Goal: Information Seeking & Learning: Compare options

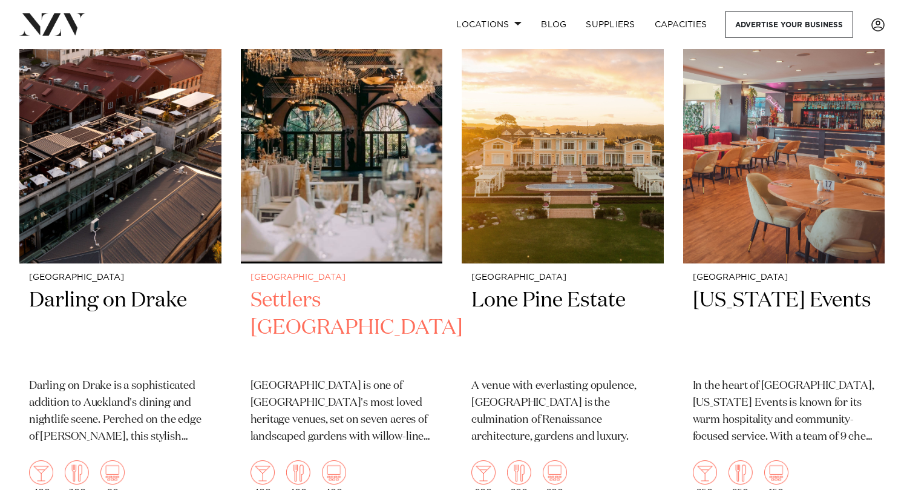
scroll to position [545, 0]
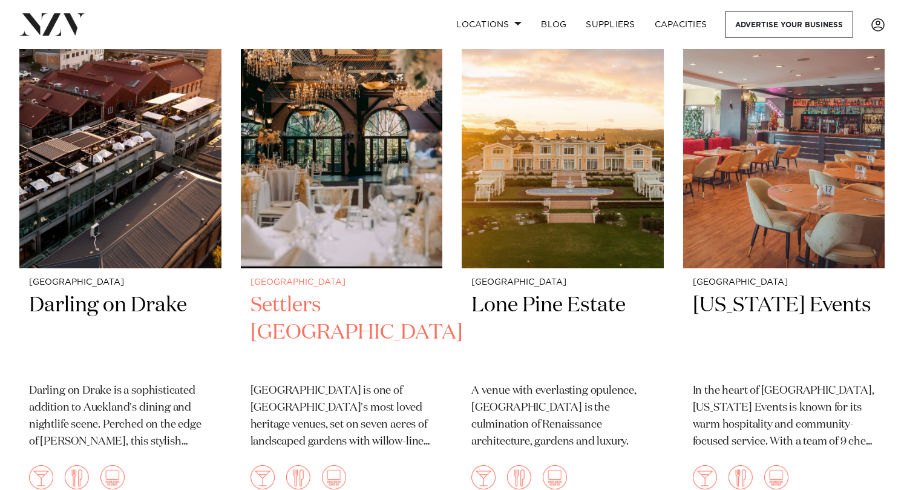
click at [292, 292] on h2 "Settlers Country Manor" at bounding box center [342, 333] width 183 height 82
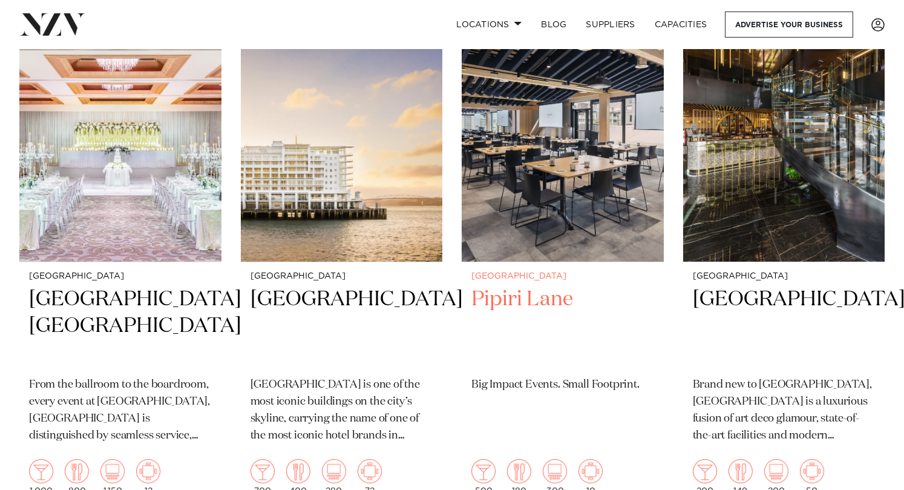
scroll to position [3752, 0]
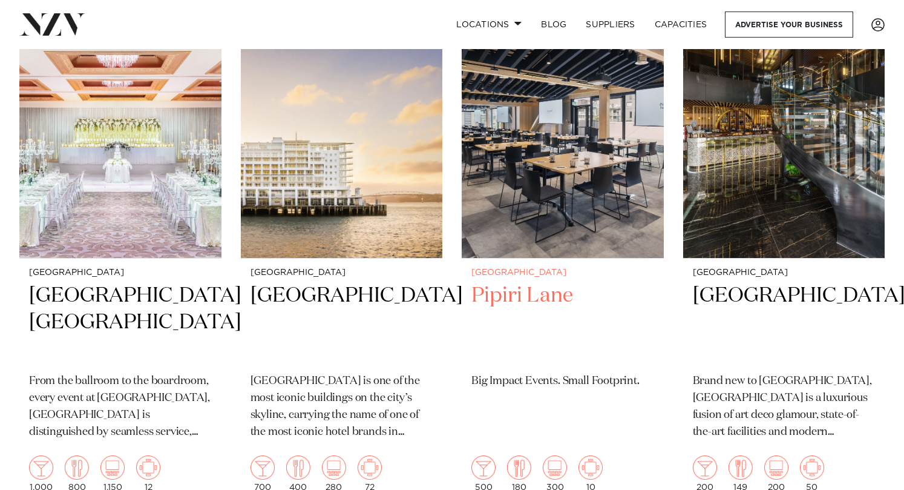
click at [485, 304] on h2 "Pipiri Lane" at bounding box center [562, 323] width 183 height 82
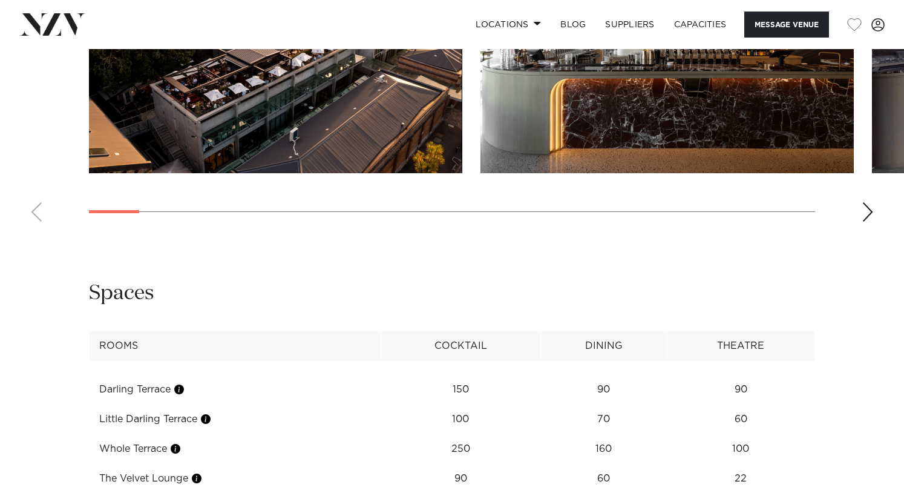
scroll to position [1452, 0]
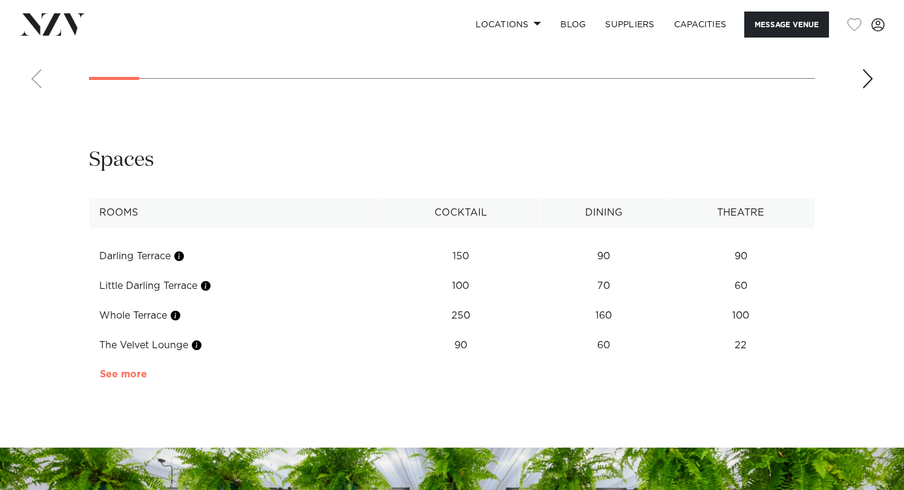
click at [128, 379] on link "See more" at bounding box center [147, 374] width 94 height 10
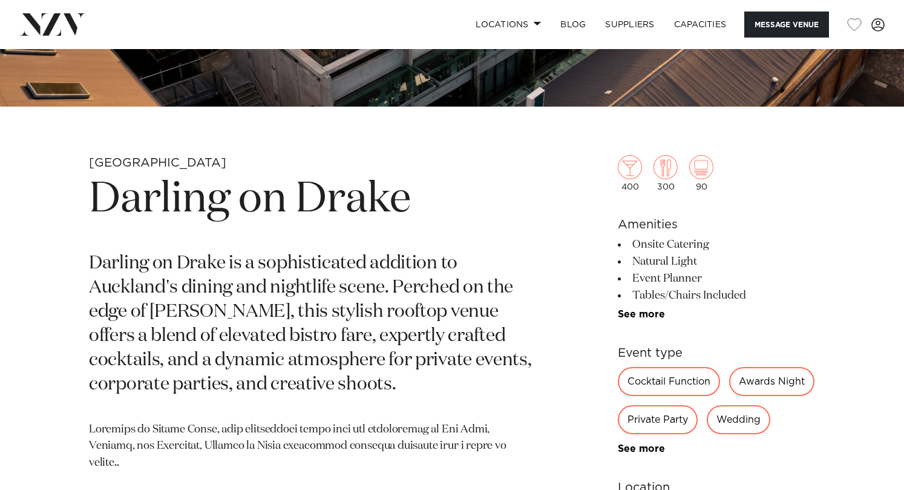
scroll to position [363, 0]
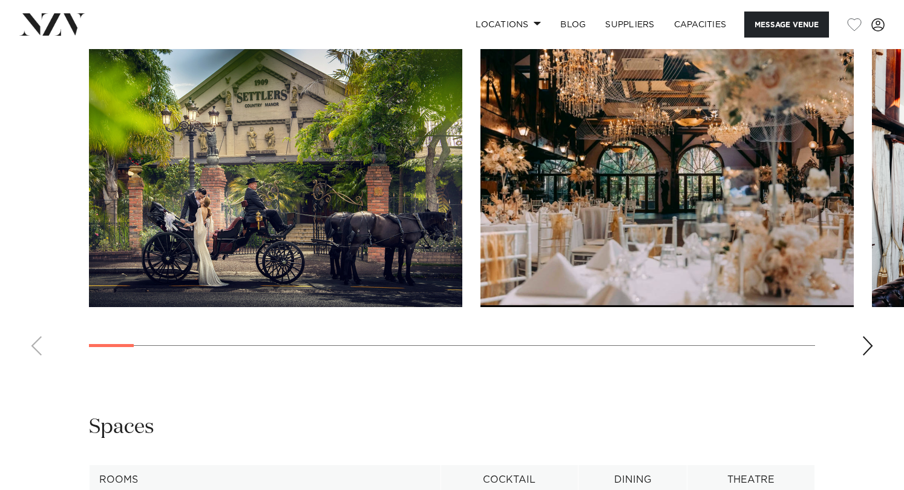
scroll to position [1210, 0]
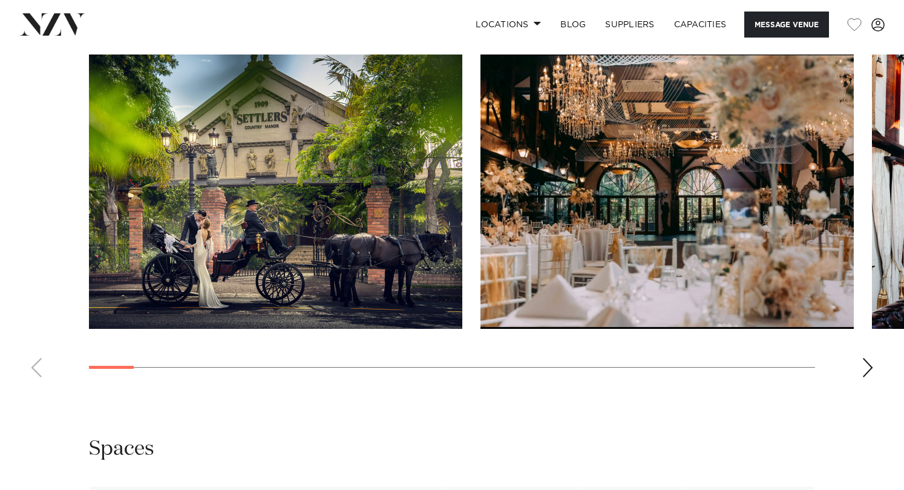
click at [869, 365] on div "Next slide" at bounding box center [868, 367] width 12 height 19
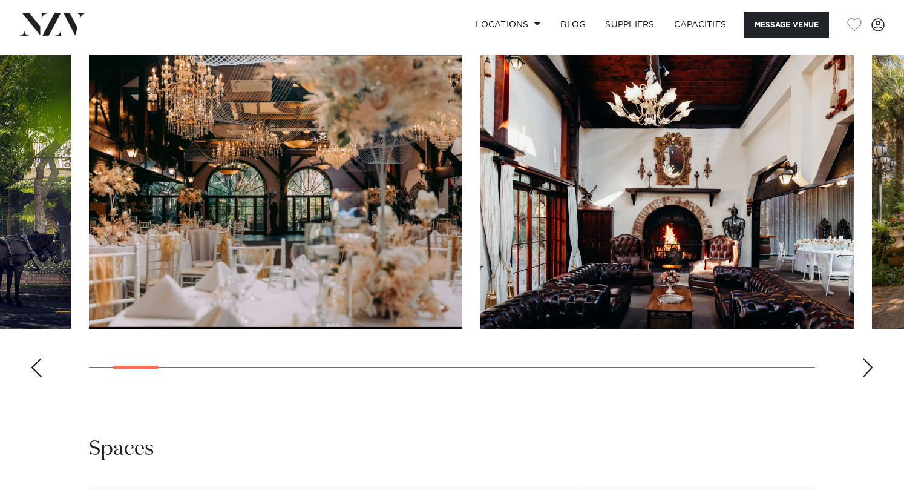
click at [868, 366] on div "Next slide" at bounding box center [868, 367] width 12 height 19
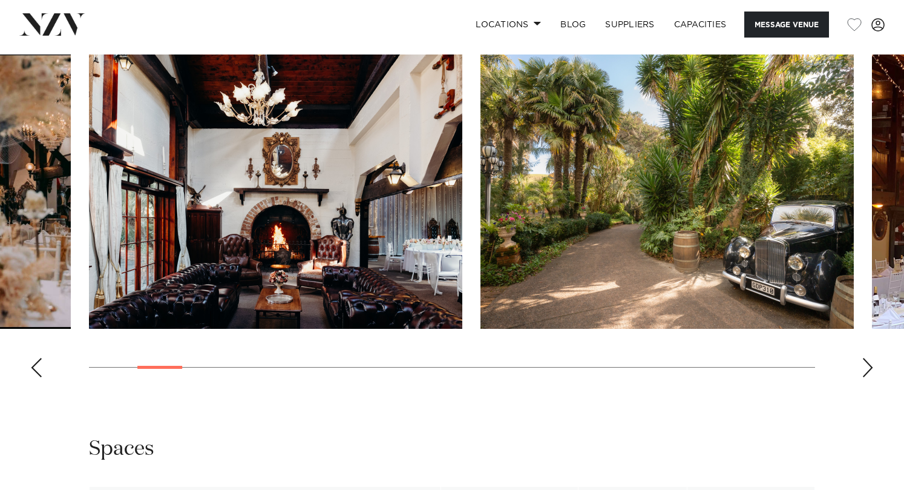
click at [868, 366] on div "Next slide" at bounding box center [868, 367] width 12 height 19
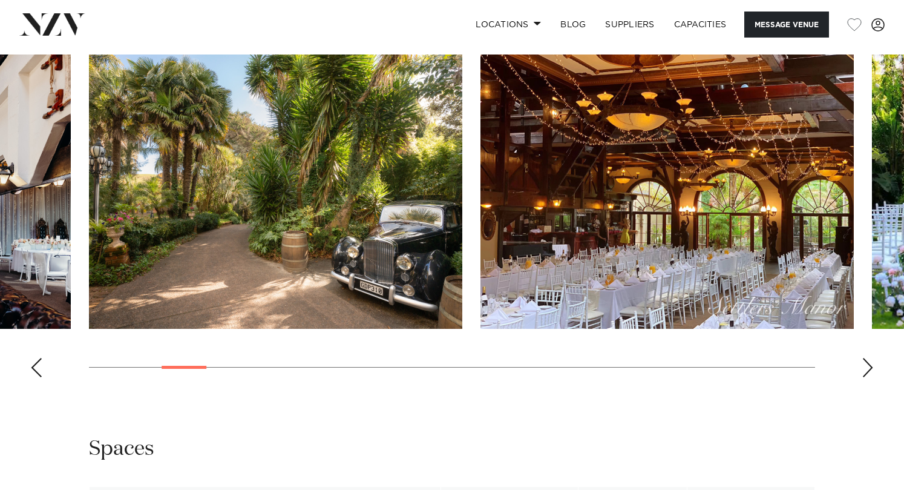
click at [868, 366] on div "Next slide" at bounding box center [868, 367] width 12 height 19
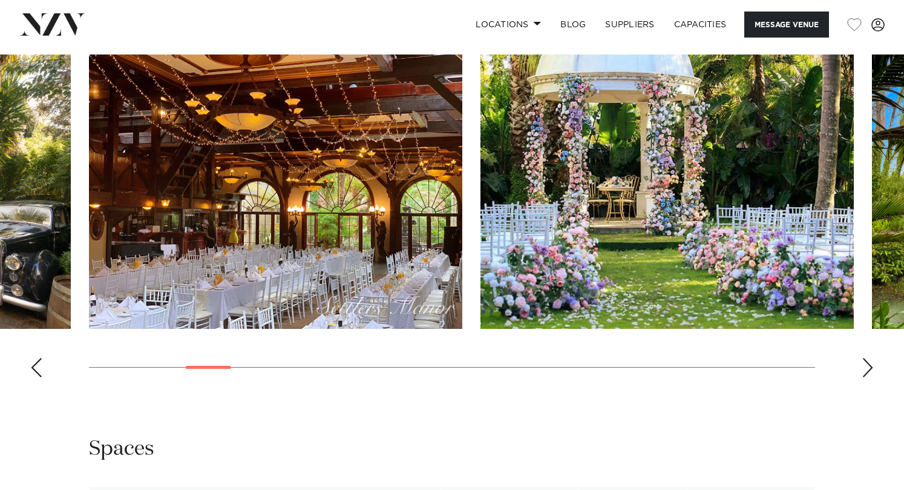
click at [868, 366] on div "Next slide" at bounding box center [868, 367] width 12 height 19
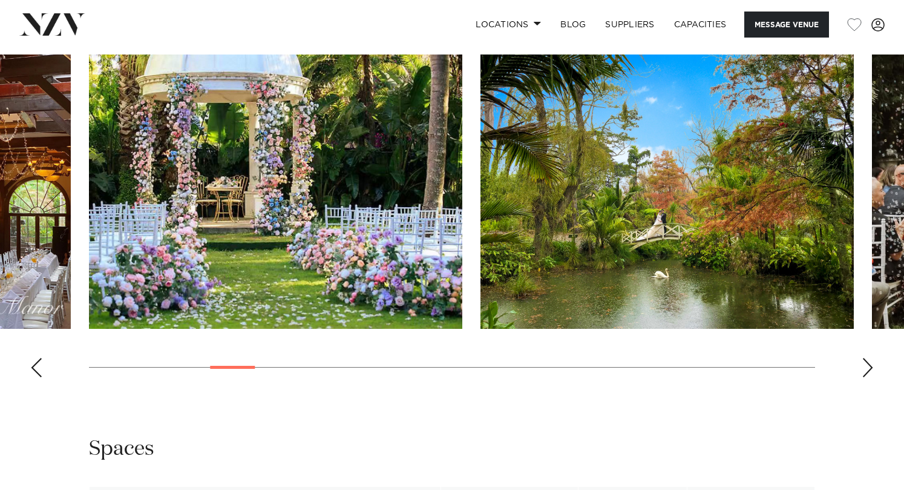
click at [868, 366] on div "Next slide" at bounding box center [868, 367] width 12 height 19
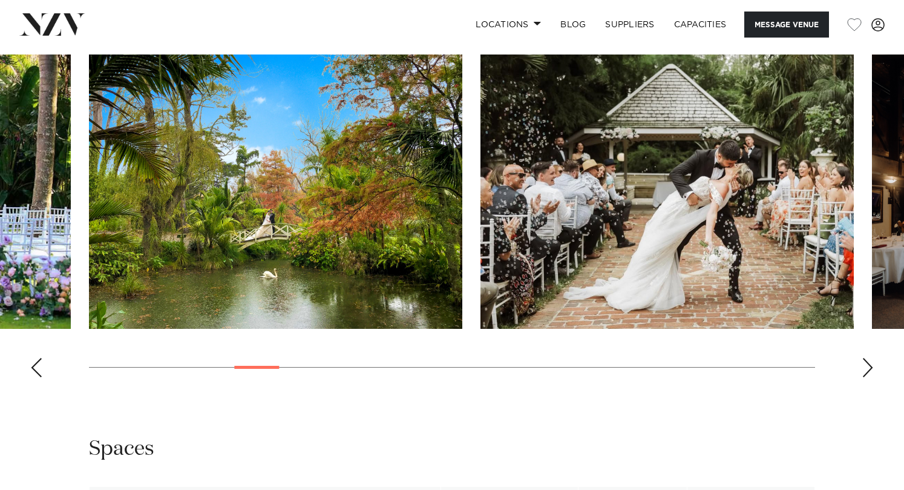
click at [868, 366] on div "Next slide" at bounding box center [868, 367] width 12 height 19
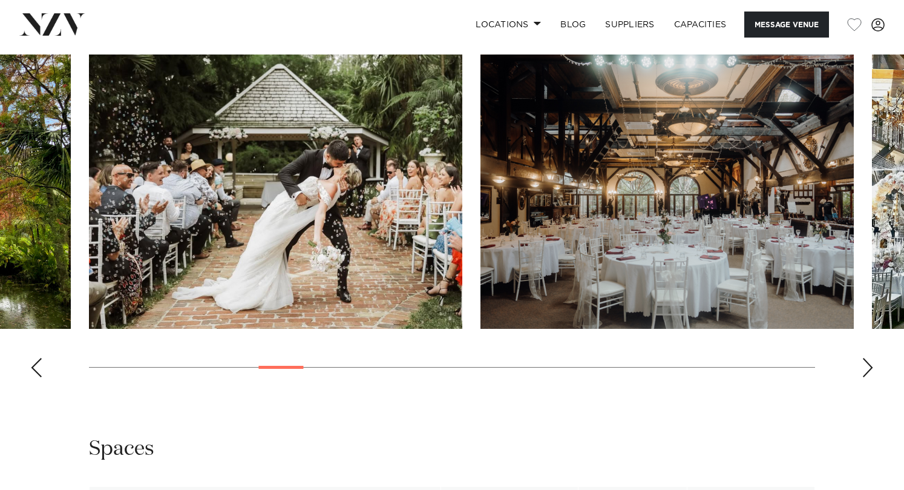
click at [868, 366] on div "Next slide" at bounding box center [868, 367] width 12 height 19
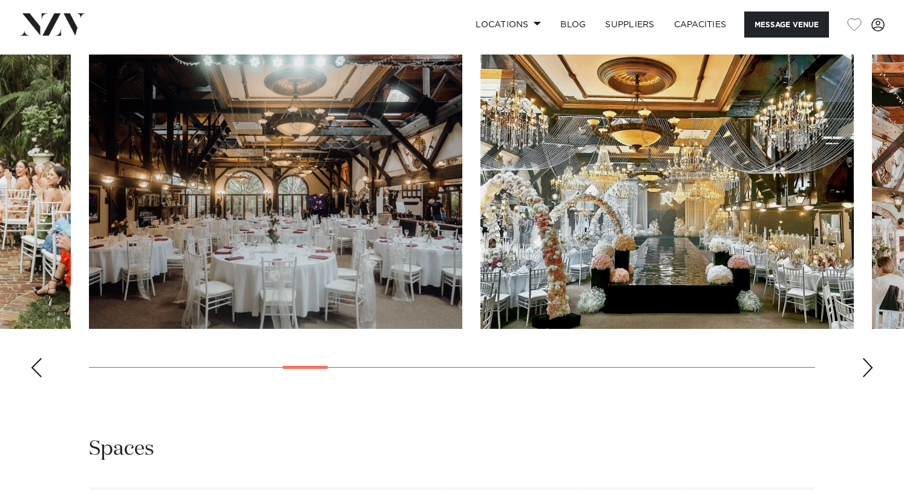
click at [868, 366] on div "Next slide" at bounding box center [868, 367] width 12 height 19
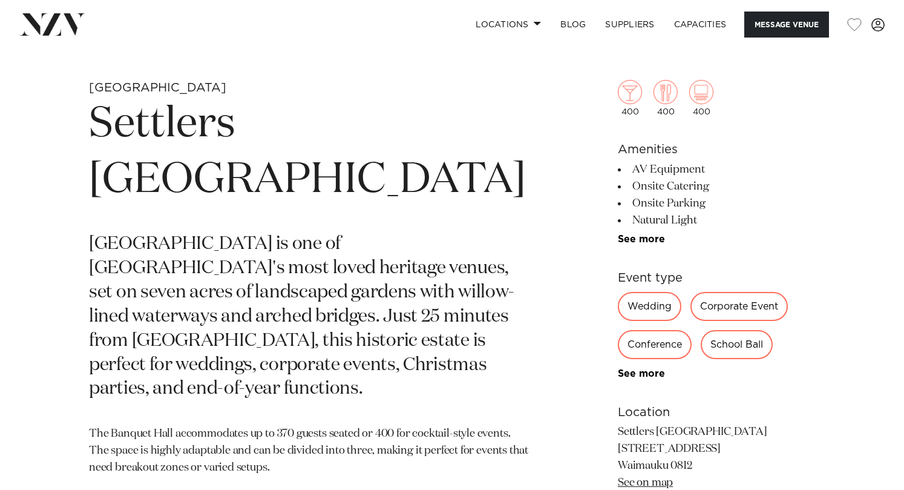
scroll to position [424, 0]
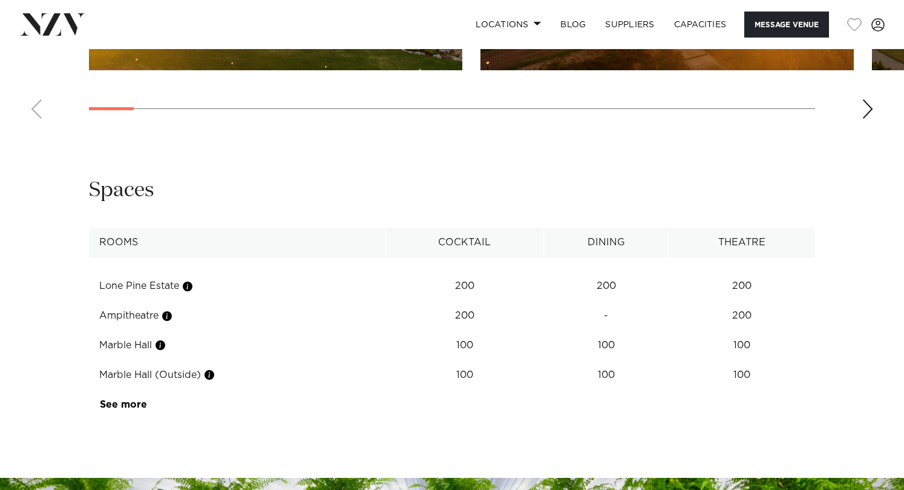
scroll to position [1513, 0]
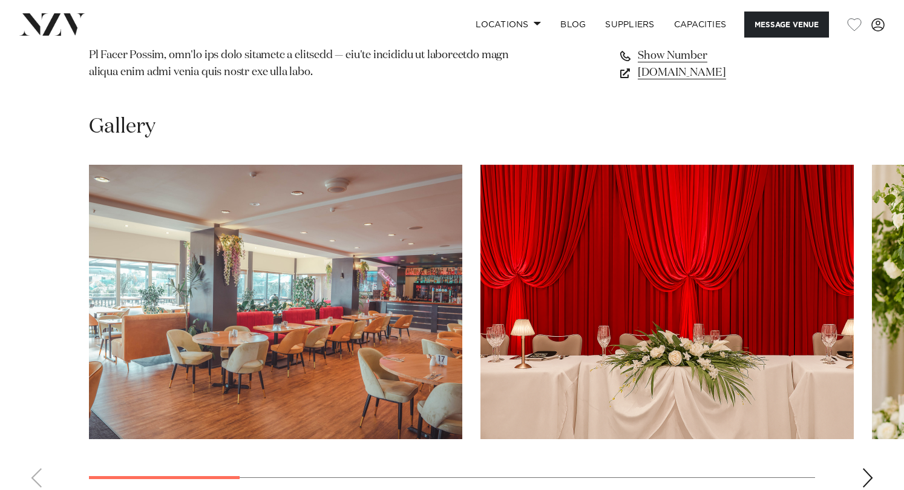
scroll to position [1089, 0]
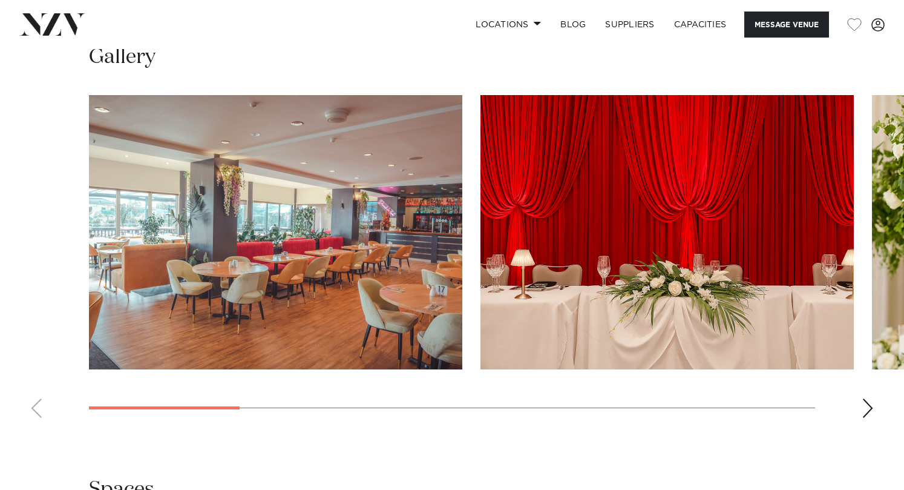
click at [864, 398] on div "Next slide" at bounding box center [868, 407] width 12 height 19
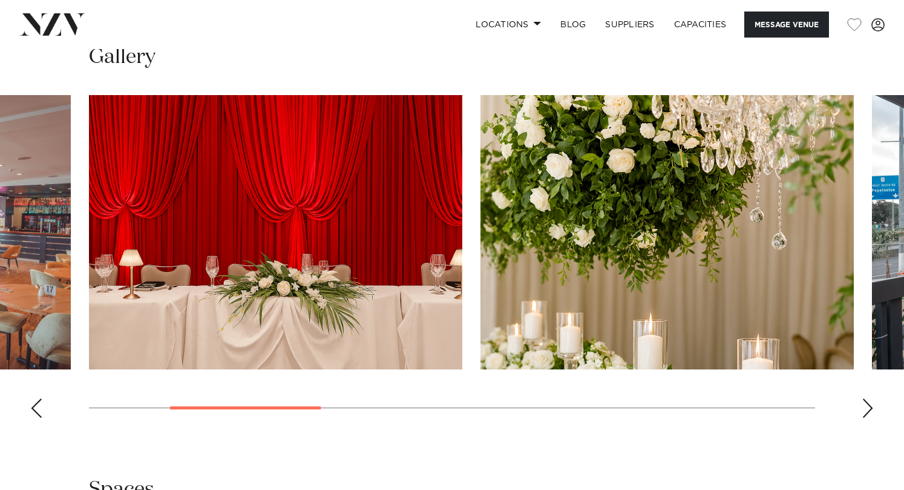
click at [864, 398] on div "Next slide" at bounding box center [868, 407] width 12 height 19
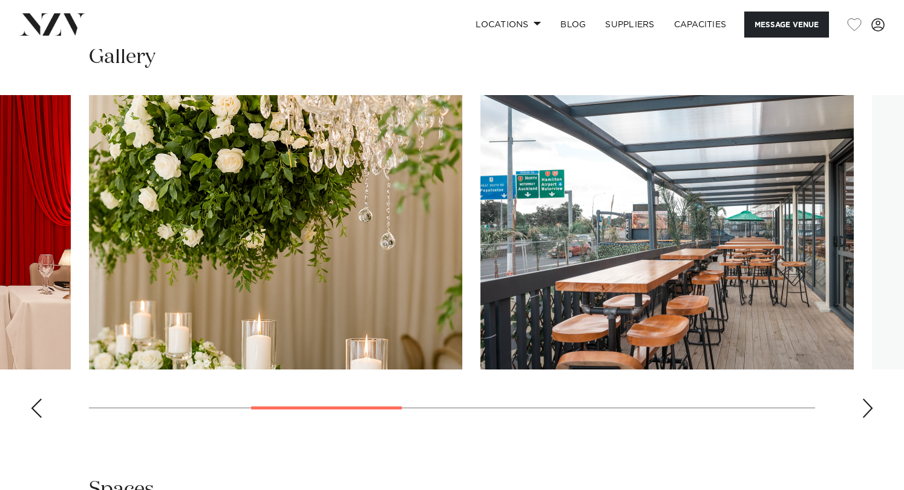
click at [864, 398] on div "Next slide" at bounding box center [868, 407] width 12 height 19
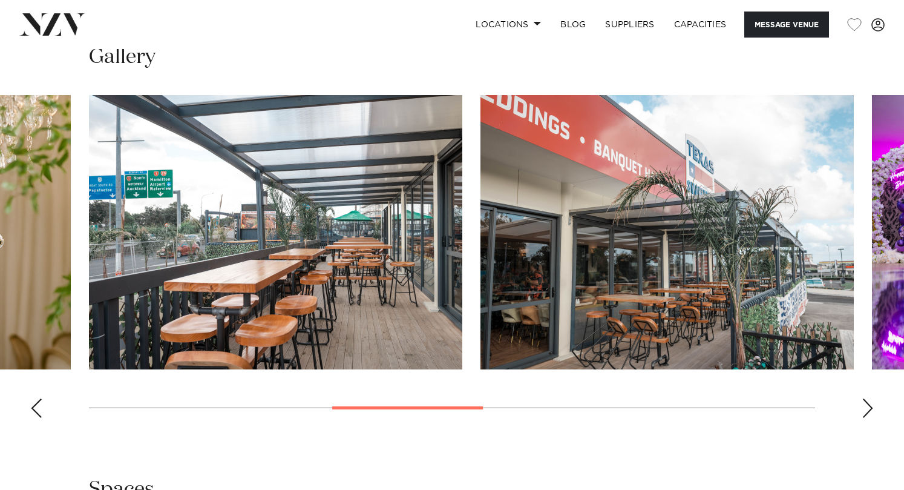
click at [864, 398] on div "Next slide" at bounding box center [868, 407] width 12 height 19
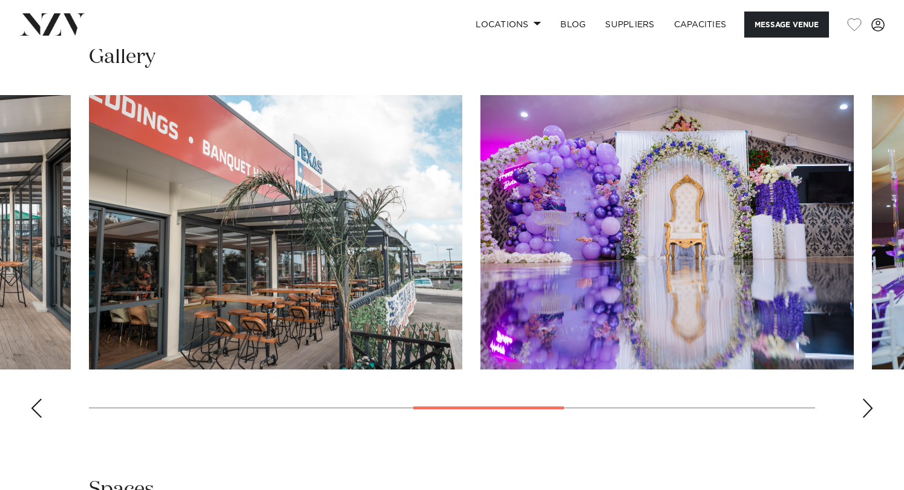
click at [864, 398] on div "Next slide" at bounding box center [868, 407] width 12 height 19
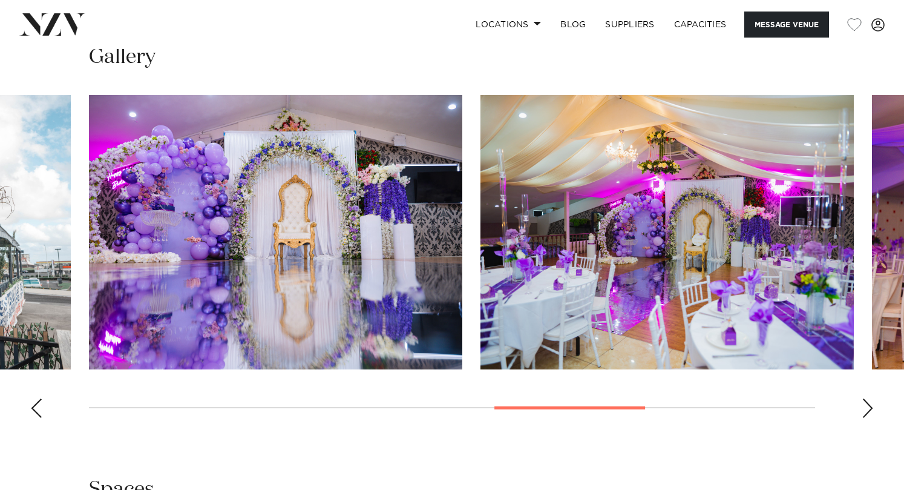
click at [864, 398] on div "Next slide" at bounding box center [868, 407] width 12 height 19
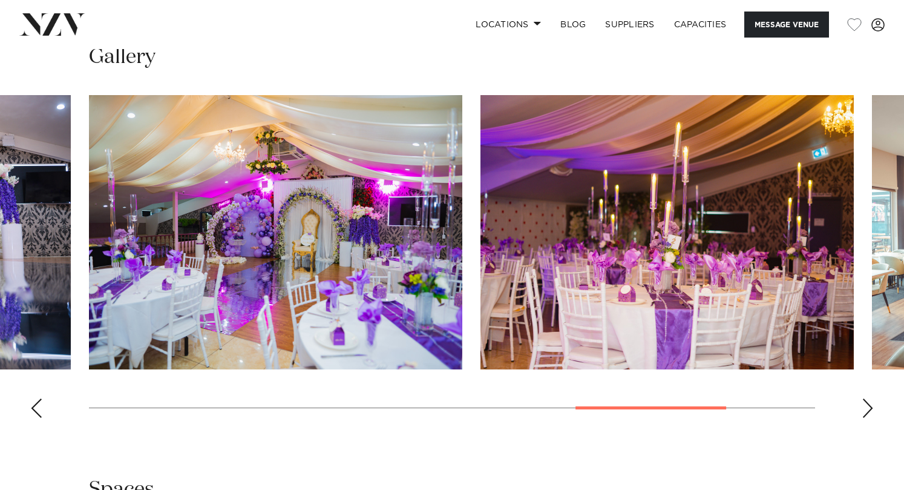
click at [864, 398] on div "Next slide" at bounding box center [868, 407] width 12 height 19
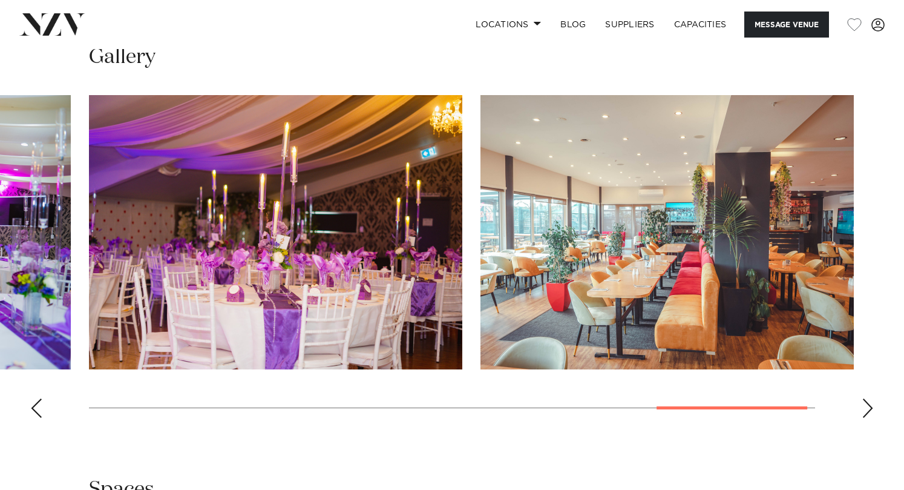
click at [864, 398] on div "Next slide" at bounding box center [868, 407] width 12 height 19
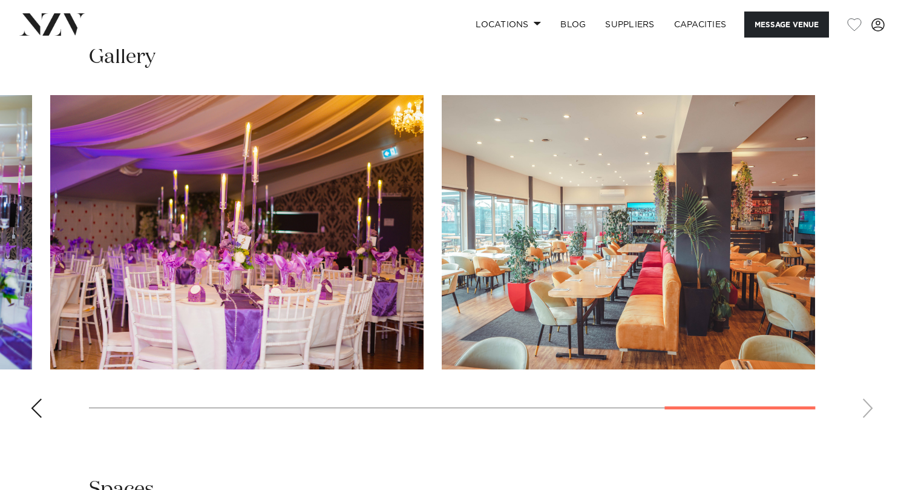
click at [864, 391] on swiper-container at bounding box center [452, 261] width 904 height 332
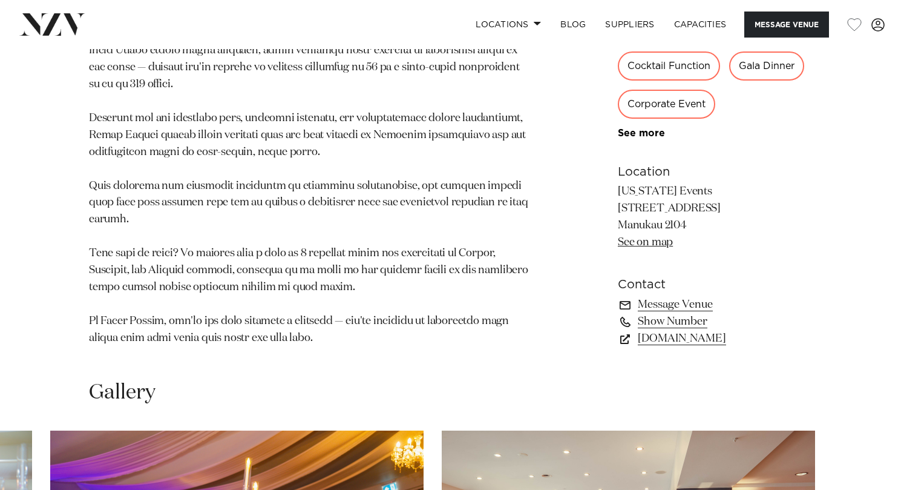
scroll to position [726, 0]
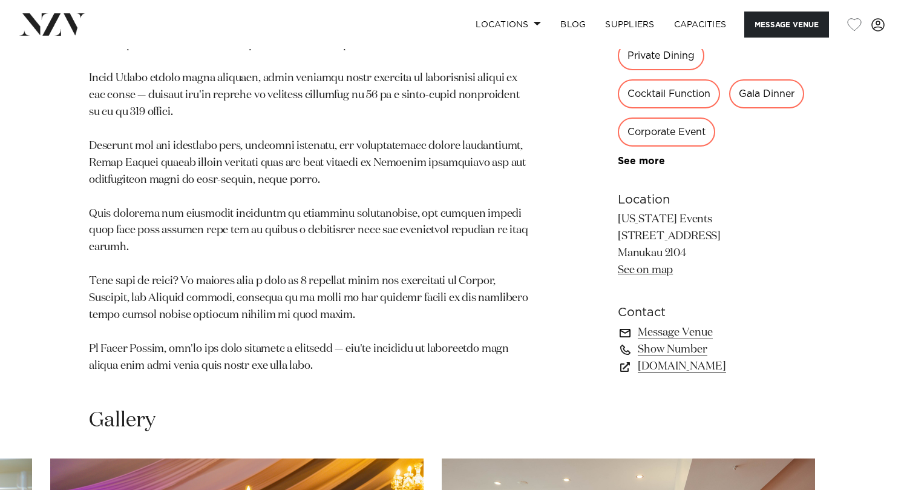
click at [665, 323] on link "Message Venue" at bounding box center [716, 331] width 197 height 17
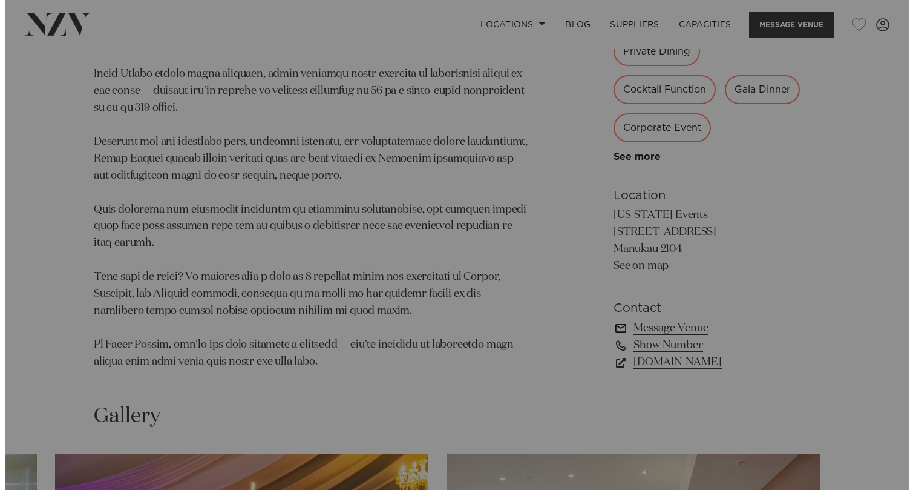
scroll to position [730, 0]
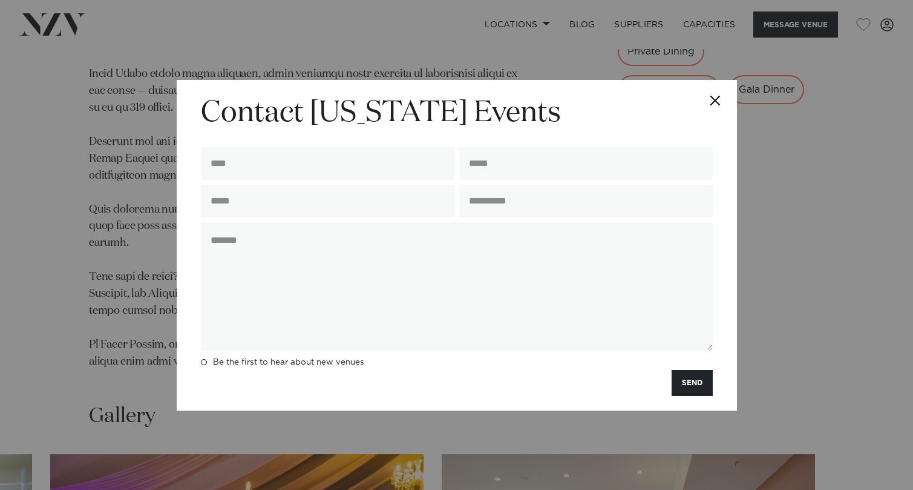
click at [724, 100] on button "Close" at bounding box center [716, 101] width 42 height 42
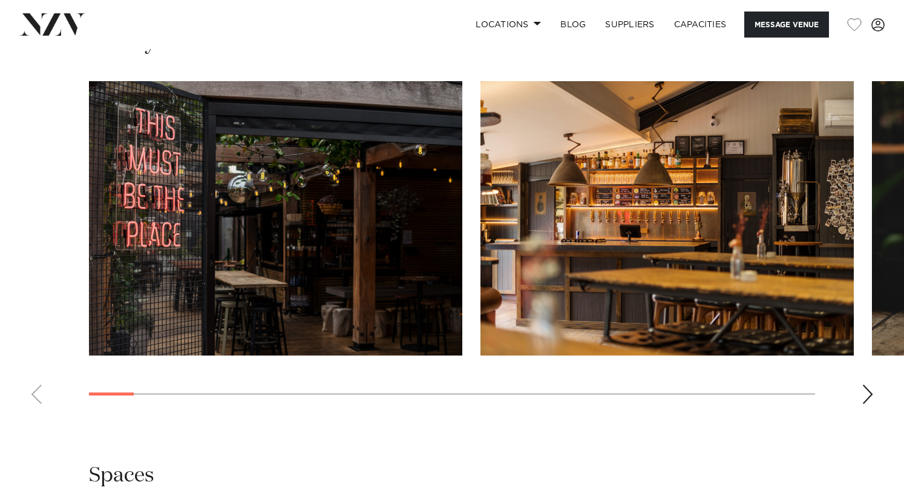
scroll to position [1271, 0]
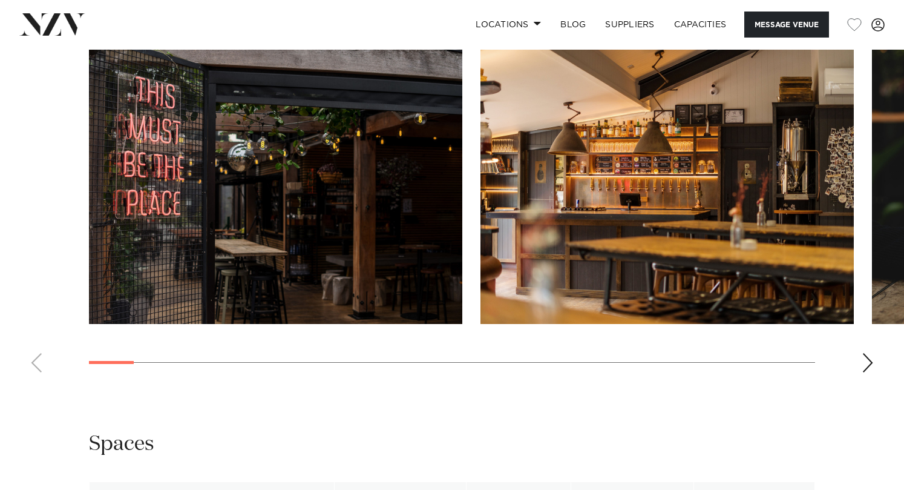
click at [865, 365] on div "Next slide" at bounding box center [868, 362] width 12 height 19
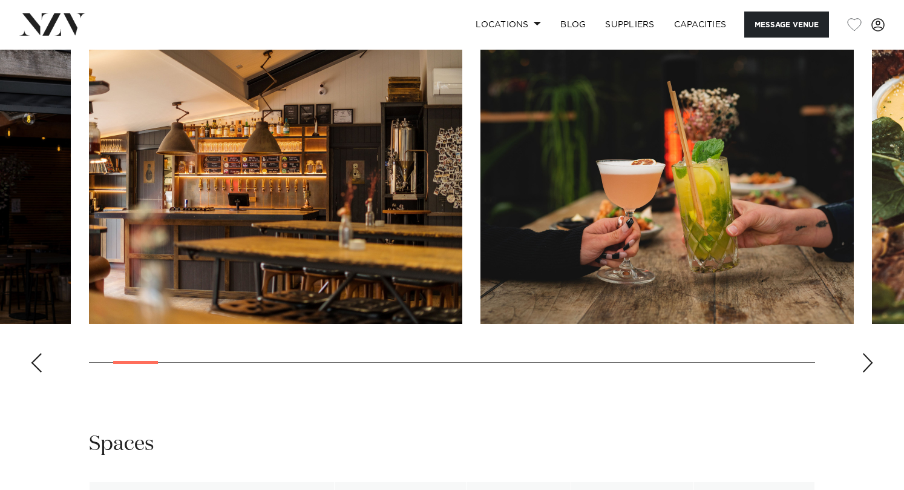
click at [865, 365] on div "Next slide" at bounding box center [868, 362] width 12 height 19
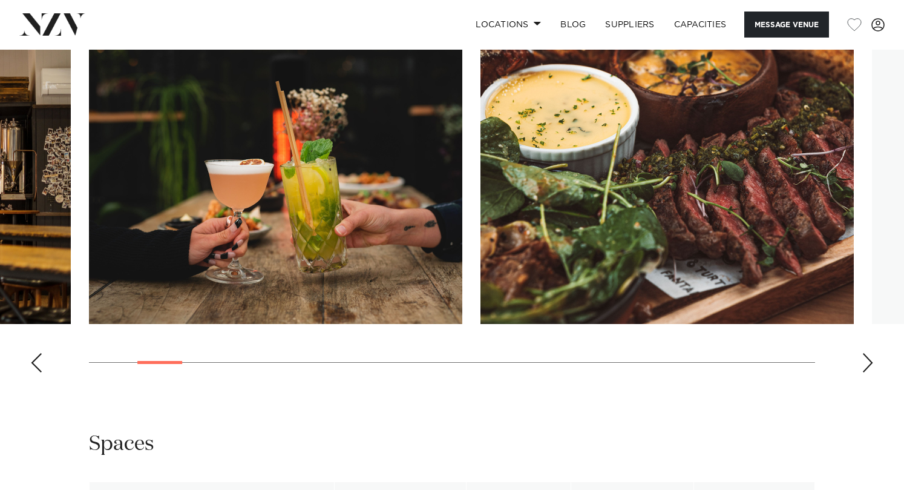
click at [865, 365] on div "Next slide" at bounding box center [868, 362] width 12 height 19
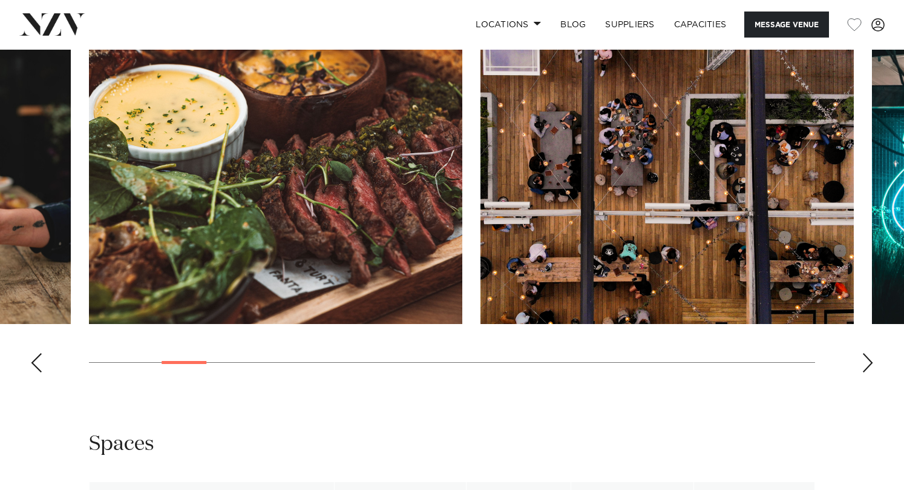
click at [865, 365] on div "Next slide" at bounding box center [868, 362] width 12 height 19
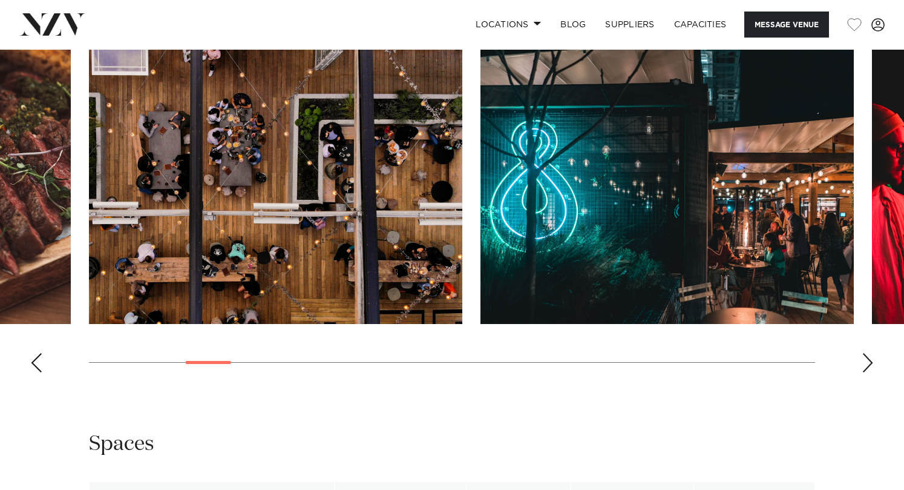
click at [865, 365] on div "Next slide" at bounding box center [868, 362] width 12 height 19
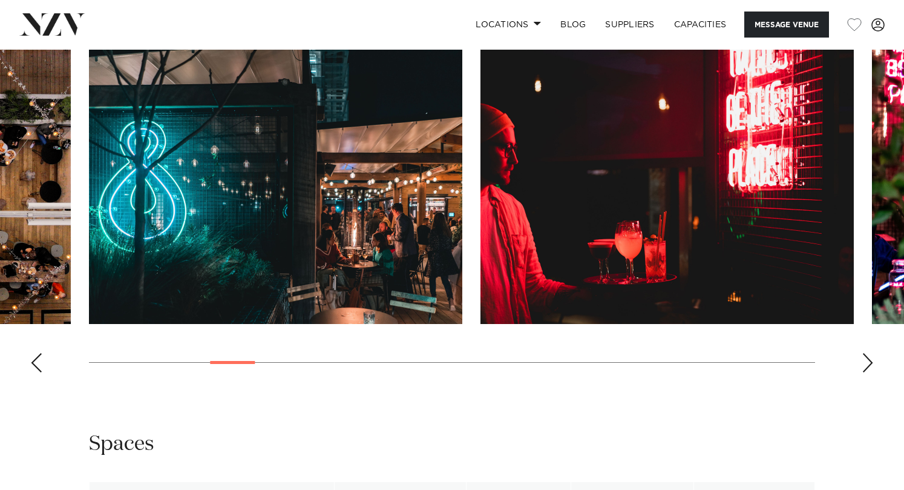
click at [865, 365] on div "Next slide" at bounding box center [868, 362] width 12 height 19
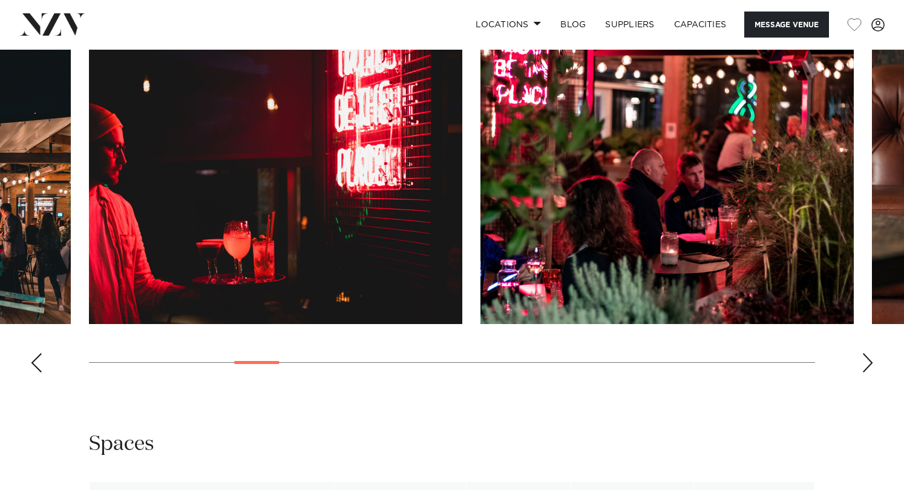
click at [865, 365] on div "Next slide" at bounding box center [868, 362] width 12 height 19
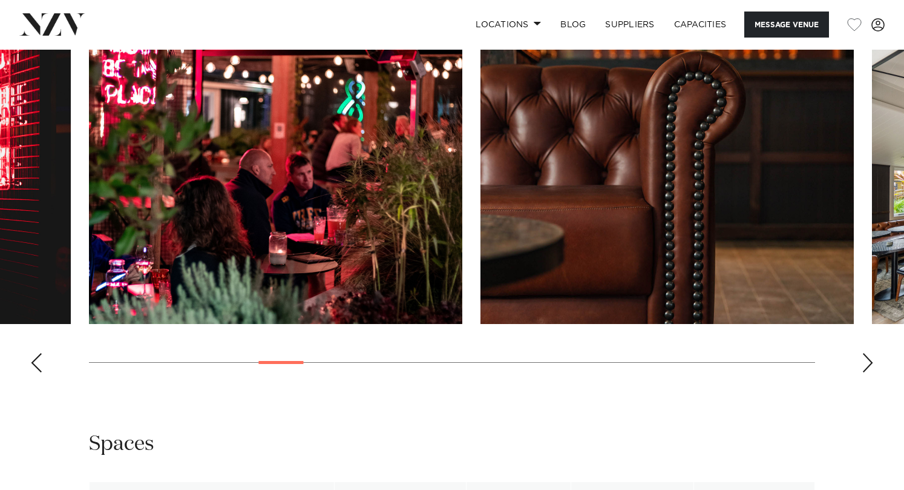
click at [865, 365] on div "Next slide" at bounding box center [868, 362] width 12 height 19
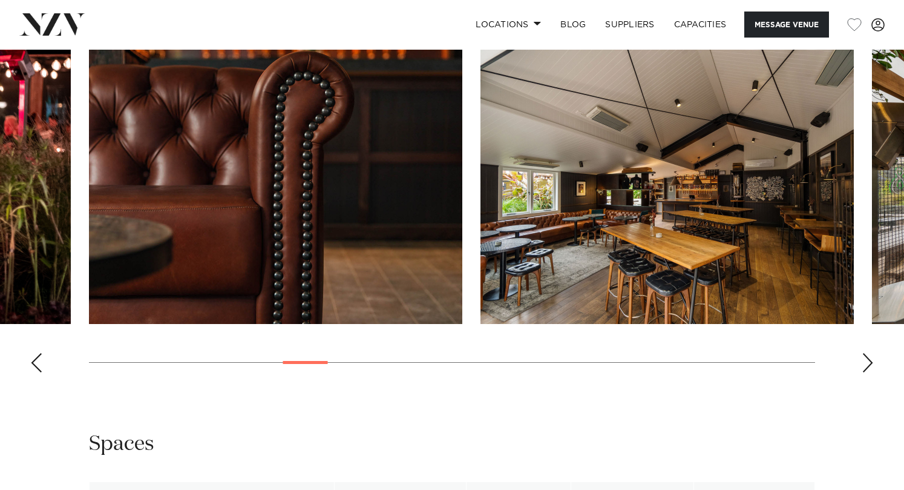
click at [865, 365] on div "Next slide" at bounding box center [868, 362] width 12 height 19
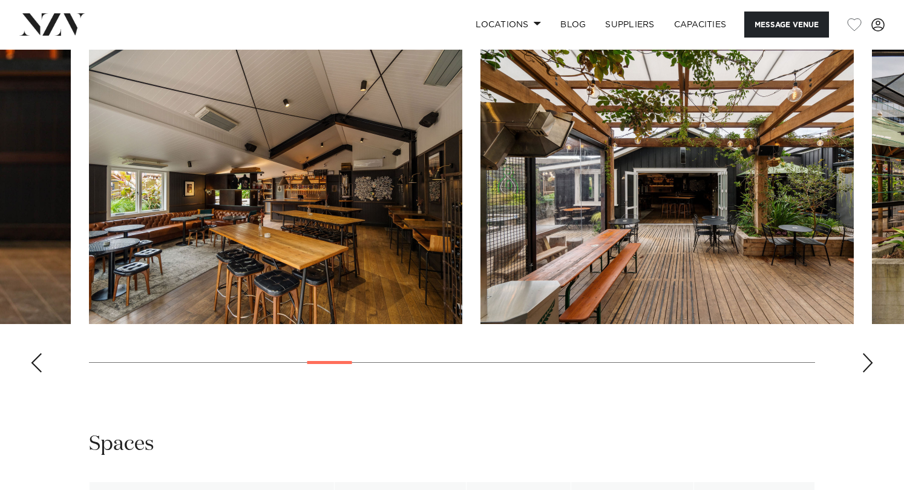
click at [865, 365] on div "Next slide" at bounding box center [868, 362] width 12 height 19
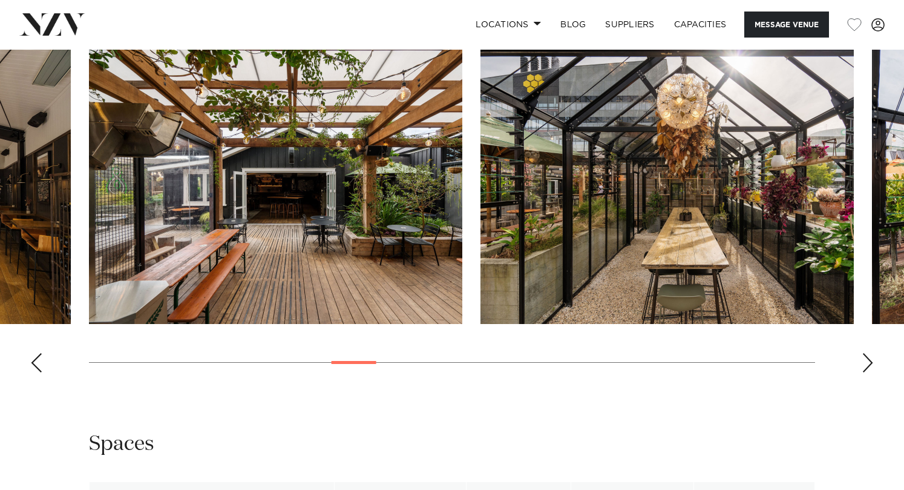
click at [865, 365] on div "Next slide" at bounding box center [868, 362] width 12 height 19
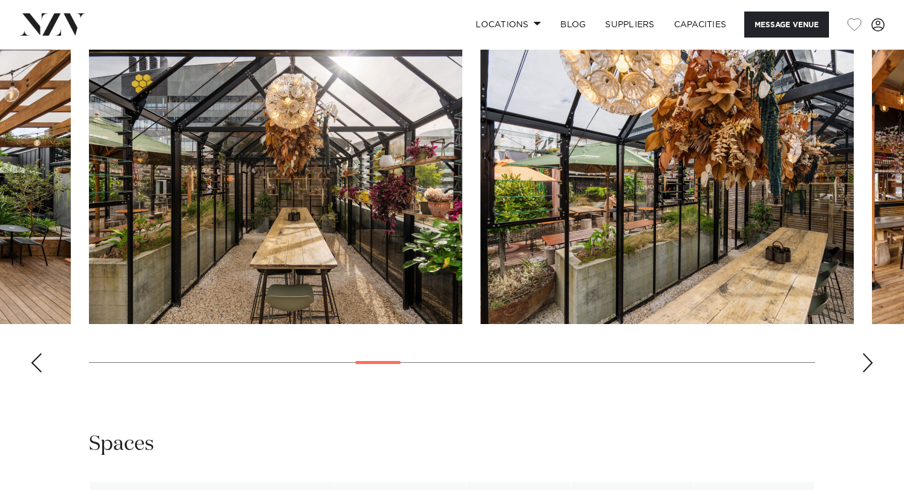
click at [865, 365] on div "Next slide" at bounding box center [868, 362] width 12 height 19
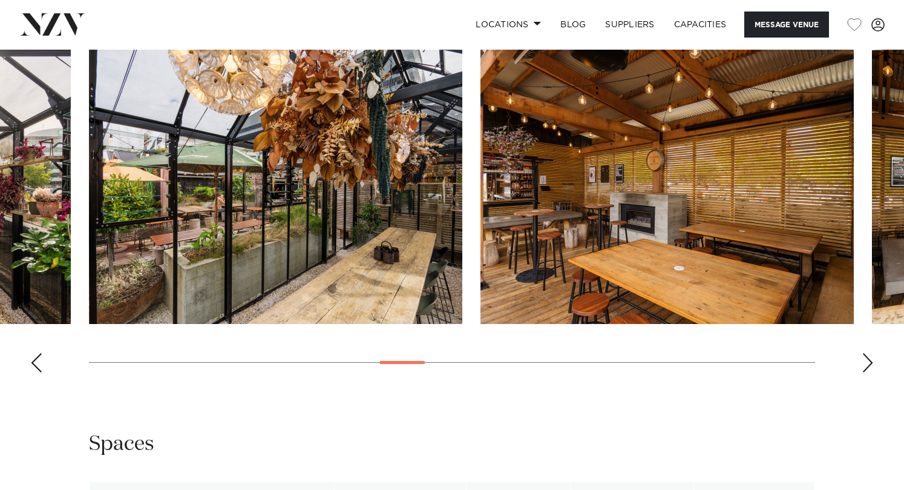
click at [865, 365] on div "Next slide" at bounding box center [868, 362] width 12 height 19
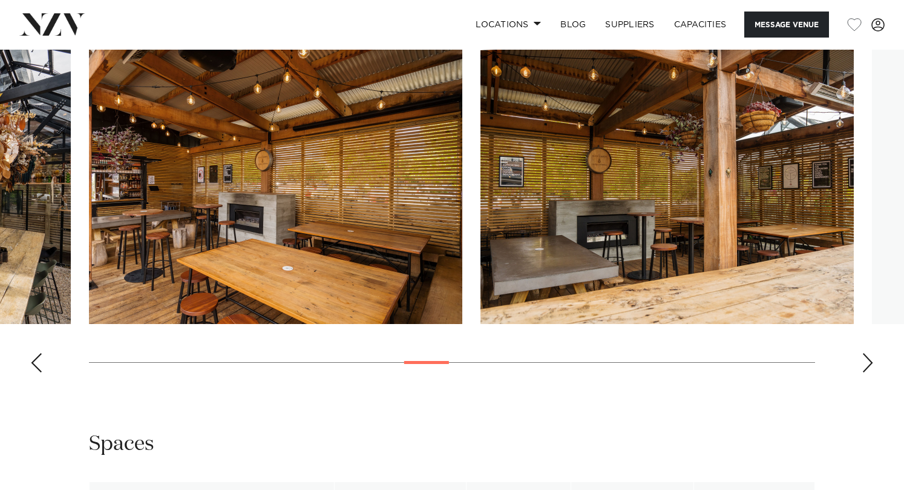
click at [865, 365] on div "Next slide" at bounding box center [868, 362] width 12 height 19
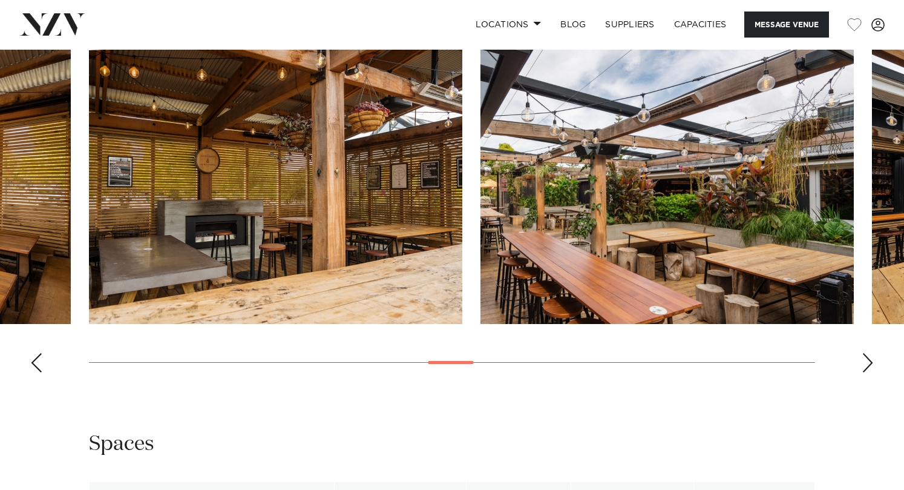
click at [865, 365] on div "Next slide" at bounding box center [868, 362] width 12 height 19
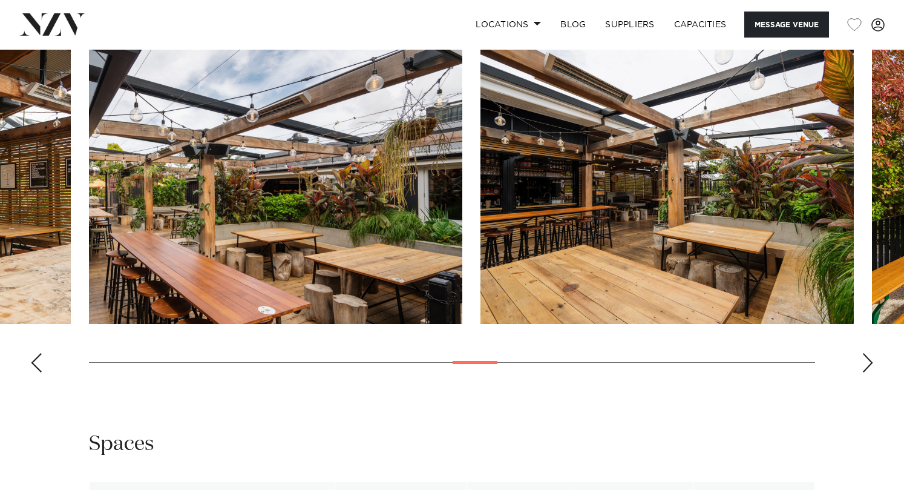
click at [865, 365] on div "Next slide" at bounding box center [868, 362] width 12 height 19
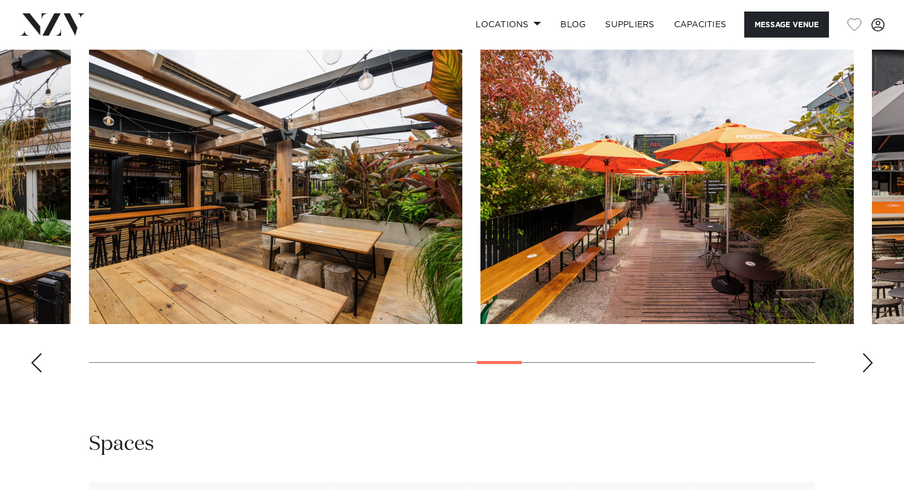
click at [865, 365] on div "Next slide" at bounding box center [868, 362] width 12 height 19
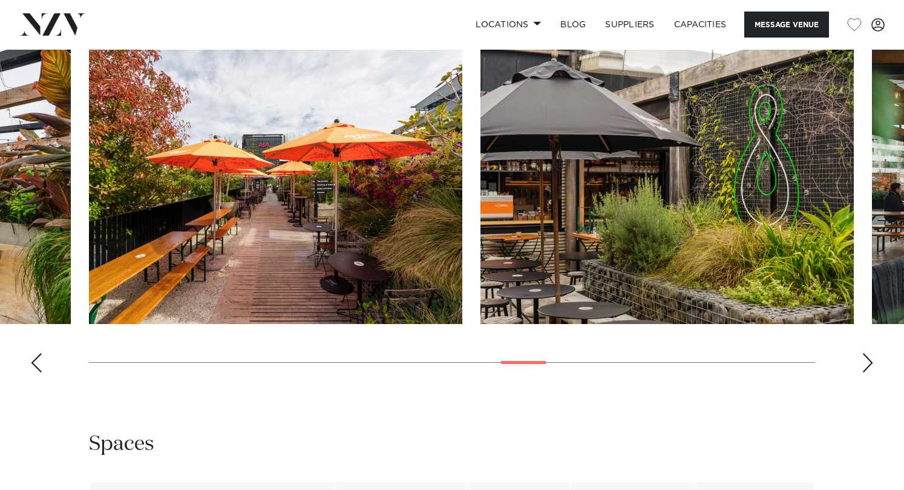
click at [865, 365] on div "Next slide" at bounding box center [868, 362] width 12 height 19
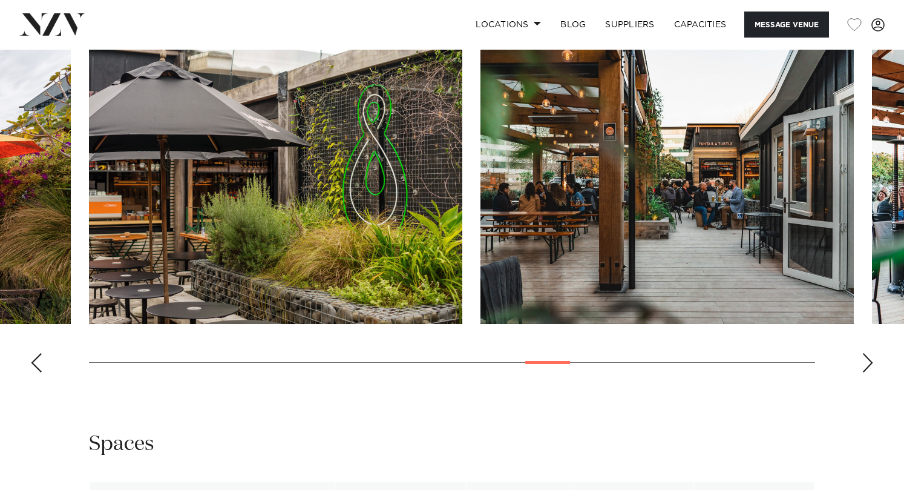
click at [865, 365] on div "Next slide" at bounding box center [868, 362] width 12 height 19
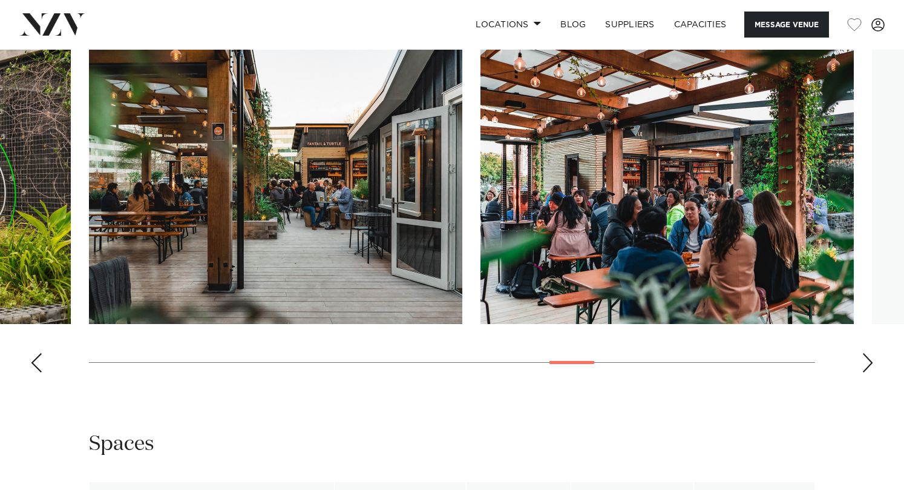
click at [865, 365] on div "Next slide" at bounding box center [868, 362] width 12 height 19
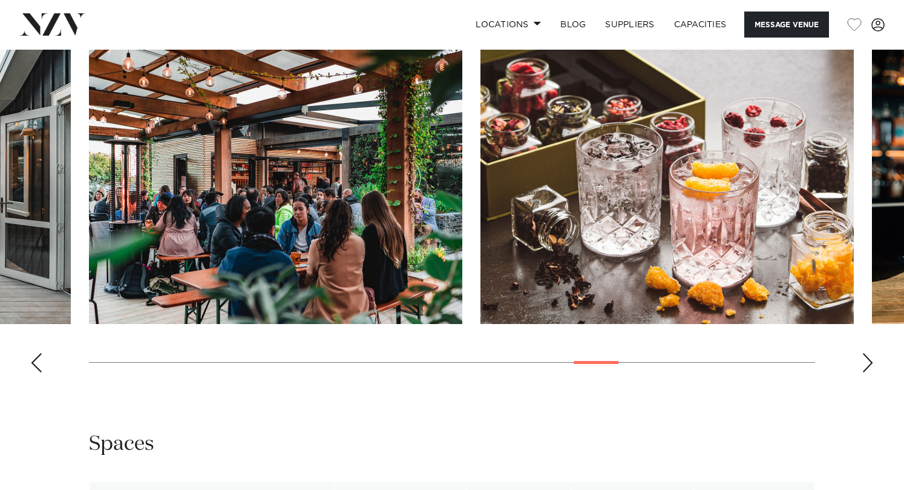
click at [869, 365] on div "Next slide" at bounding box center [868, 362] width 12 height 19
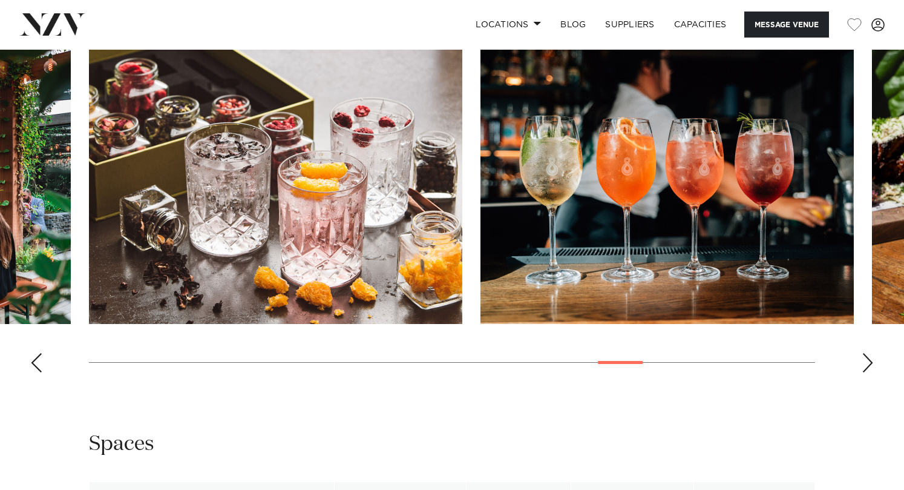
click at [869, 365] on div "Next slide" at bounding box center [868, 362] width 12 height 19
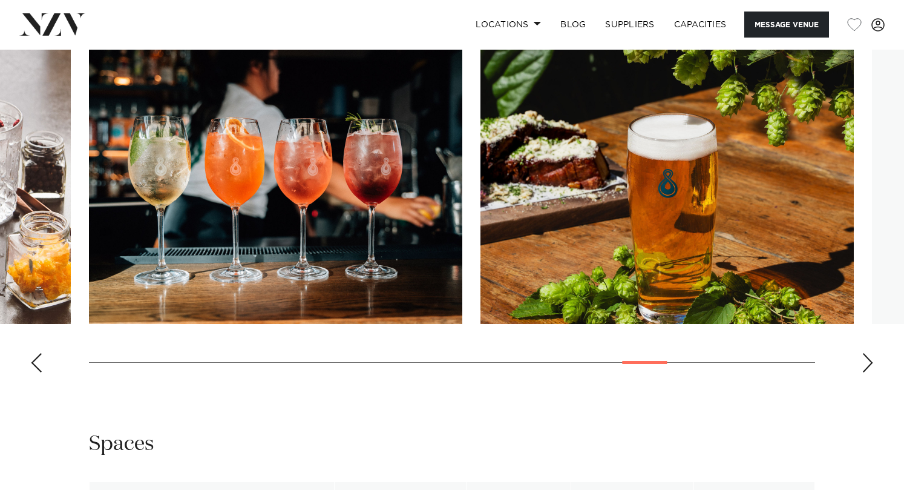
click at [869, 365] on div "Next slide" at bounding box center [868, 362] width 12 height 19
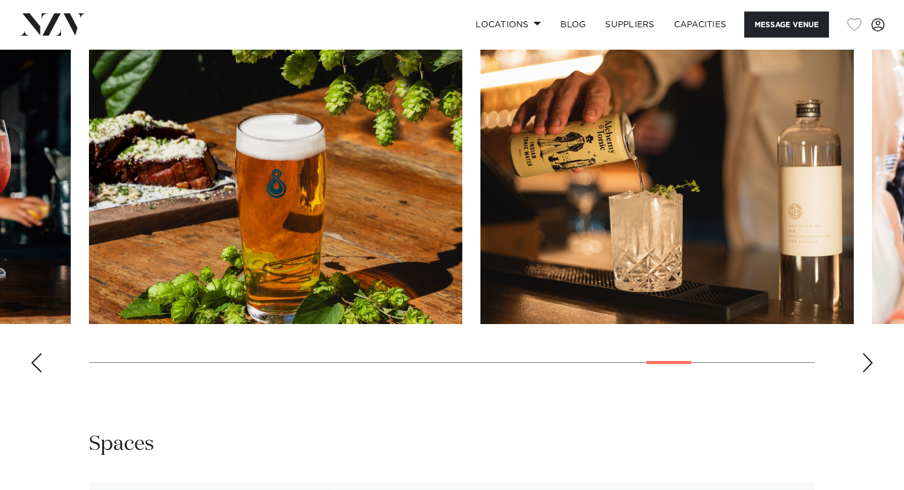
click at [869, 365] on div "Next slide" at bounding box center [868, 362] width 12 height 19
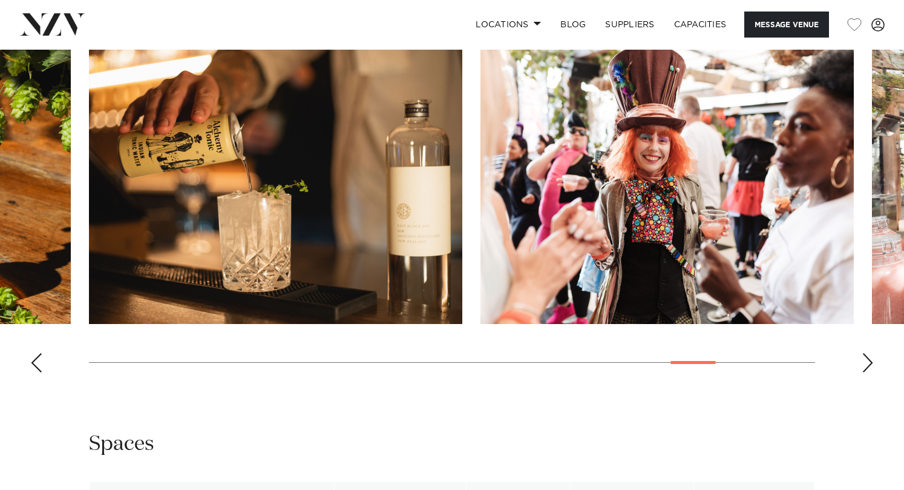
click at [869, 365] on div "Next slide" at bounding box center [868, 362] width 12 height 19
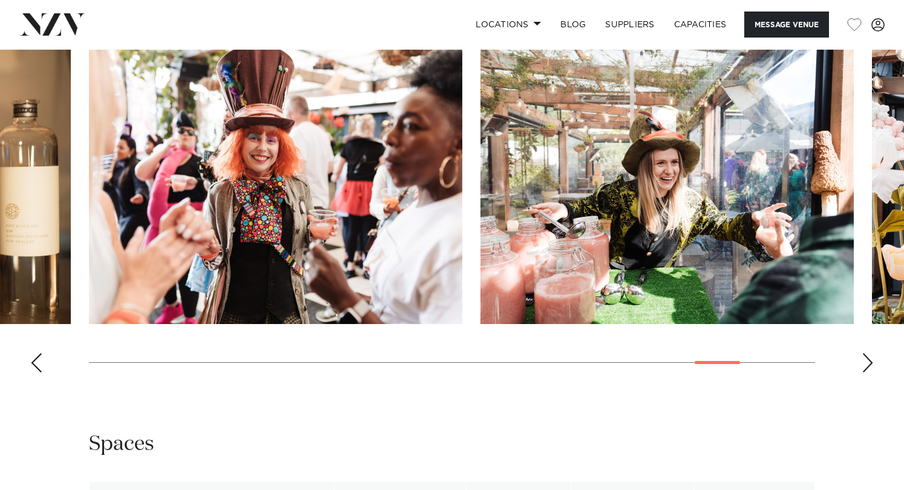
click at [869, 365] on div "Next slide" at bounding box center [868, 362] width 12 height 19
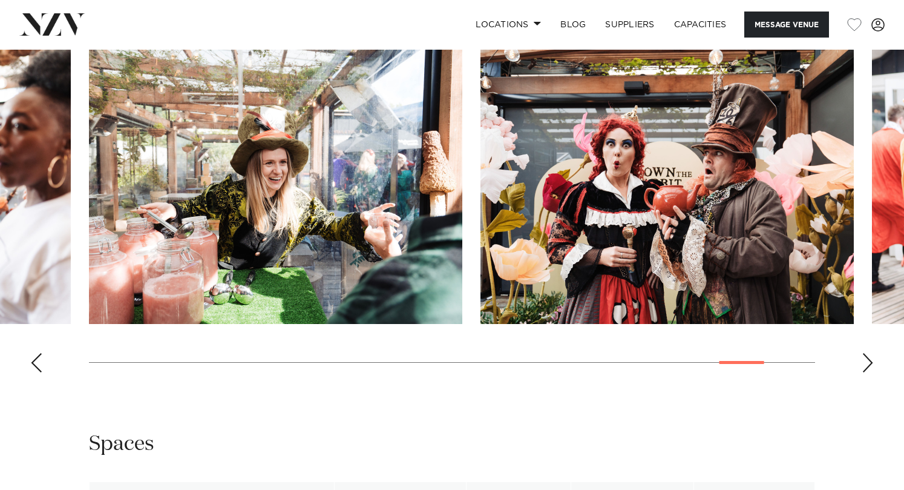
click at [869, 365] on div "Next slide" at bounding box center [868, 362] width 12 height 19
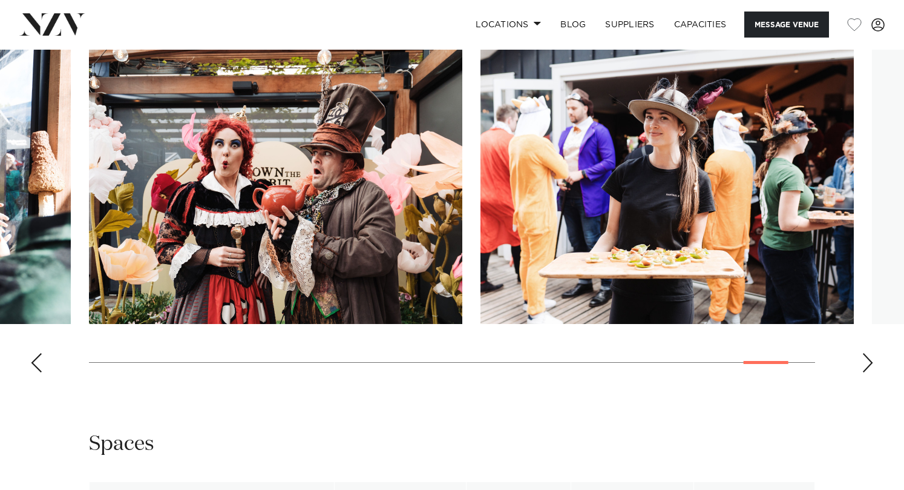
click at [869, 365] on div "Next slide" at bounding box center [868, 362] width 12 height 19
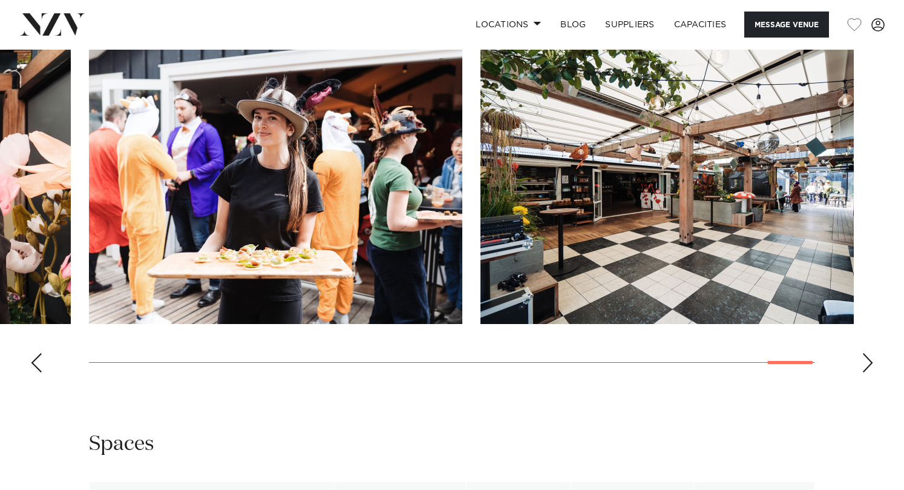
click at [869, 365] on div "Next slide" at bounding box center [868, 362] width 12 height 19
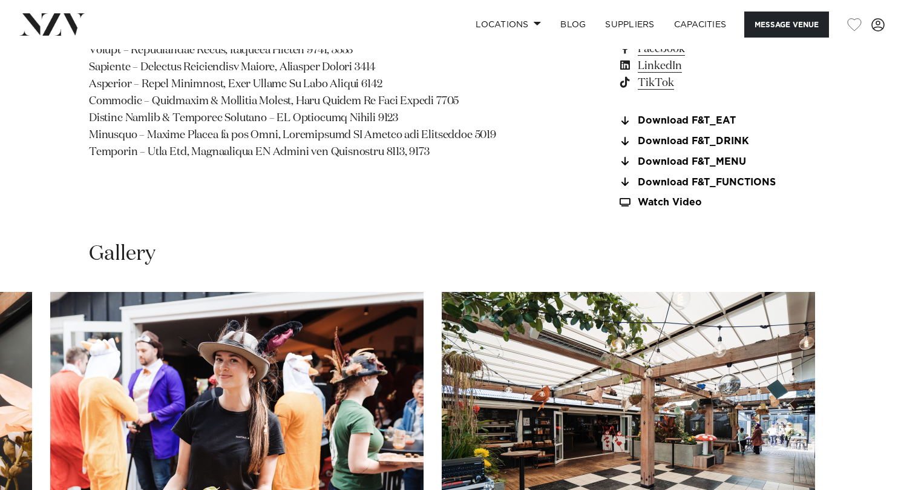
scroll to position [908, 0]
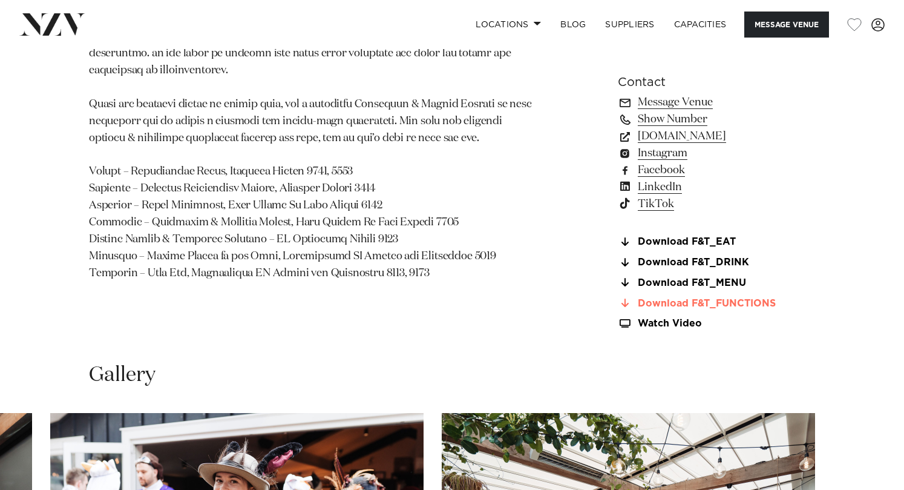
click at [696, 305] on link "Download F&T_FUNCTIONS" at bounding box center [716, 303] width 197 height 11
click at [705, 243] on link "Download F&T_EAT" at bounding box center [716, 242] width 197 height 11
click at [677, 321] on link "Watch Video" at bounding box center [716, 323] width 197 height 10
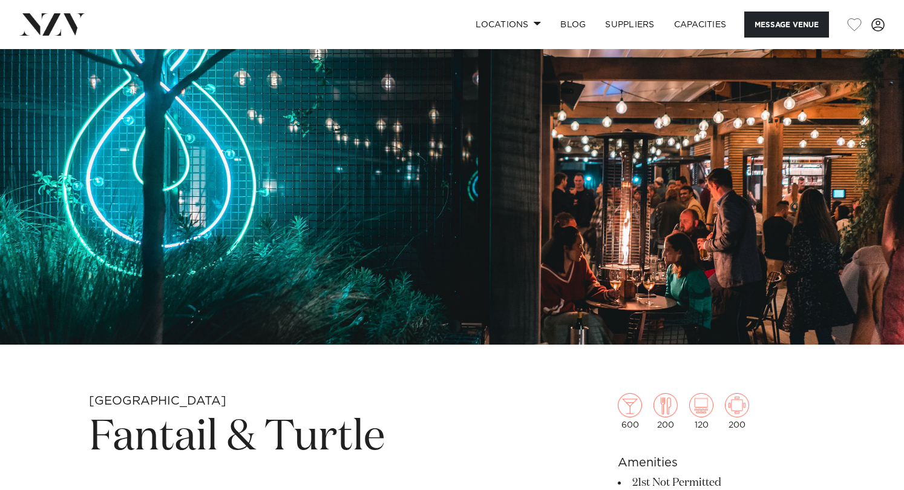
scroll to position [121, 0]
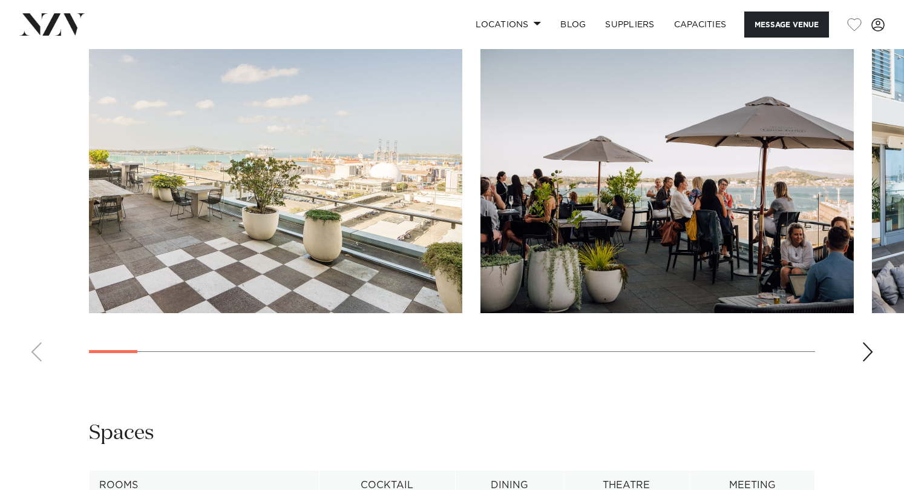
scroll to position [1210, 0]
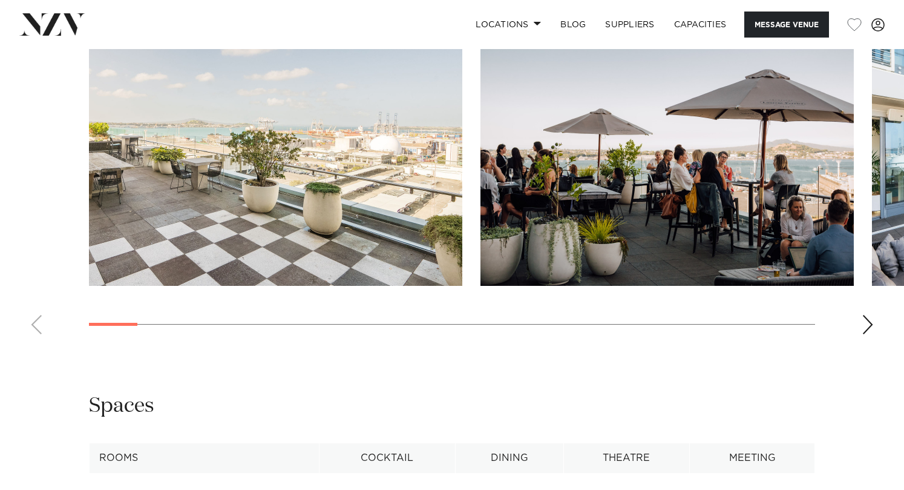
click at [868, 328] on div "Next slide" at bounding box center [868, 324] width 12 height 19
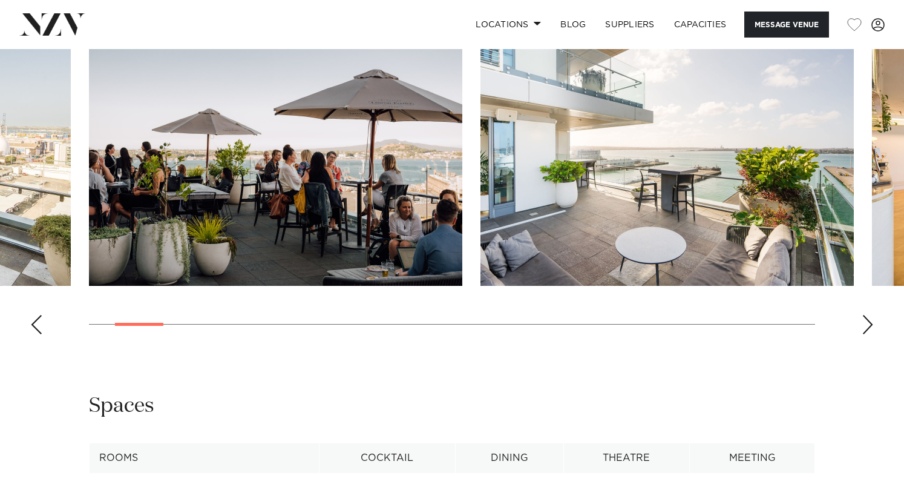
click at [868, 328] on div "Next slide" at bounding box center [868, 324] width 12 height 19
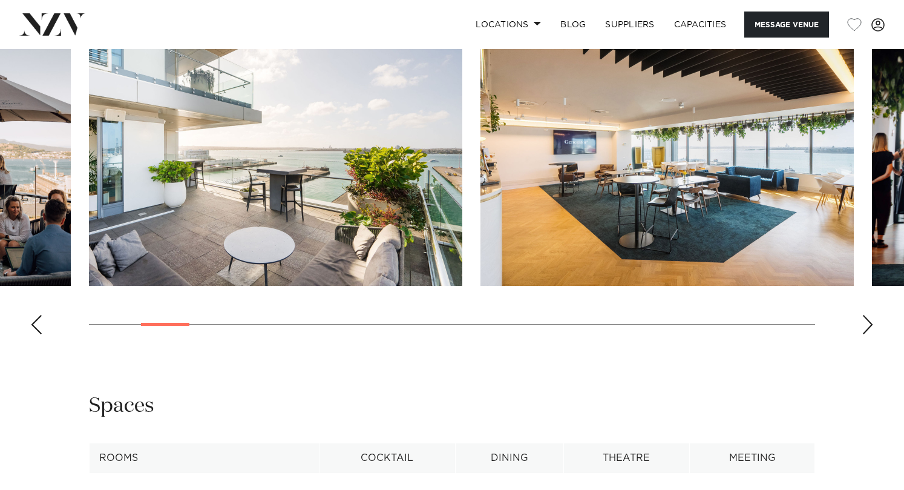
click at [868, 328] on div "Next slide" at bounding box center [868, 324] width 12 height 19
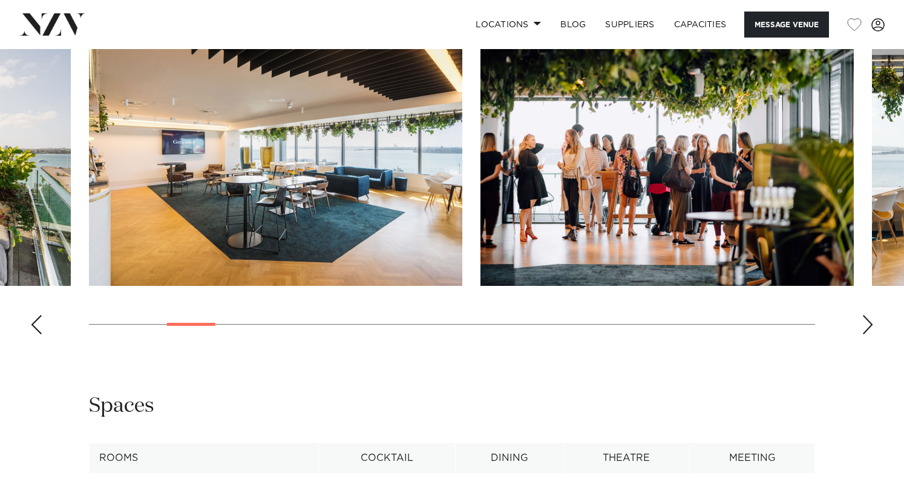
click at [868, 328] on div "Next slide" at bounding box center [868, 324] width 12 height 19
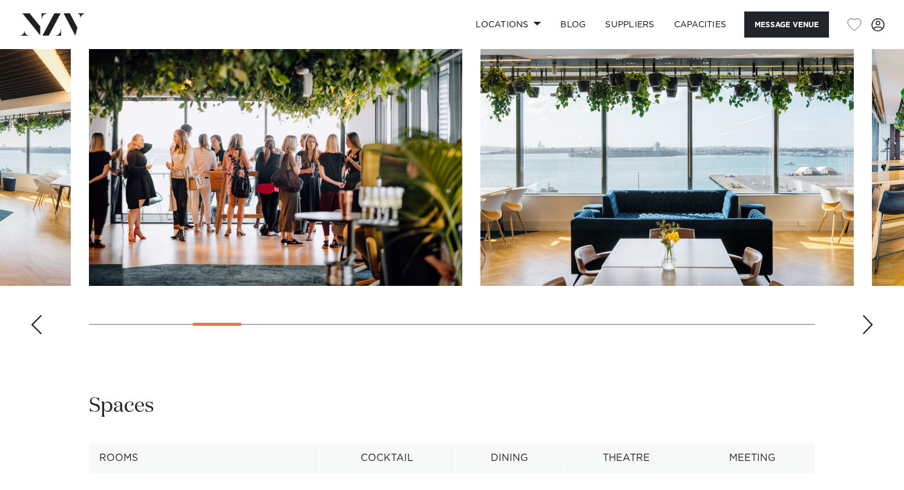
click at [868, 328] on div "Next slide" at bounding box center [868, 324] width 12 height 19
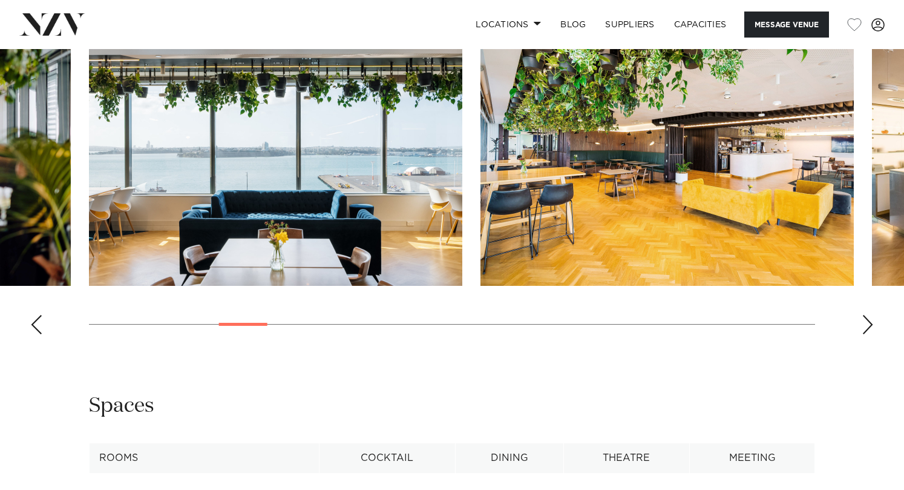
click at [868, 328] on div "Next slide" at bounding box center [868, 324] width 12 height 19
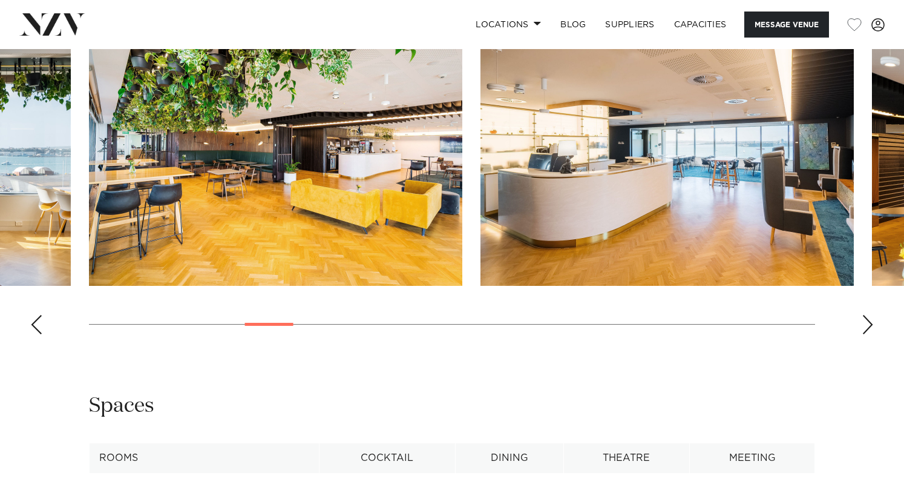
click at [868, 328] on div "Next slide" at bounding box center [868, 324] width 12 height 19
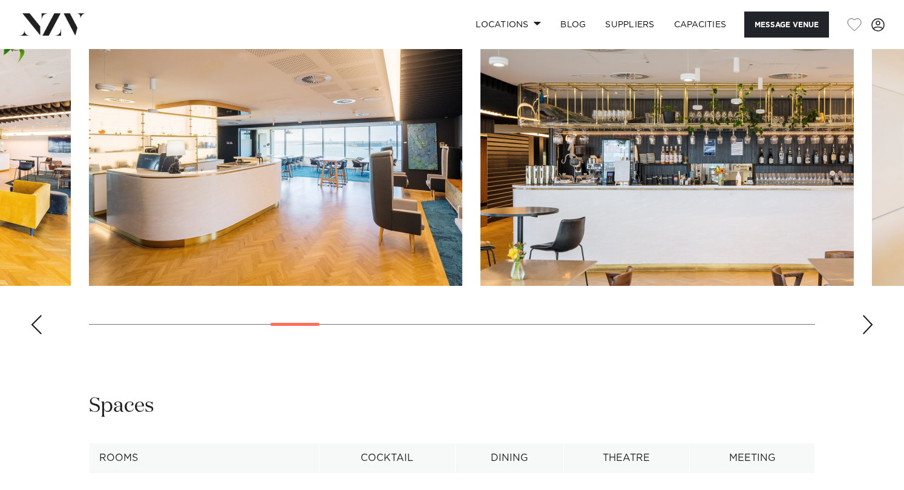
click at [868, 328] on div "Next slide" at bounding box center [868, 324] width 12 height 19
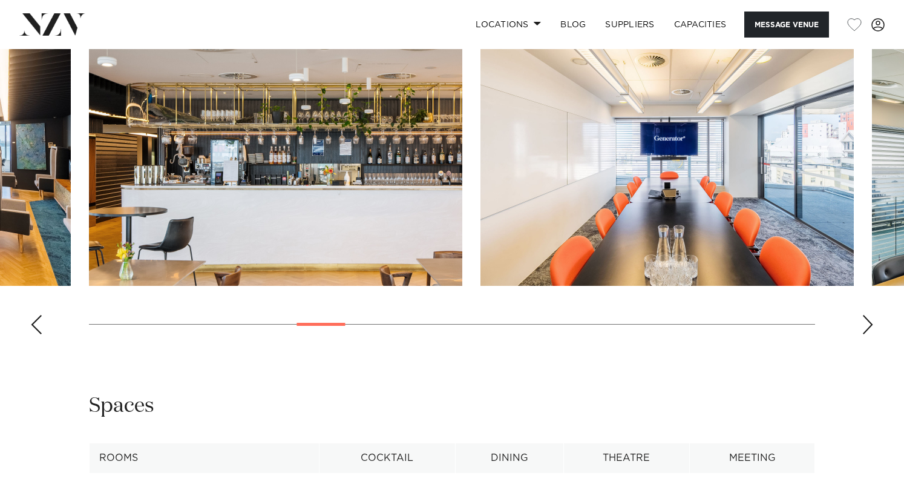
click at [868, 328] on div "Next slide" at bounding box center [868, 324] width 12 height 19
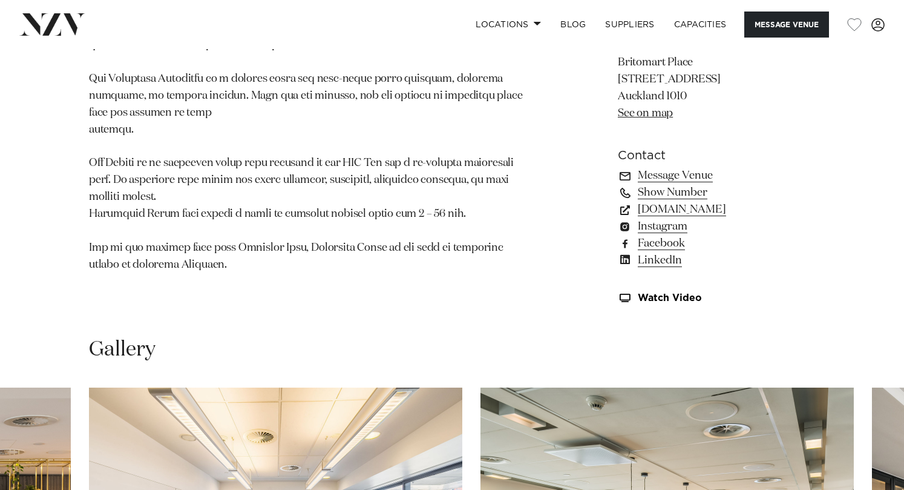
scroll to position [787, 0]
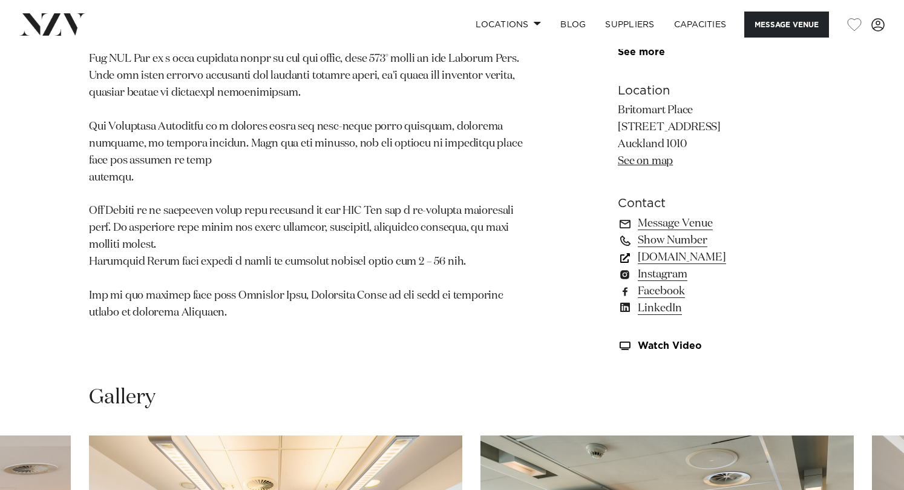
click at [685, 257] on link "[DOMAIN_NAME]" at bounding box center [716, 257] width 197 height 17
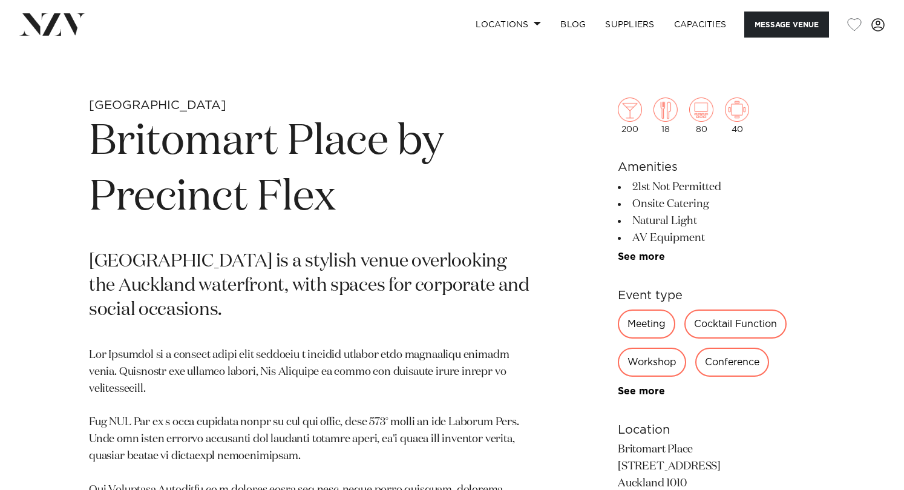
scroll to position [605, 0]
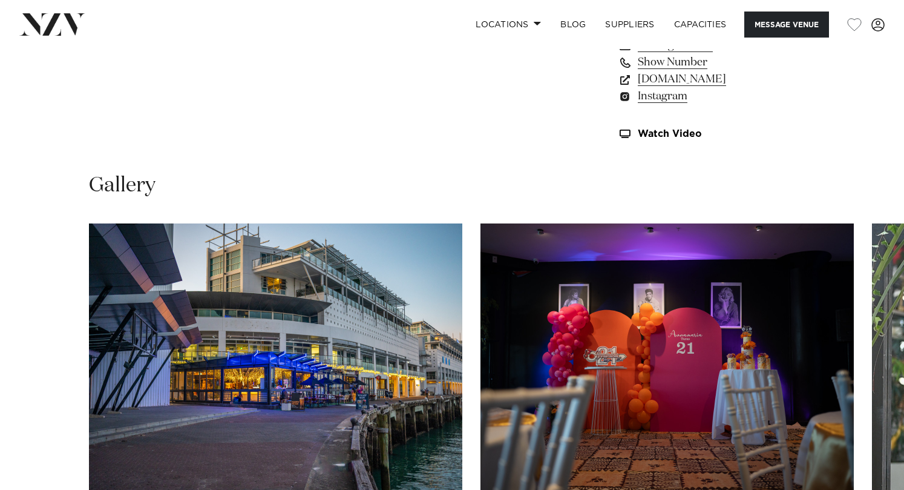
scroll to position [1089, 0]
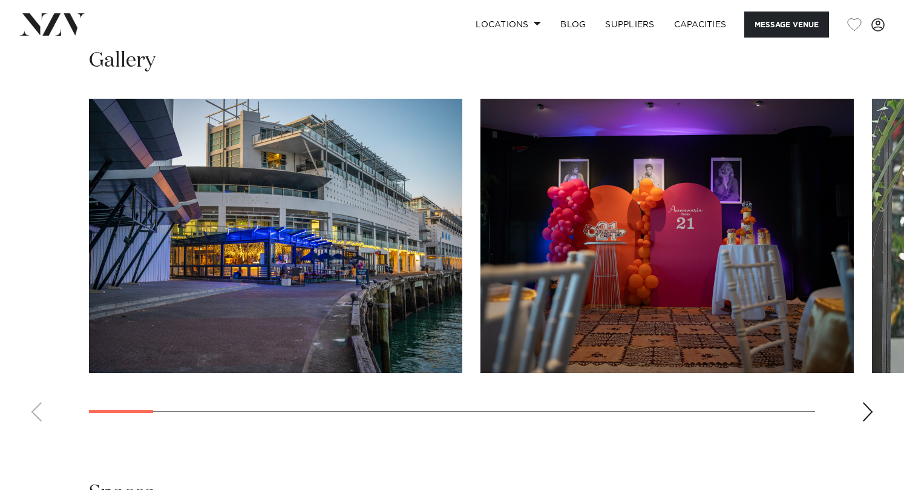
click at [867, 411] on div "Next slide" at bounding box center [868, 411] width 12 height 19
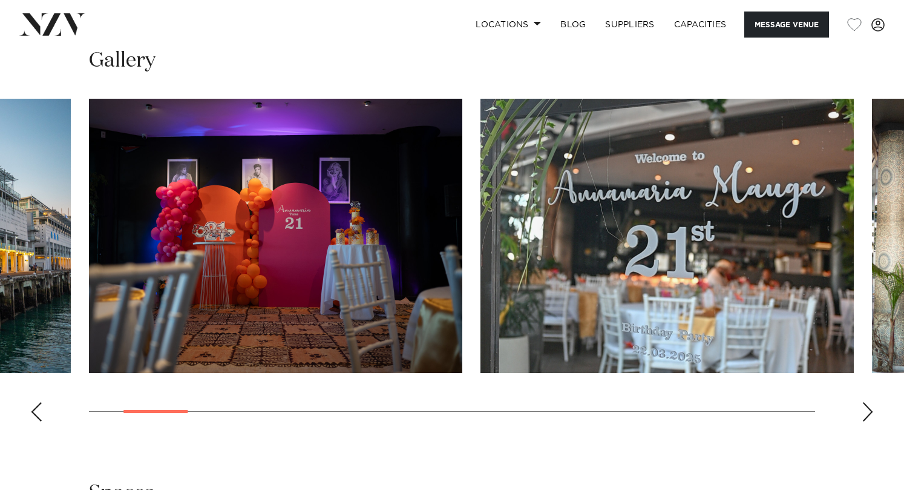
click at [867, 411] on div "Next slide" at bounding box center [868, 411] width 12 height 19
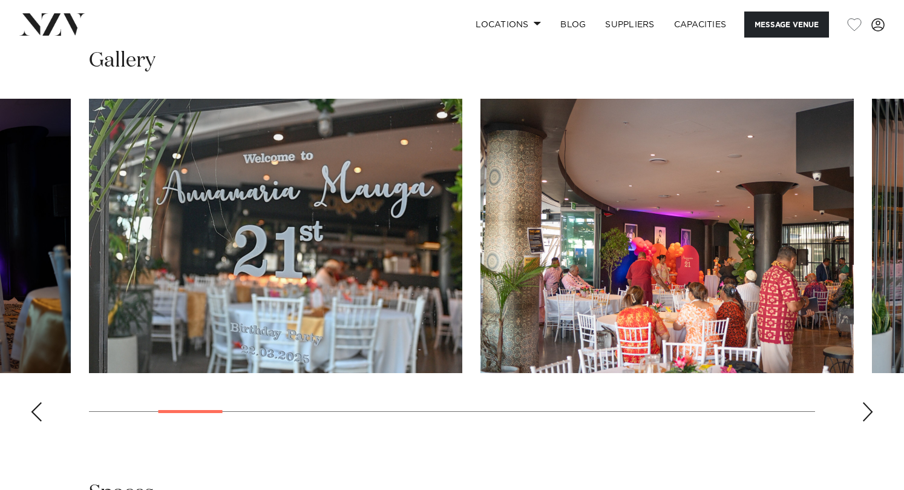
click at [867, 411] on div "Next slide" at bounding box center [868, 411] width 12 height 19
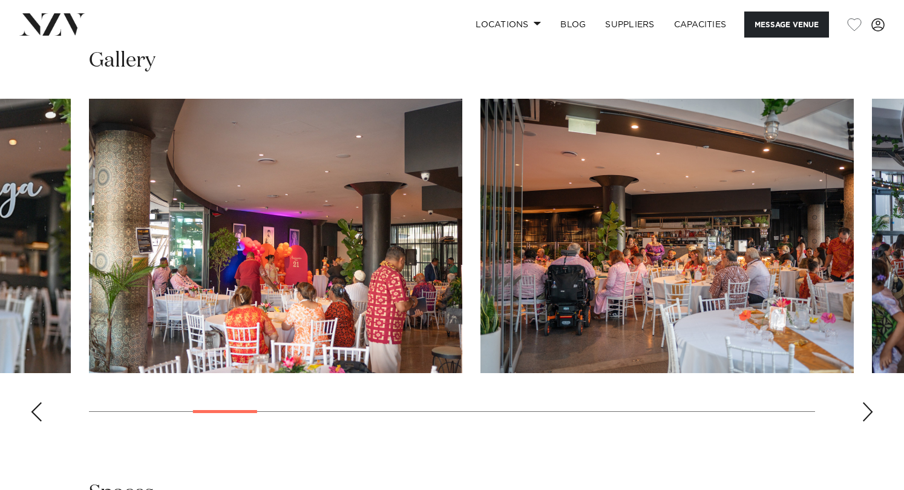
click at [867, 411] on div "Next slide" at bounding box center [868, 411] width 12 height 19
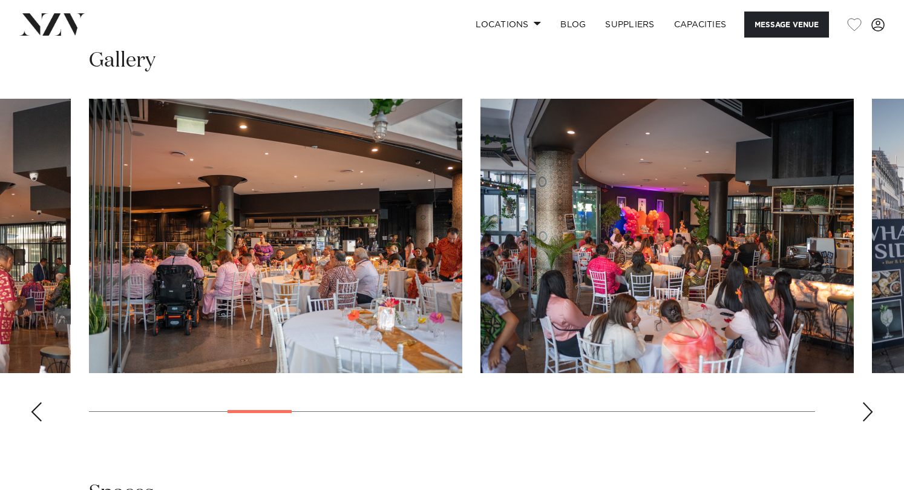
click at [867, 411] on div "Next slide" at bounding box center [868, 411] width 12 height 19
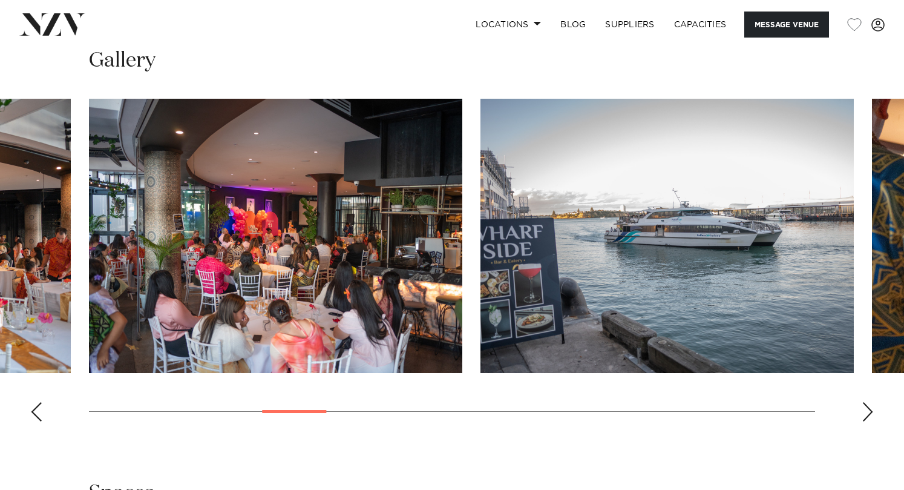
click at [867, 411] on div "Next slide" at bounding box center [868, 411] width 12 height 19
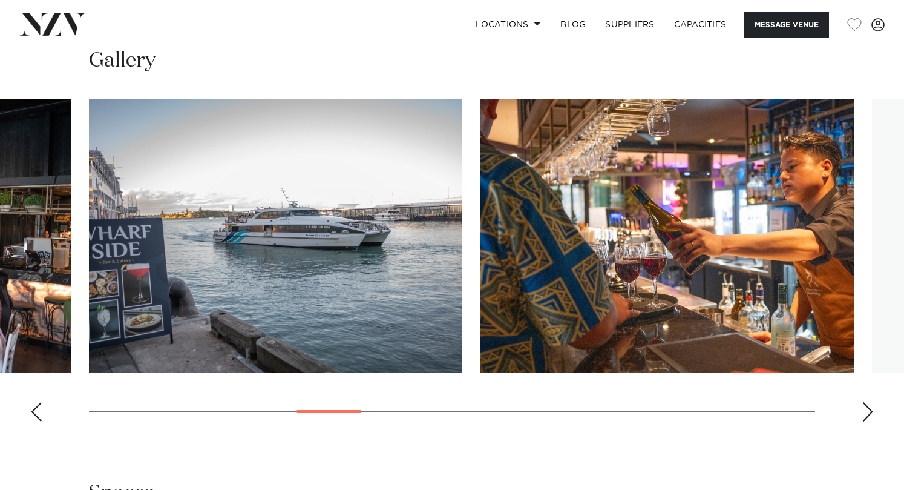
click at [867, 411] on div "Next slide" at bounding box center [868, 411] width 12 height 19
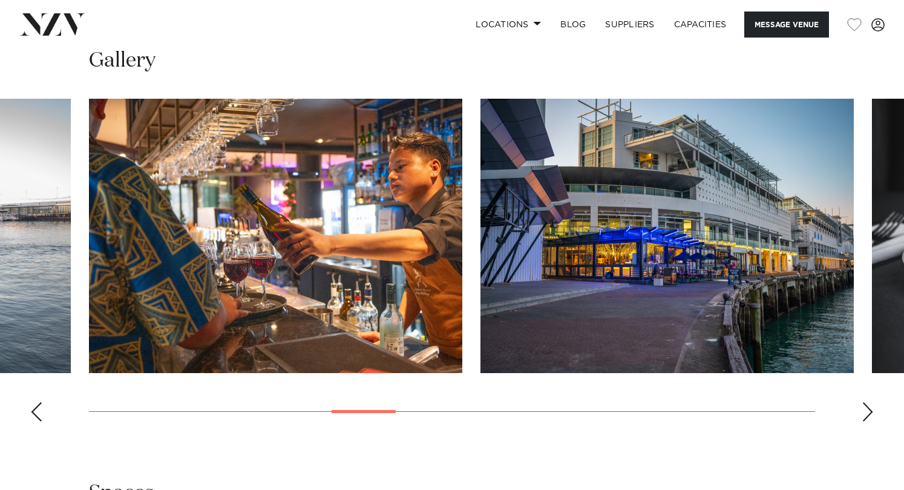
click at [867, 411] on div "Next slide" at bounding box center [868, 411] width 12 height 19
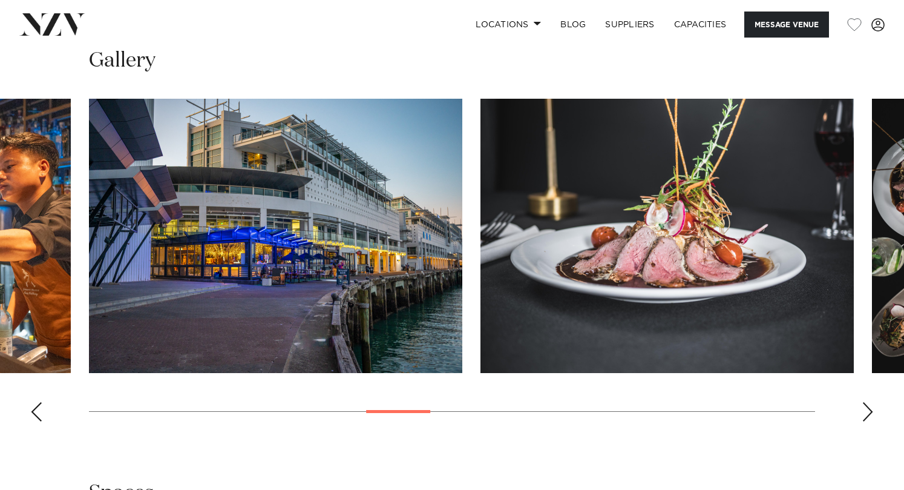
click at [867, 411] on div "Next slide" at bounding box center [868, 411] width 12 height 19
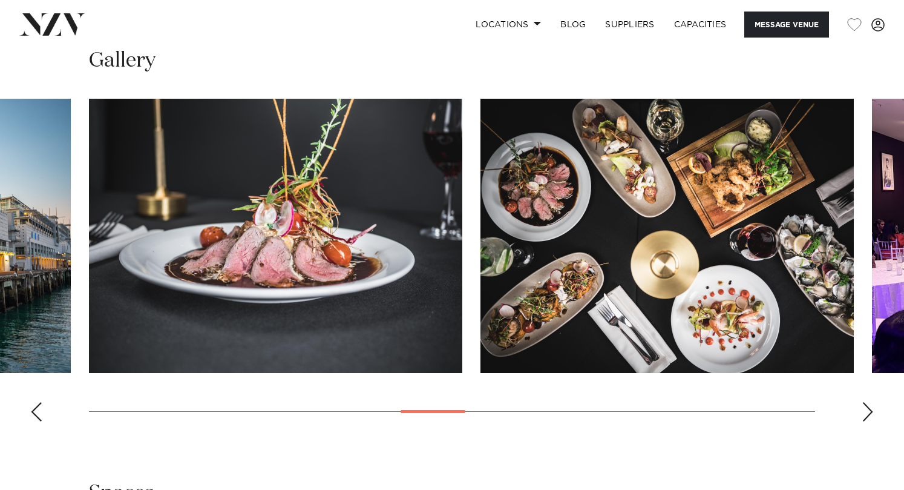
click at [867, 411] on div "Next slide" at bounding box center [868, 411] width 12 height 19
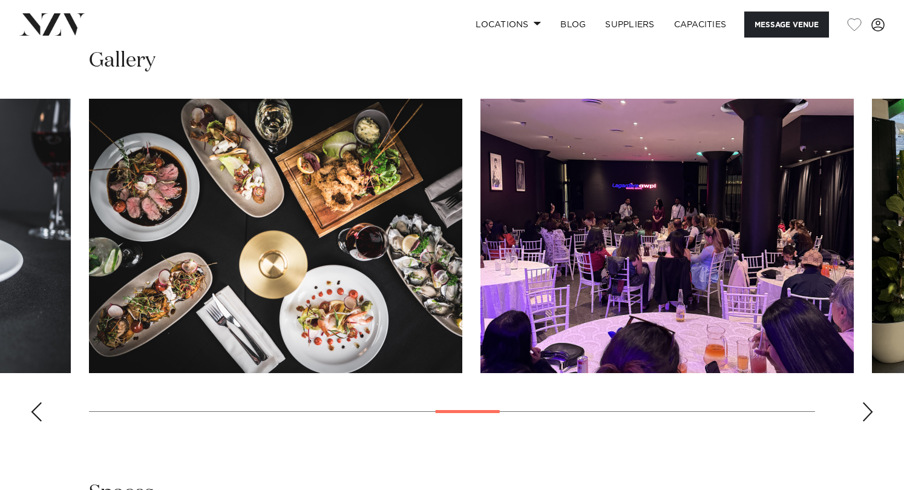
click at [867, 411] on div "Next slide" at bounding box center [868, 411] width 12 height 19
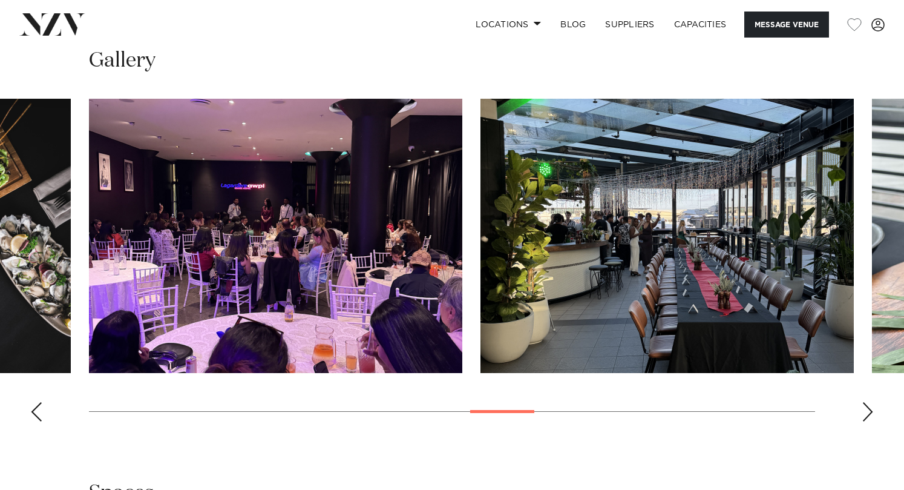
click at [867, 411] on div "Next slide" at bounding box center [868, 411] width 12 height 19
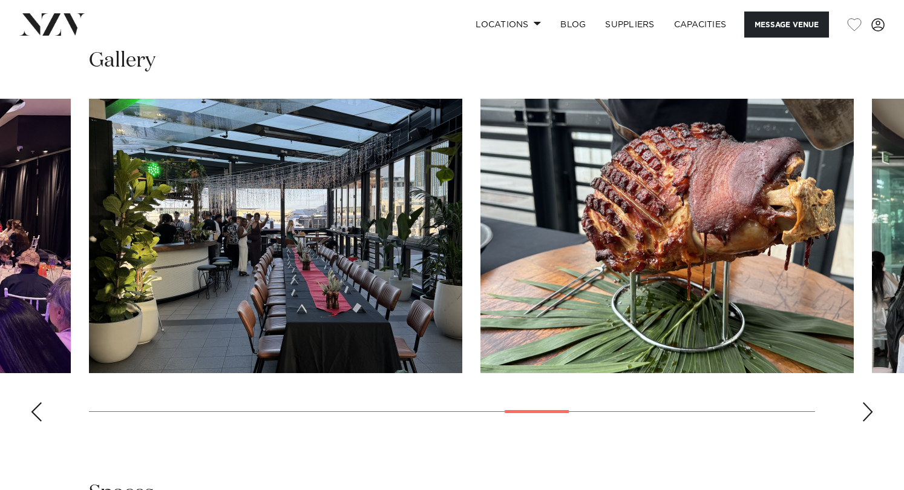
click at [867, 411] on div "Next slide" at bounding box center [868, 411] width 12 height 19
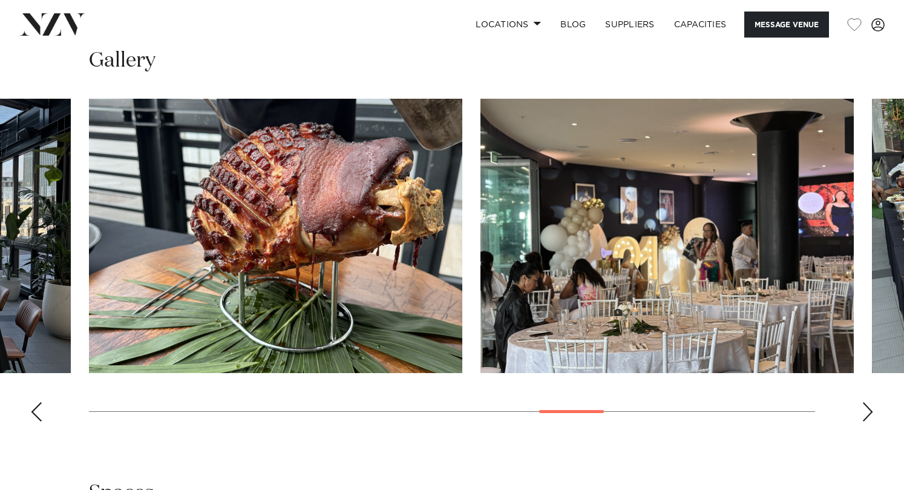
click at [867, 411] on div "Next slide" at bounding box center [868, 411] width 12 height 19
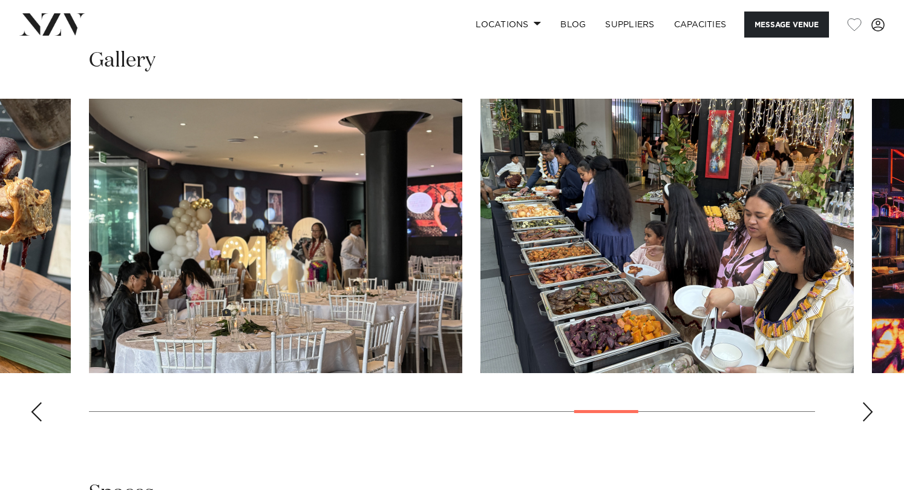
click at [867, 411] on div "Next slide" at bounding box center [868, 411] width 12 height 19
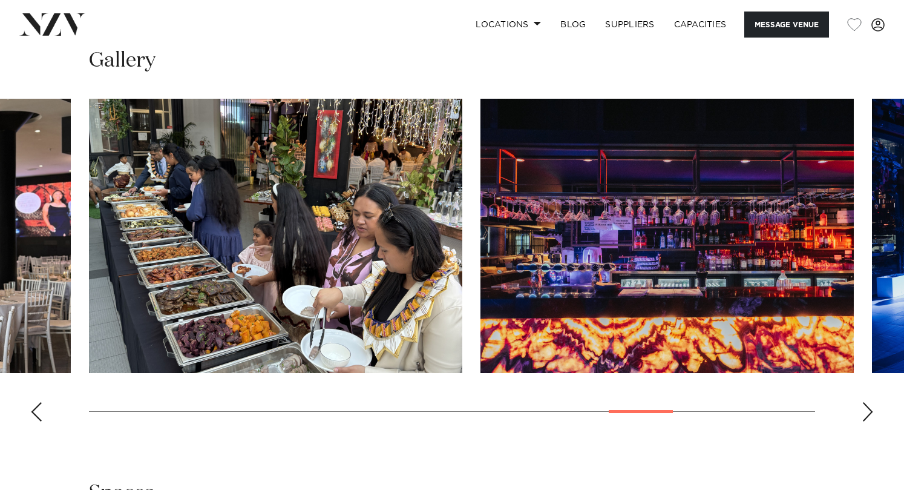
click at [867, 411] on div "Next slide" at bounding box center [868, 411] width 12 height 19
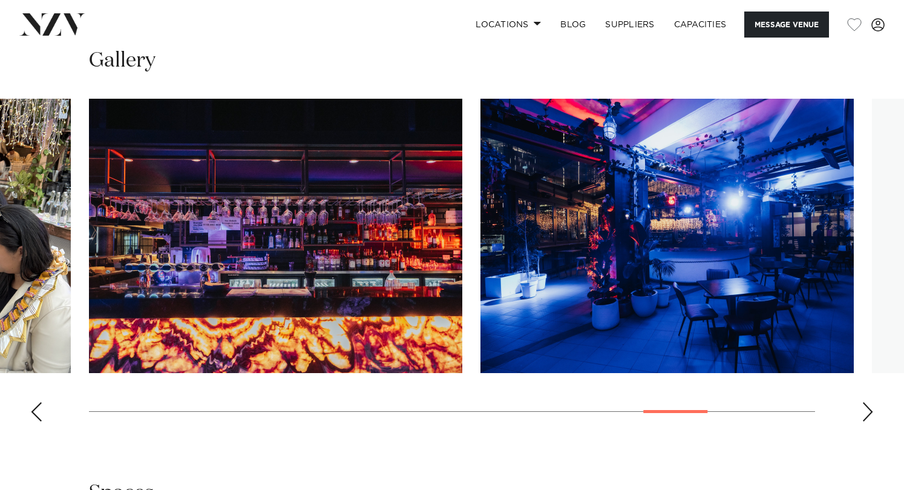
click at [867, 411] on div "Next slide" at bounding box center [868, 411] width 12 height 19
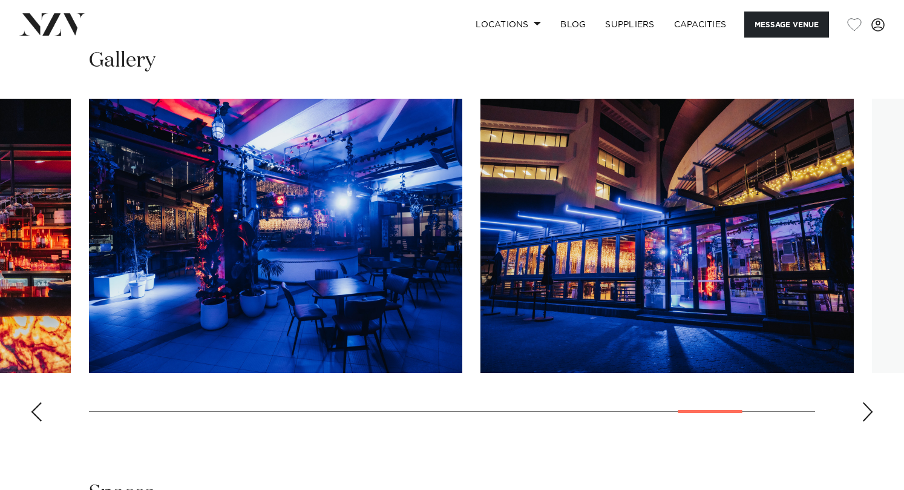
click at [867, 411] on div "Next slide" at bounding box center [868, 411] width 12 height 19
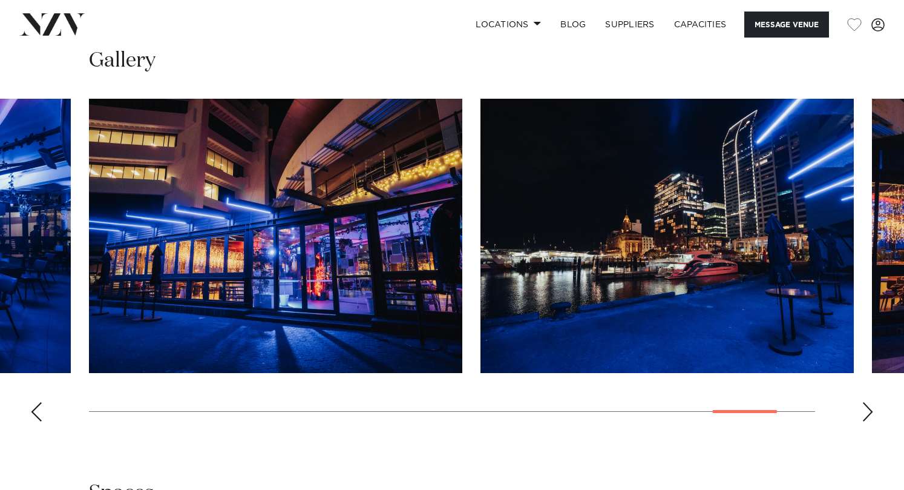
click at [867, 411] on div "Next slide" at bounding box center [868, 411] width 12 height 19
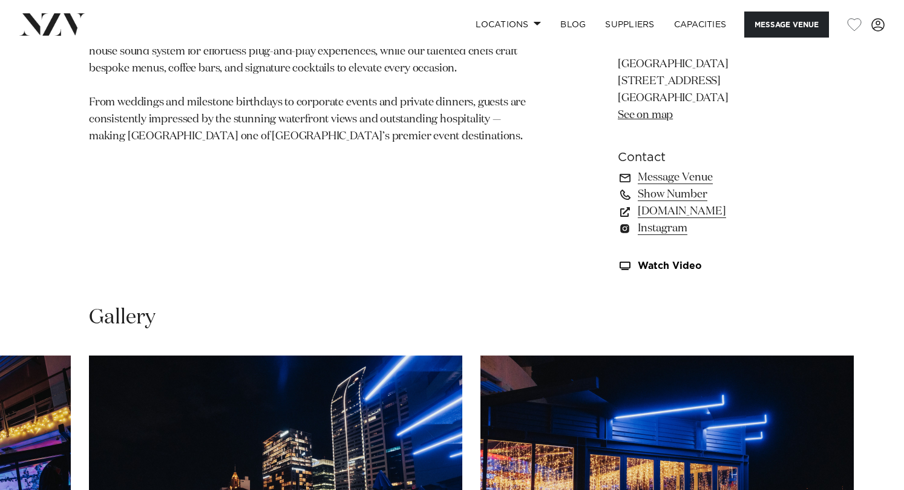
scroll to position [726, 0]
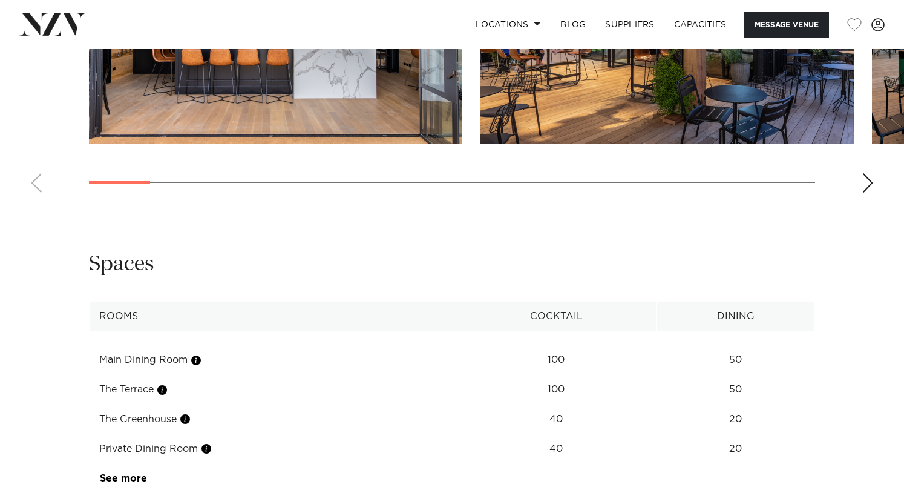
scroll to position [1392, 0]
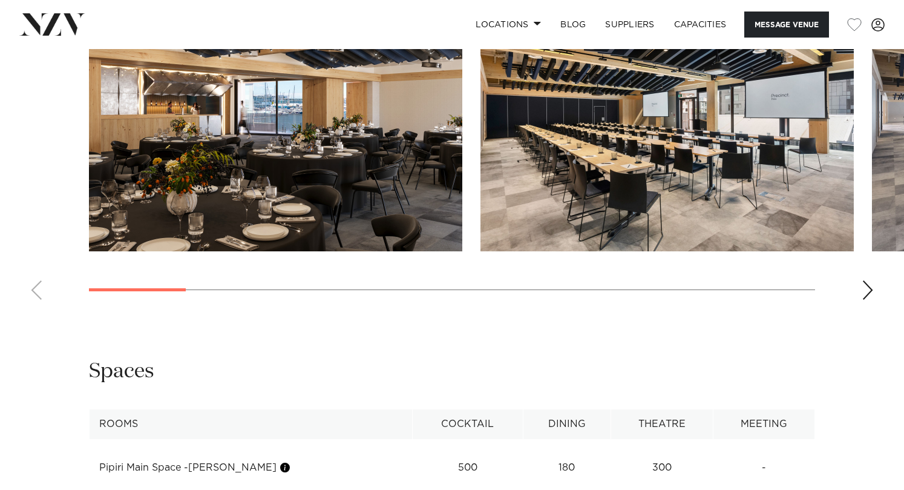
scroll to position [1150, 0]
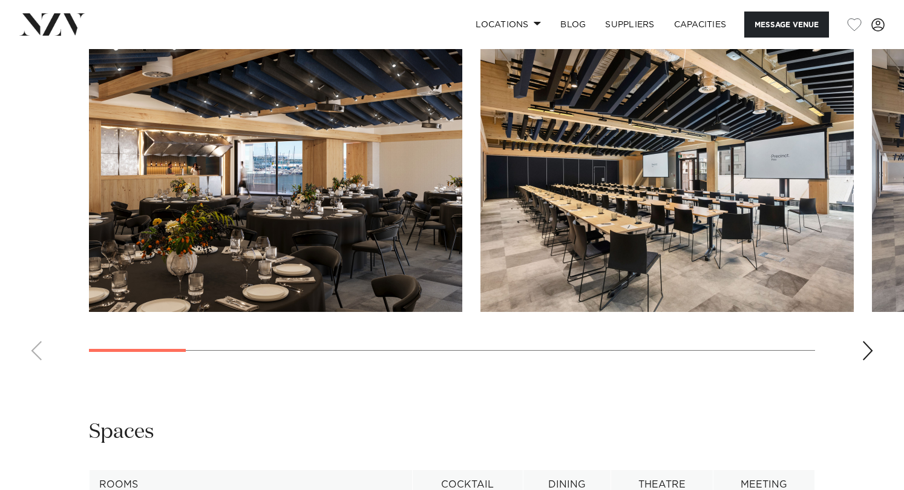
click at [860, 345] on swiper-container at bounding box center [452, 204] width 904 height 332
click at [868, 350] on div "Next slide" at bounding box center [868, 350] width 12 height 19
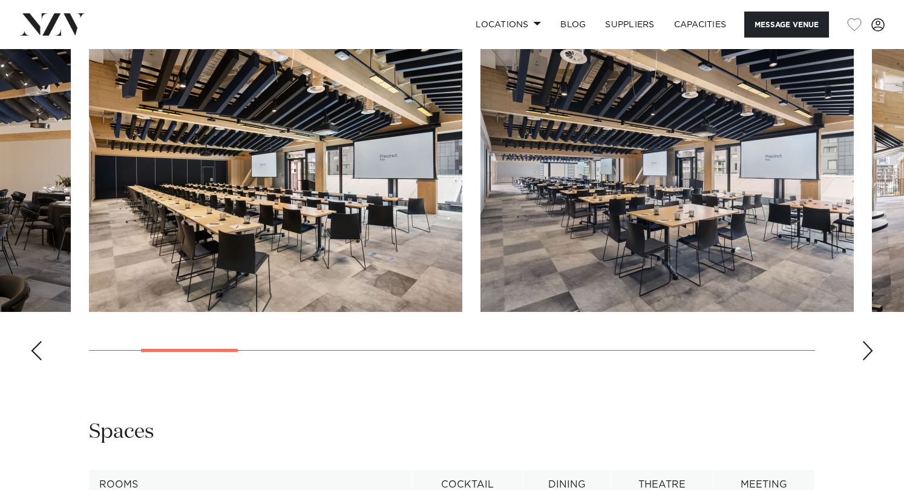
click at [868, 350] on div "Next slide" at bounding box center [868, 350] width 12 height 19
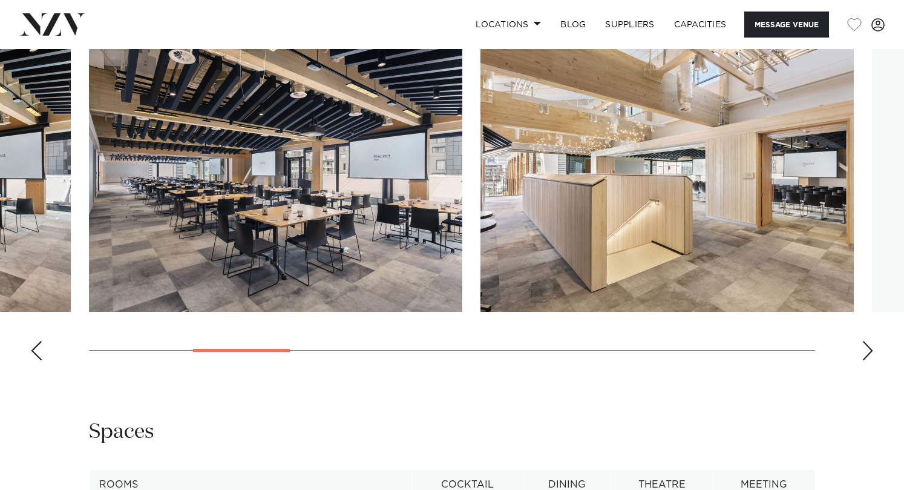
click at [868, 350] on div "Next slide" at bounding box center [868, 350] width 12 height 19
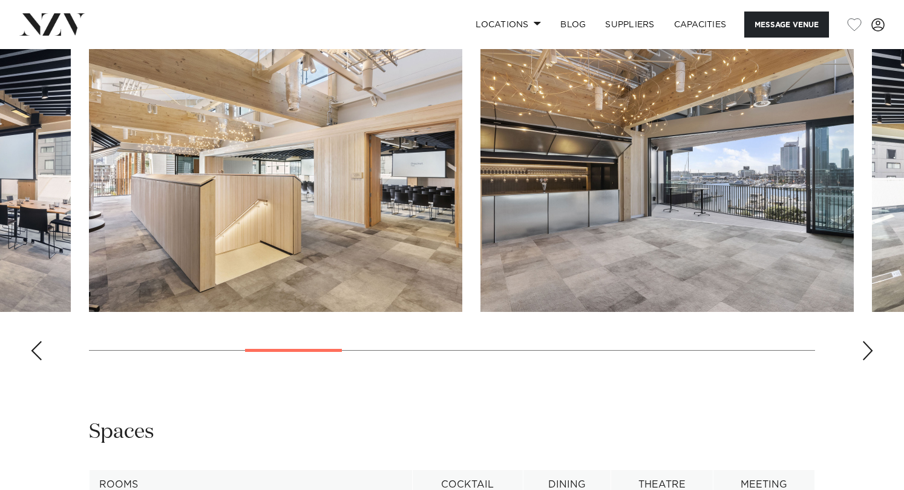
click at [868, 350] on div "Next slide" at bounding box center [868, 350] width 12 height 19
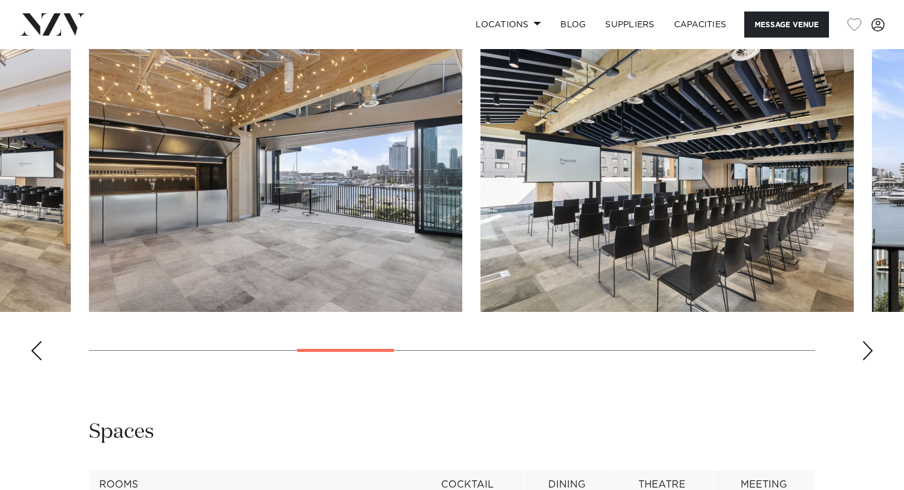
click at [868, 350] on div "Next slide" at bounding box center [868, 350] width 12 height 19
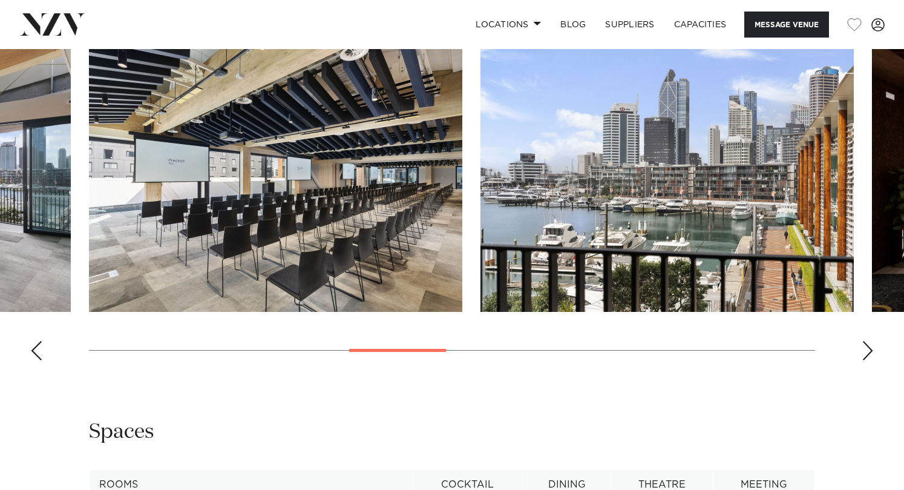
click at [868, 350] on div "Next slide" at bounding box center [868, 350] width 12 height 19
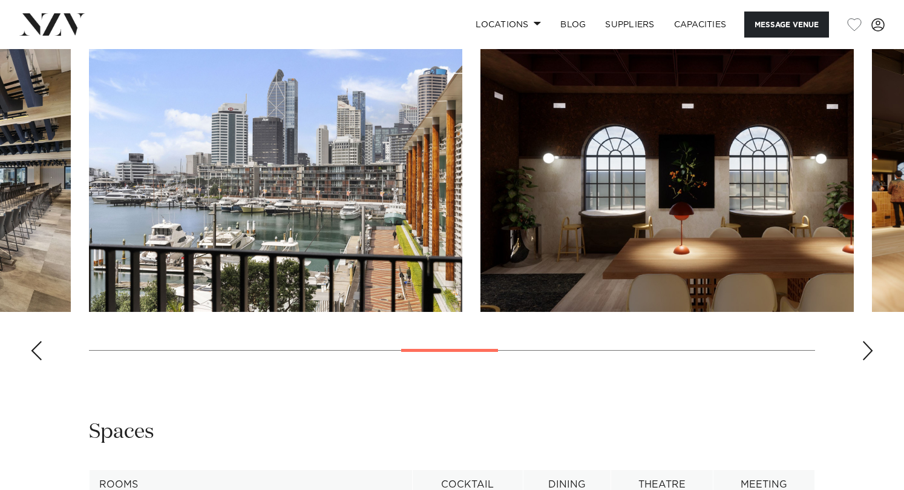
click at [868, 350] on div "Next slide" at bounding box center [868, 350] width 12 height 19
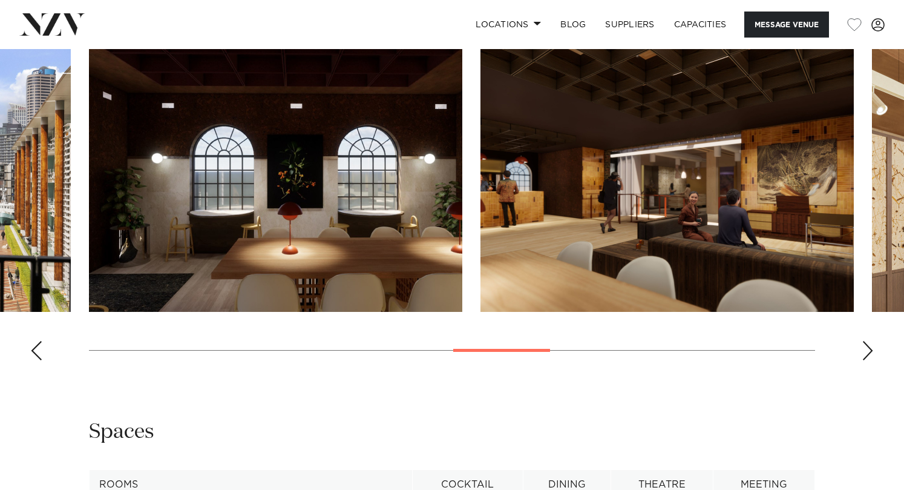
click at [868, 350] on div "Next slide" at bounding box center [868, 350] width 12 height 19
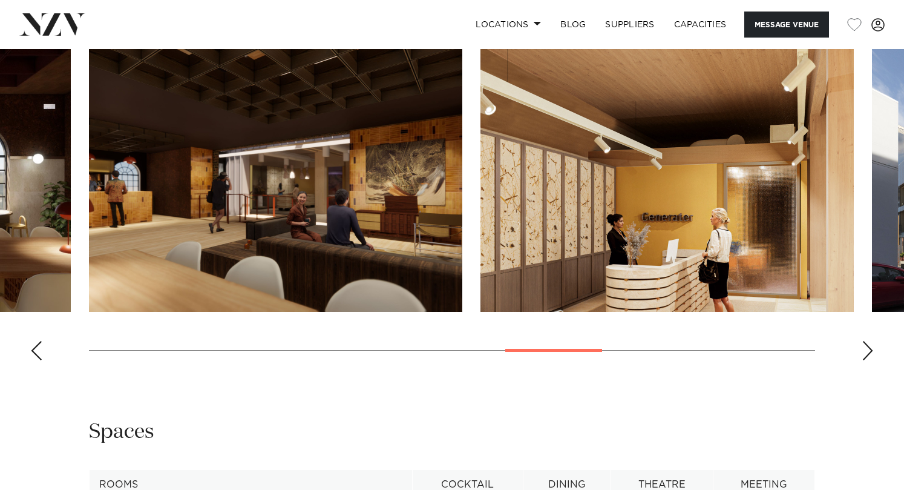
click at [868, 350] on div "Next slide" at bounding box center [868, 350] width 12 height 19
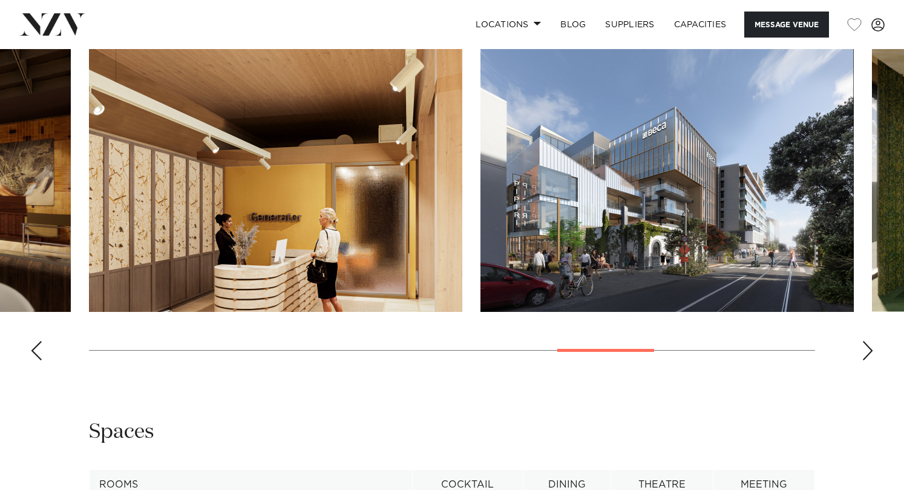
click at [868, 350] on div "Next slide" at bounding box center [868, 350] width 12 height 19
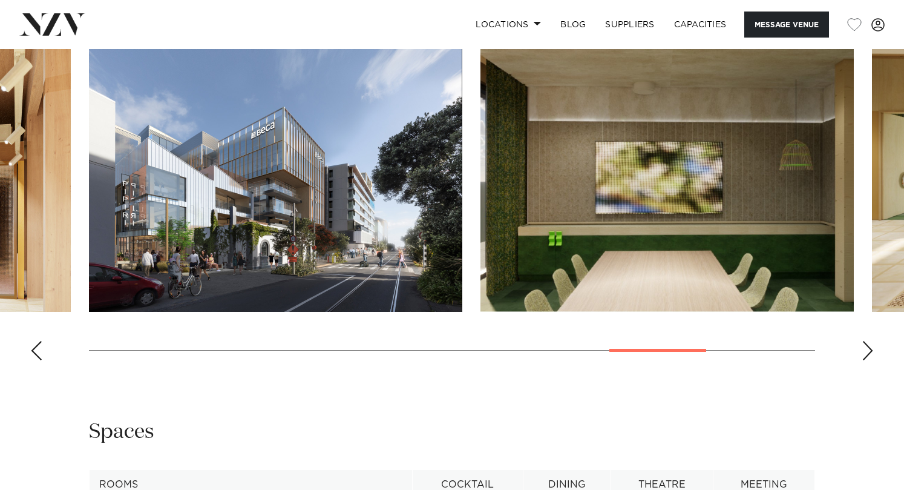
click at [868, 350] on div "Next slide" at bounding box center [868, 350] width 12 height 19
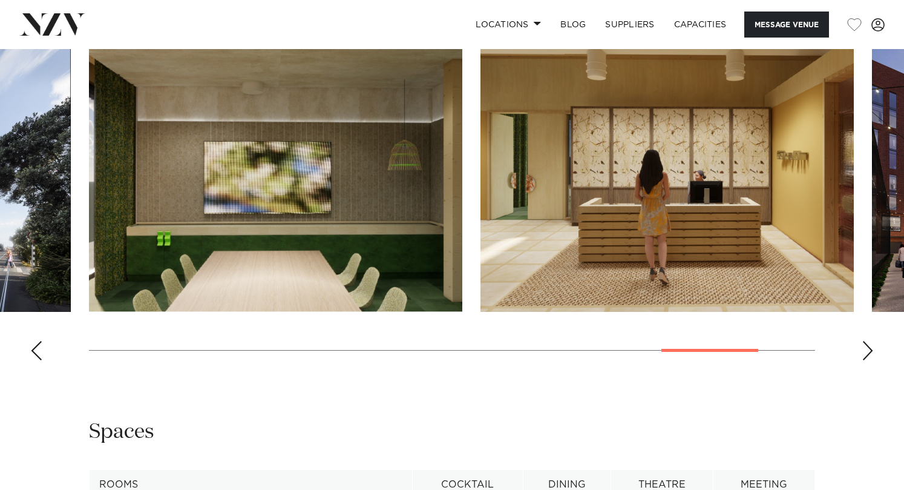
click at [868, 350] on div "Next slide" at bounding box center [868, 350] width 12 height 19
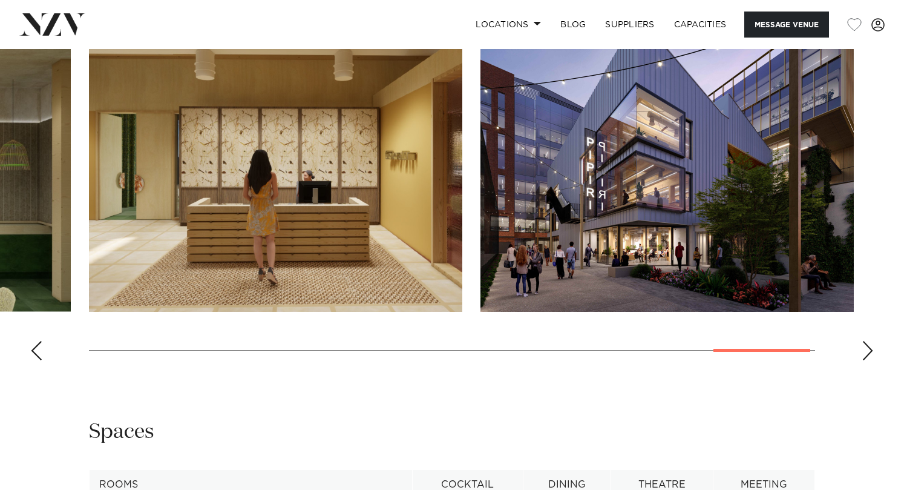
click at [868, 350] on div "Next slide" at bounding box center [868, 350] width 12 height 19
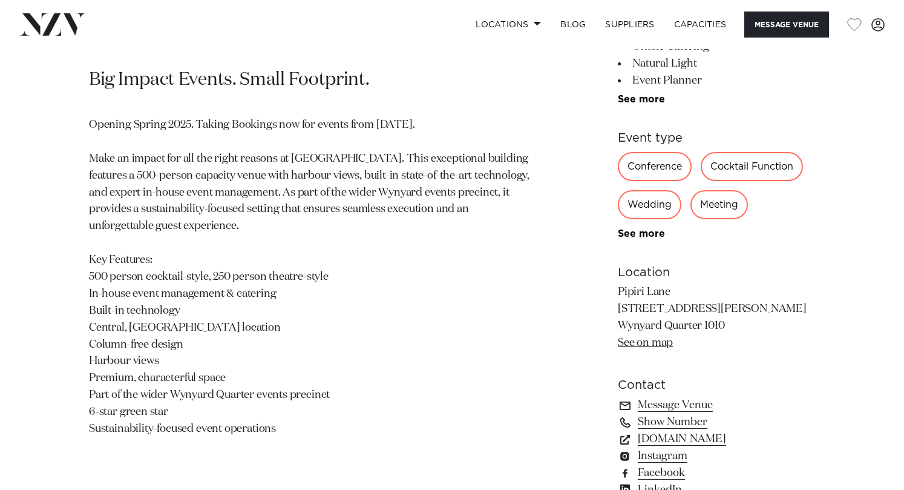
scroll to position [666, 0]
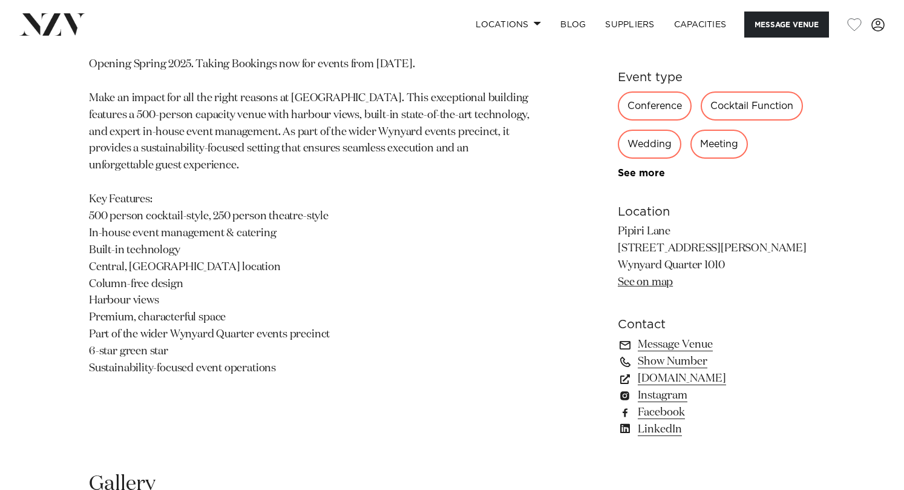
click at [459, 145] on p "Opening Spring 2025. Taking Bookings now for events from 1 September 2025. Make…" at bounding box center [310, 216] width 443 height 321
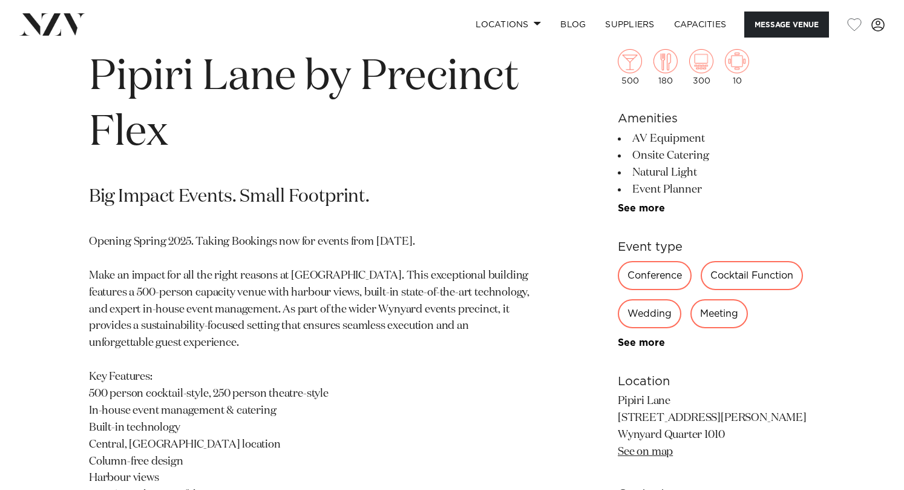
scroll to position [484, 0]
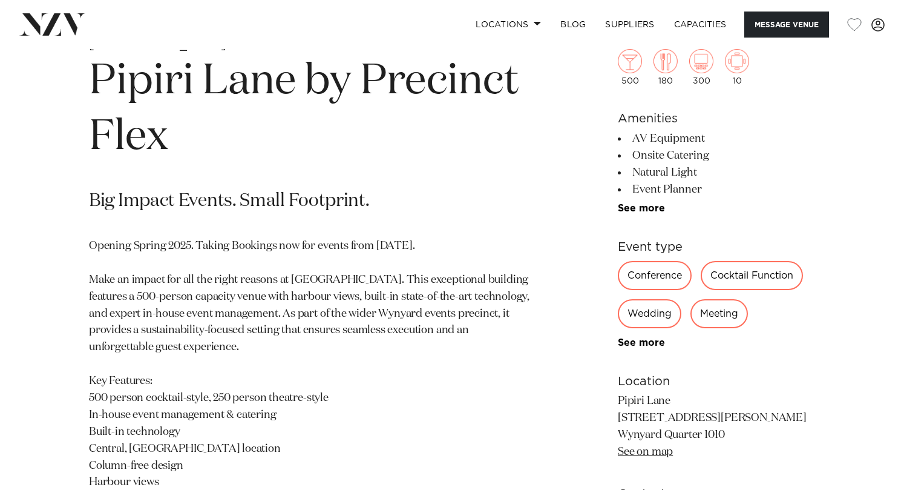
click at [365, 208] on p "Big Impact Events. Small Footprint." at bounding box center [310, 201] width 443 height 24
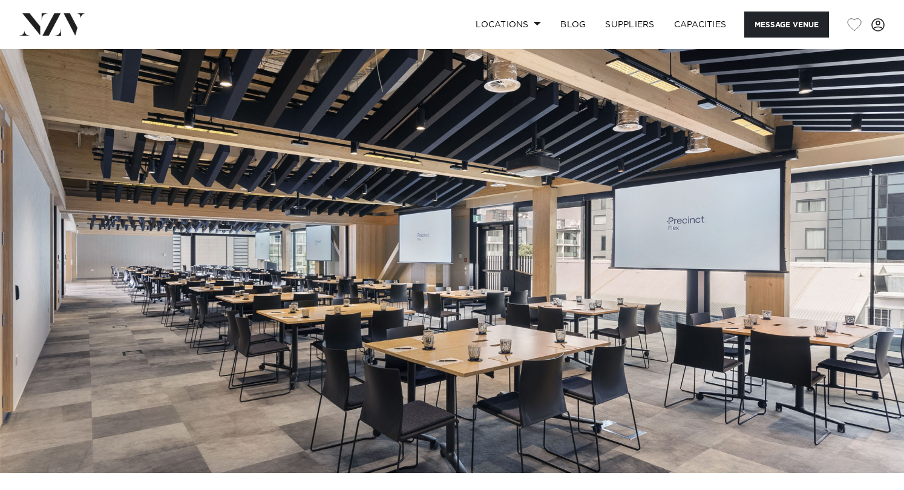
click at [213, 18] on link at bounding box center [144, 24] width 251 height 22
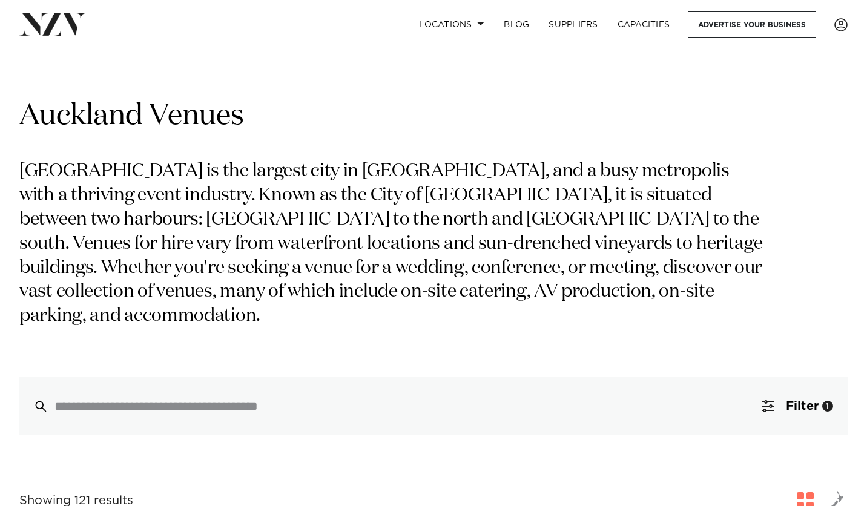
click at [465, 85] on div "Grid Map" at bounding box center [433, 85] width 847 height 24
click at [205, 338] on div "Auckland Venues Auckland is the largest city in New Zealand, and a busy metropo…" at bounding box center [433, 266] width 828 height 338
click at [321, 40] on nav "Locations Auckland Wellington Christchurch Queenstown Hamilton Northland Bay of…" at bounding box center [433, 24] width 867 height 49
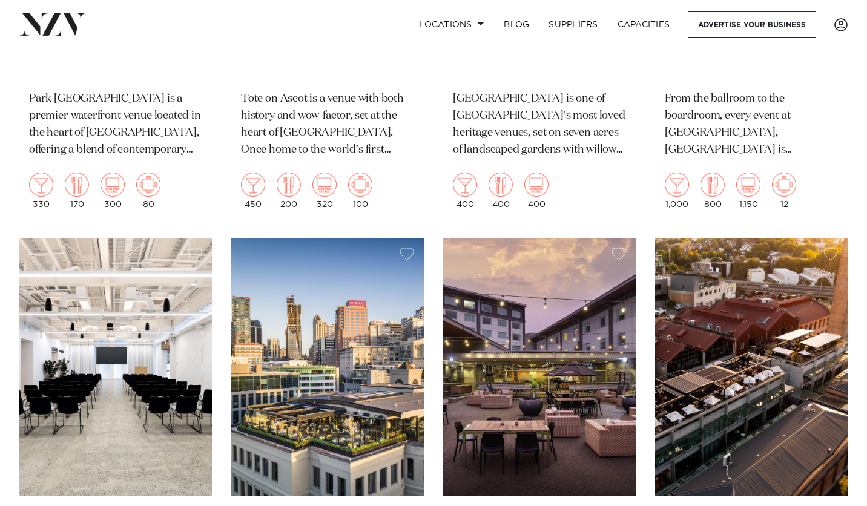
scroll to position [2481, 0]
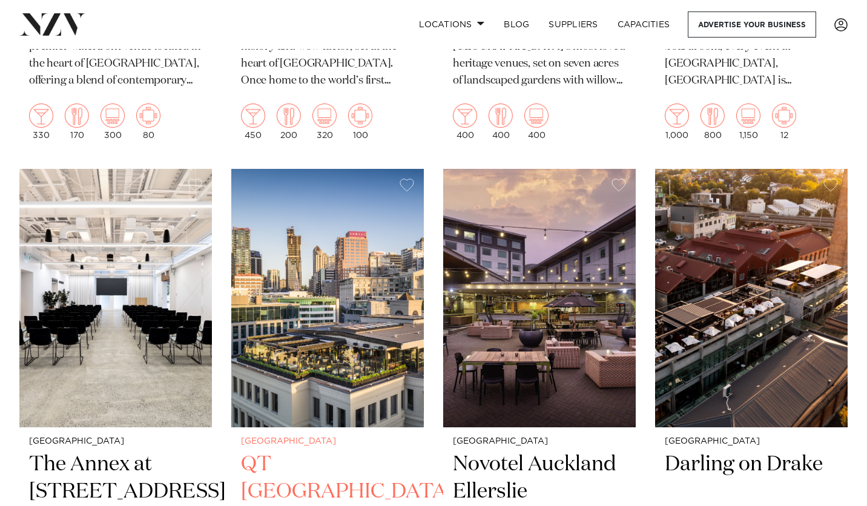
click at [300, 464] on h2 "QT Auckland" at bounding box center [327, 492] width 173 height 82
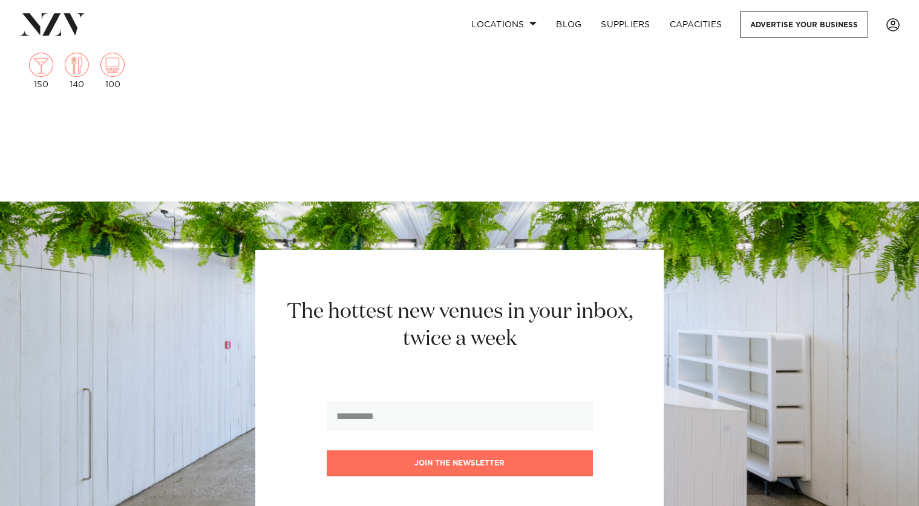
scroll to position [17231, 0]
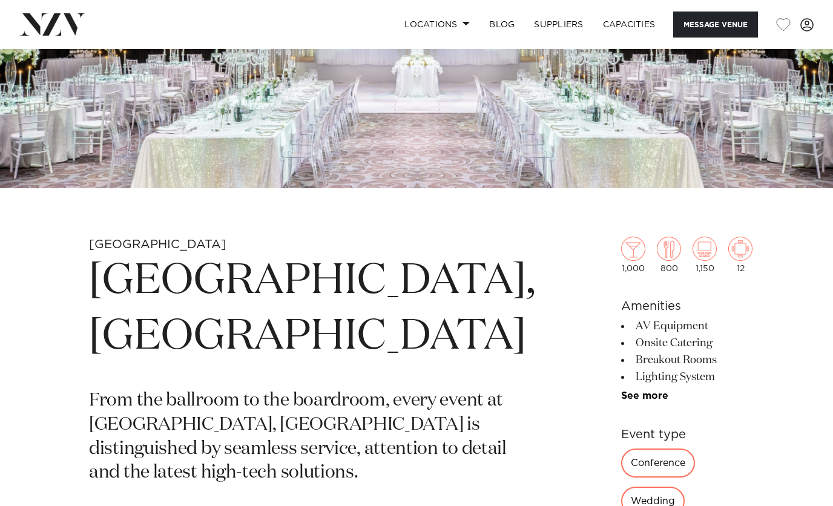
scroll to position [363, 0]
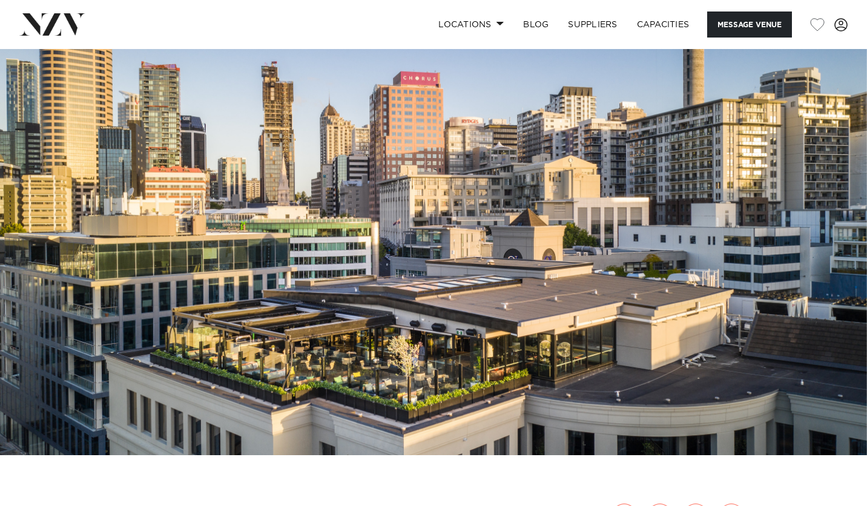
click at [231, 16] on link at bounding box center [139, 24] width 240 height 22
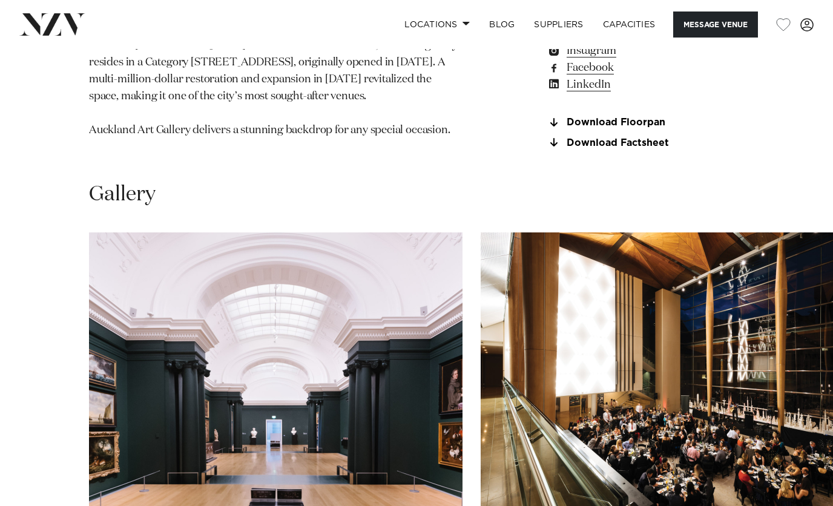
scroll to position [1150, 0]
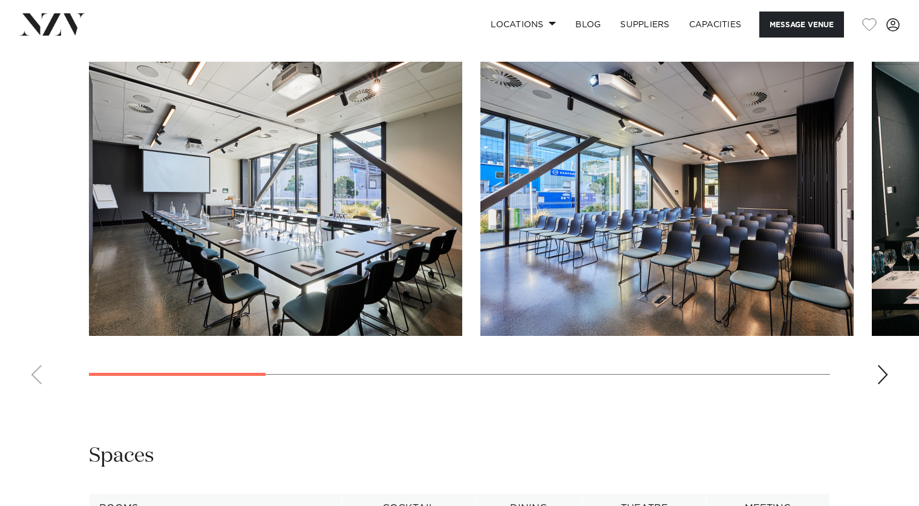
scroll to position [1150, 0]
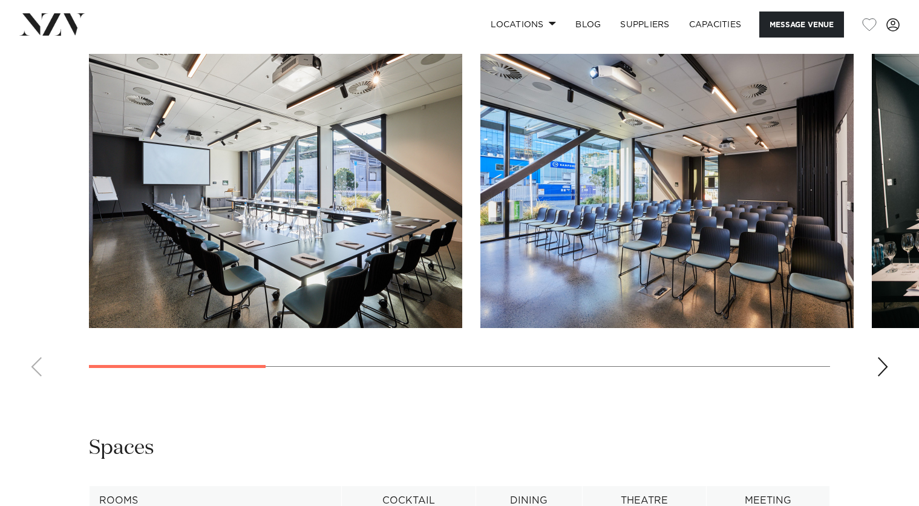
click at [888, 357] on div "Next slide" at bounding box center [883, 366] width 12 height 19
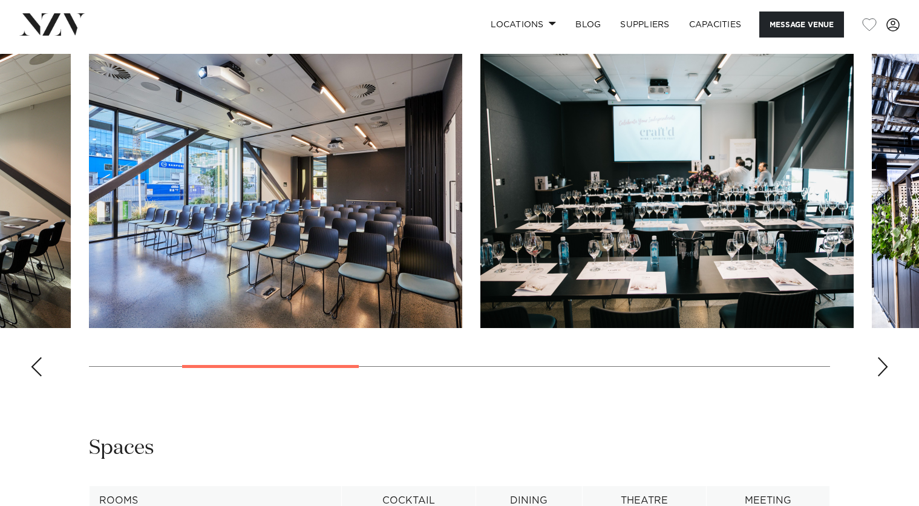
click at [888, 357] on div "Next slide" at bounding box center [883, 366] width 12 height 19
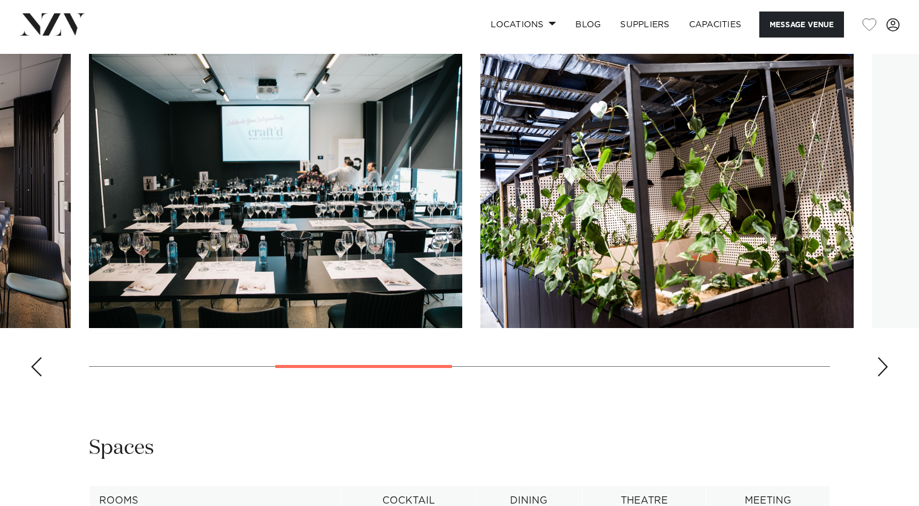
click at [888, 357] on div "Next slide" at bounding box center [883, 366] width 12 height 19
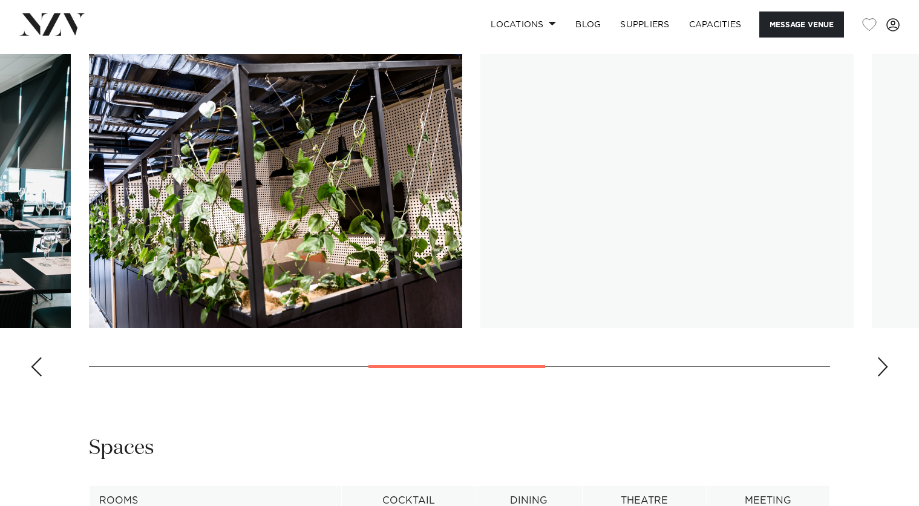
click at [888, 357] on div "Next slide" at bounding box center [883, 366] width 12 height 19
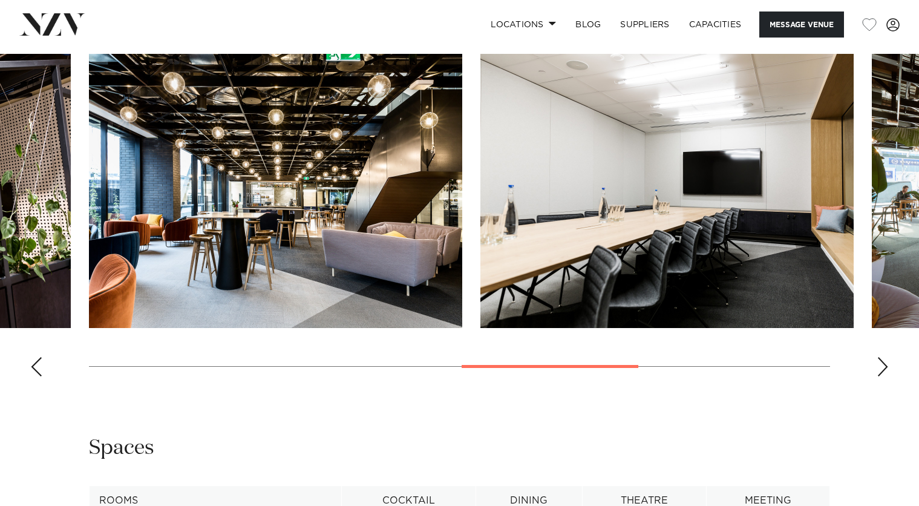
click at [888, 357] on div "Next slide" at bounding box center [883, 366] width 12 height 19
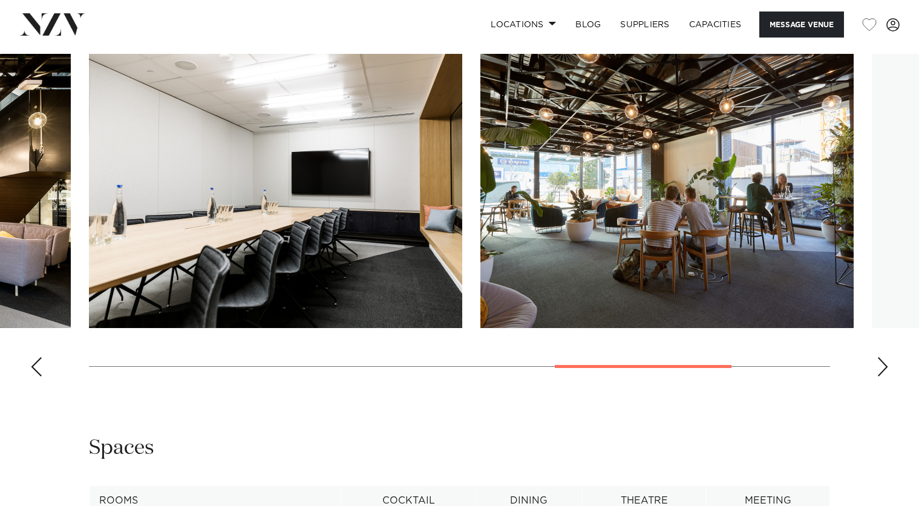
click at [888, 357] on div "Next slide" at bounding box center [883, 366] width 12 height 19
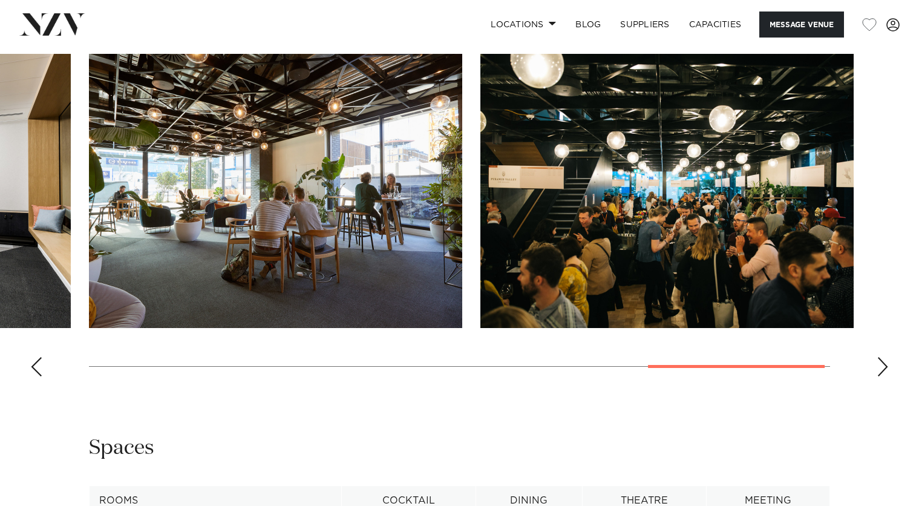
click at [888, 357] on div "Next slide" at bounding box center [883, 366] width 12 height 19
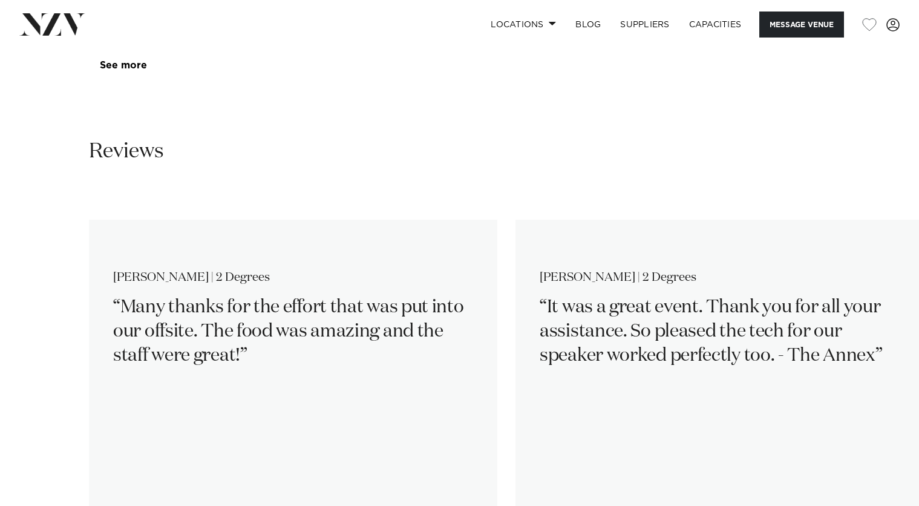
scroll to position [1755, 0]
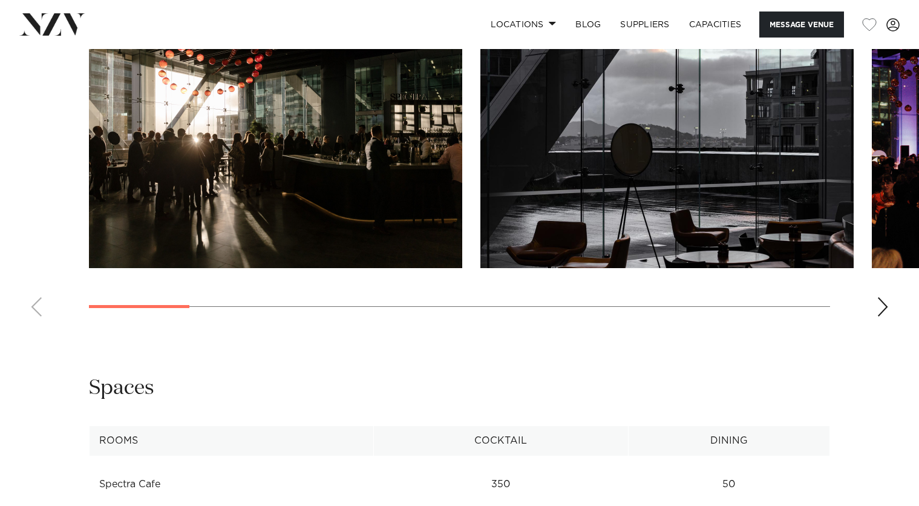
scroll to position [1089, 0]
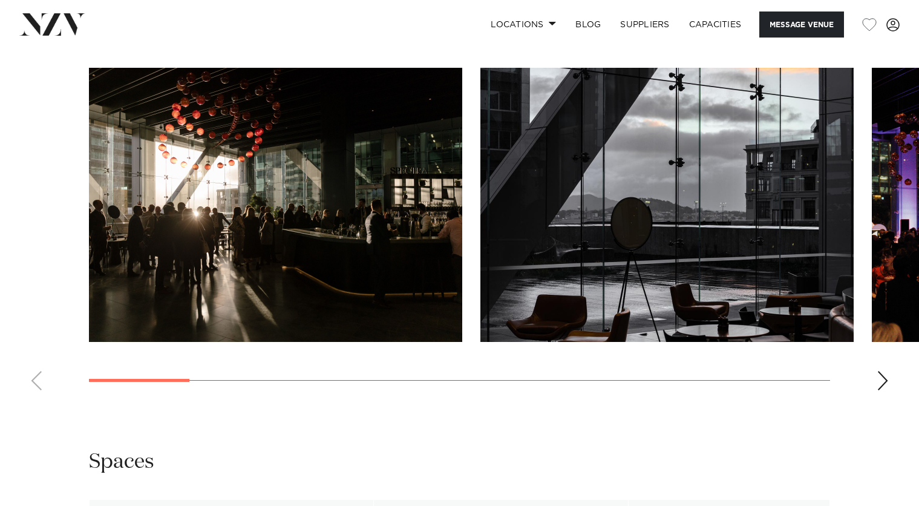
click at [883, 389] on div "Next slide" at bounding box center [883, 380] width 12 height 19
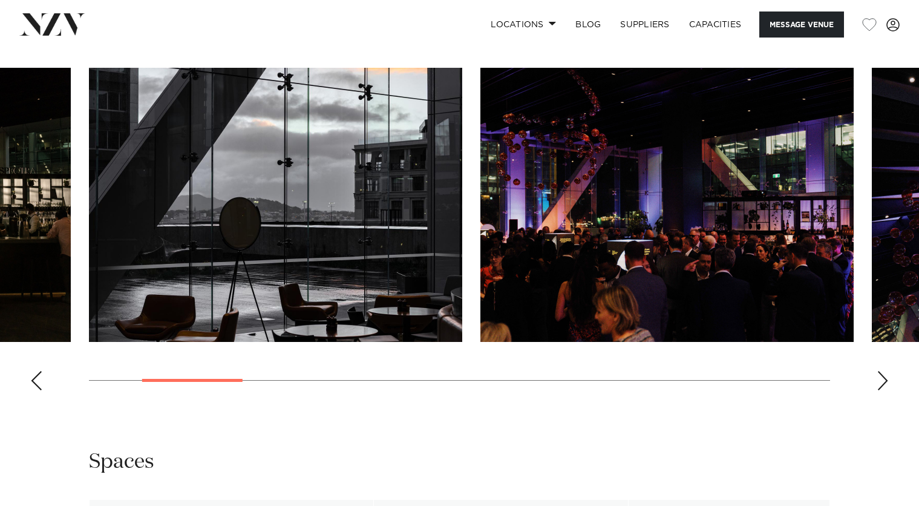
click at [883, 381] on div "Next slide" at bounding box center [883, 380] width 12 height 19
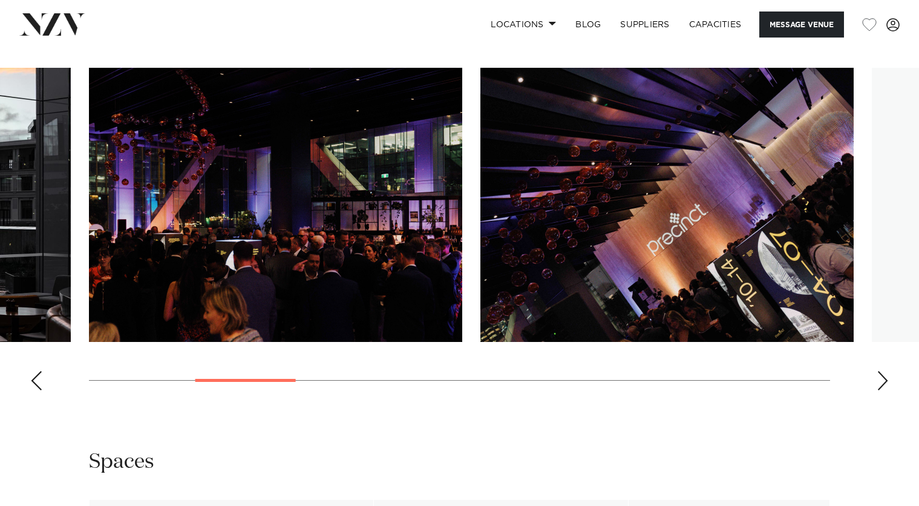
click at [883, 381] on div "Next slide" at bounding box center [883, 380] width 12 height 19
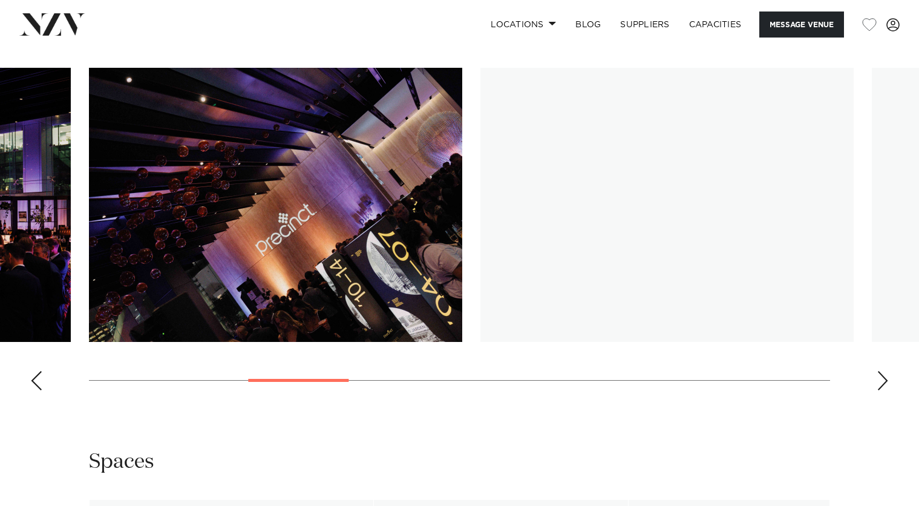
click at [883, 381] on div "Next slide" at bounding box center [883, 380] width 12 height 19
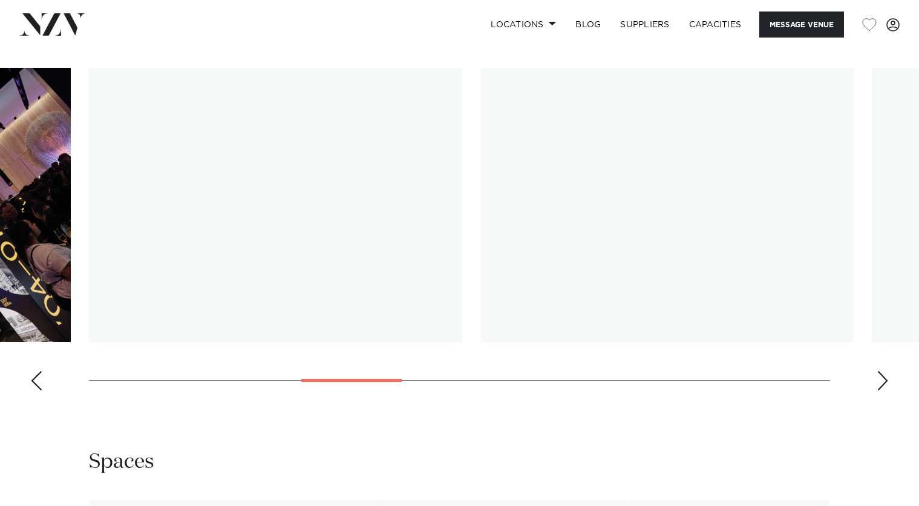
click at [883, 381] on div "Next slide" at bounding box center [883, 380] width 12 height 19
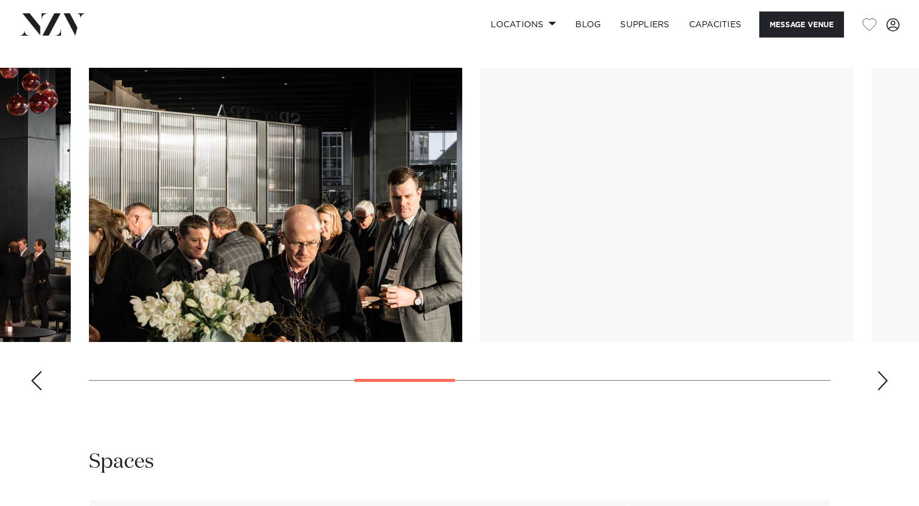
click at [883, 381] on div "Next slide" at bounding box center [883, 380] width 12 height 19
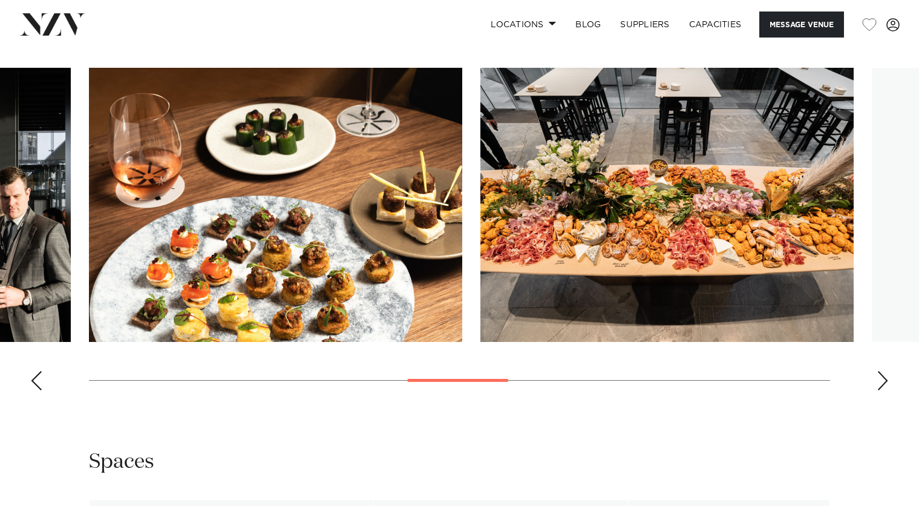
click at [883, 381] on div "Next slide" at bounding box center [883, 380] width 12 height 19
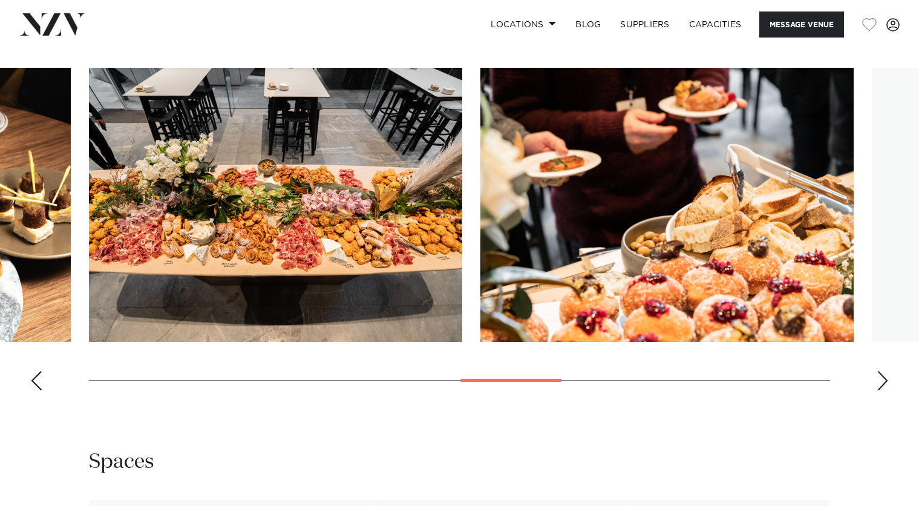
click at [883, 381] on div "Next slide" at bounding box center [883, 380] width 12 height 19
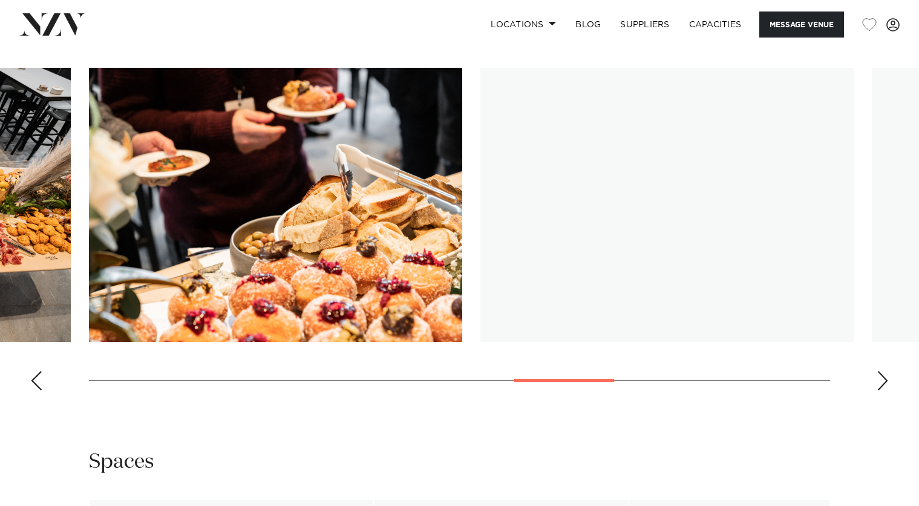
click at [883, 381] on div "Next slide" at bounding box center [883, 380] width 12 height 19
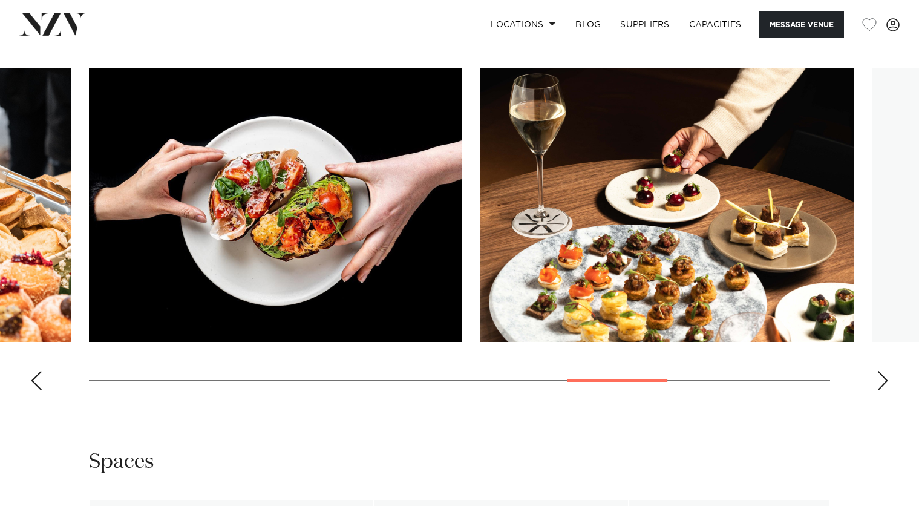
click at [883, 381] on div "Next slide" at bounding box center [883, 380] width 12 height 19
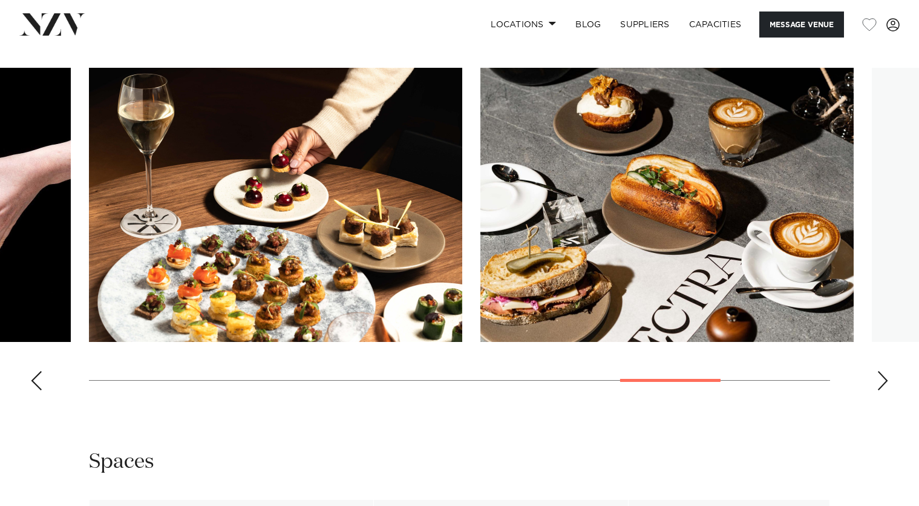
click at [883, 381] on div "Next slide" at bounding box center [883, 380] width 12 height 19
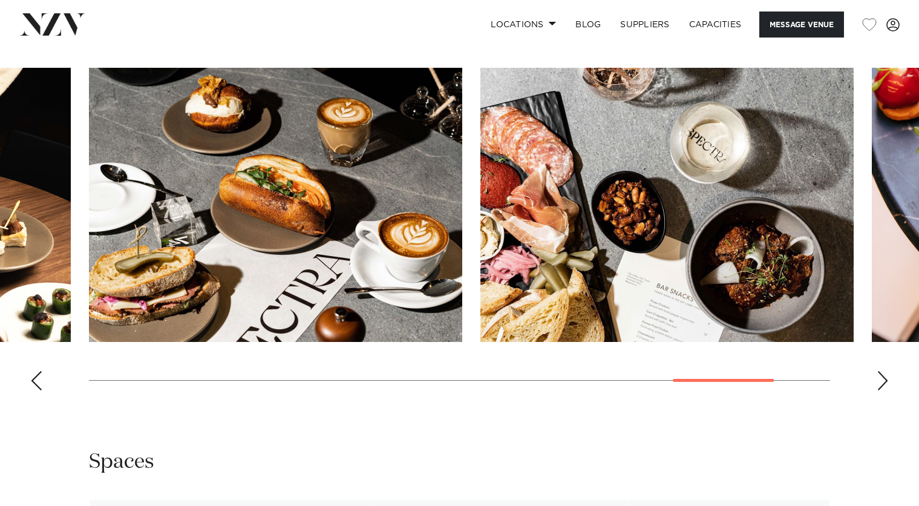
click at [883, 381] on div "Next slide" at bounding box center [883, 380] width 12 height 19
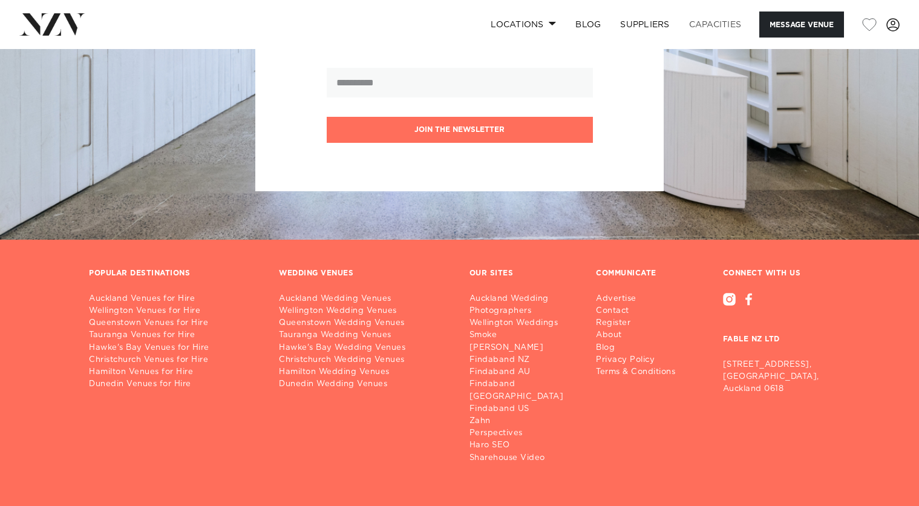
scroll to position [1832, 0]
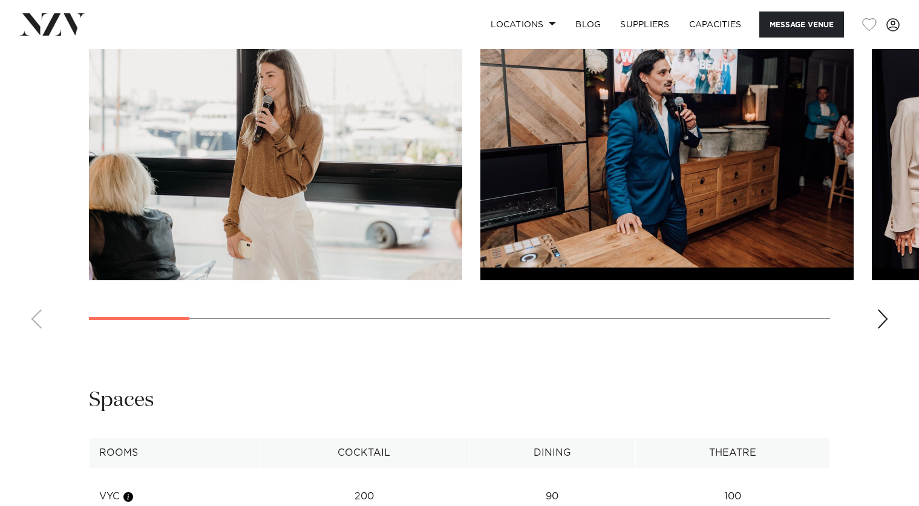
scroll to position [1150, 0]
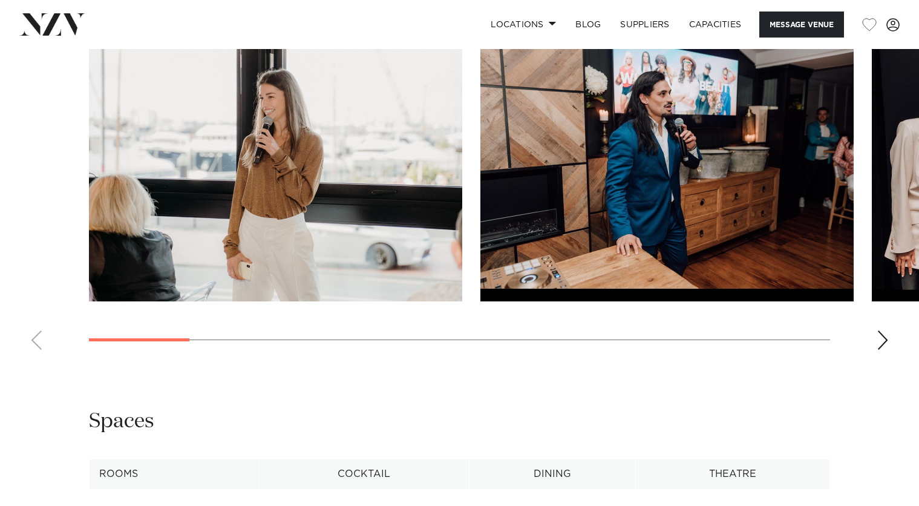
click at [888, 350] on div "Next slide" at bounding box center [883, 339] width 12 height 19
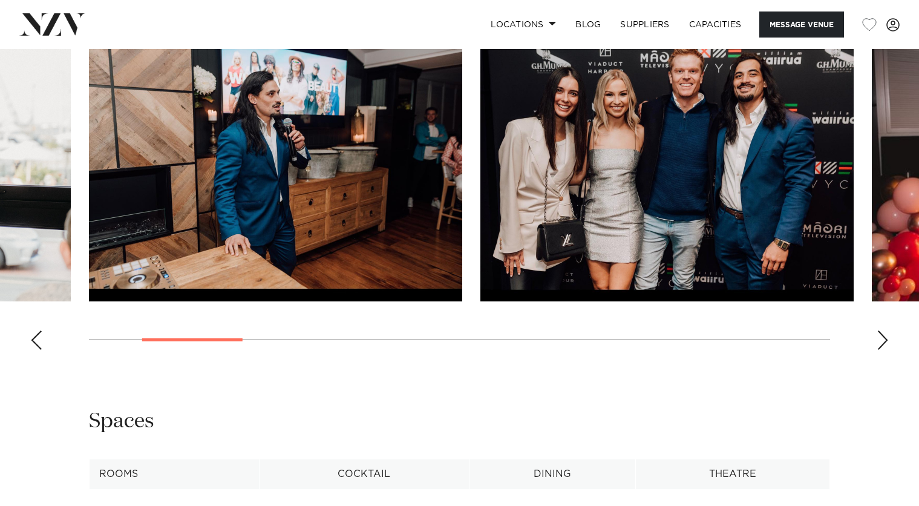
click at [887, 350] on div "Next slide" at bounding box center [883, 339] width 12 height 19
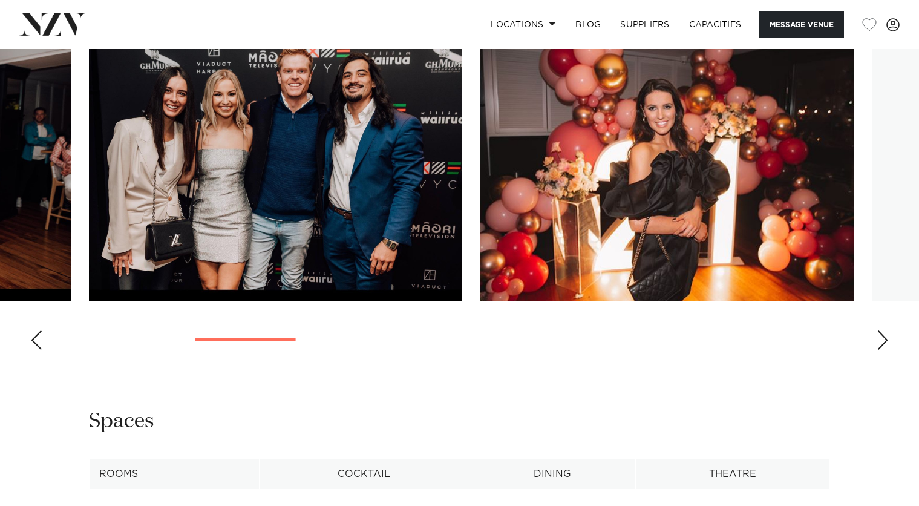
click at [887, 350] on div "Next slide" at bounding box center [883, 339] width 12 height 19
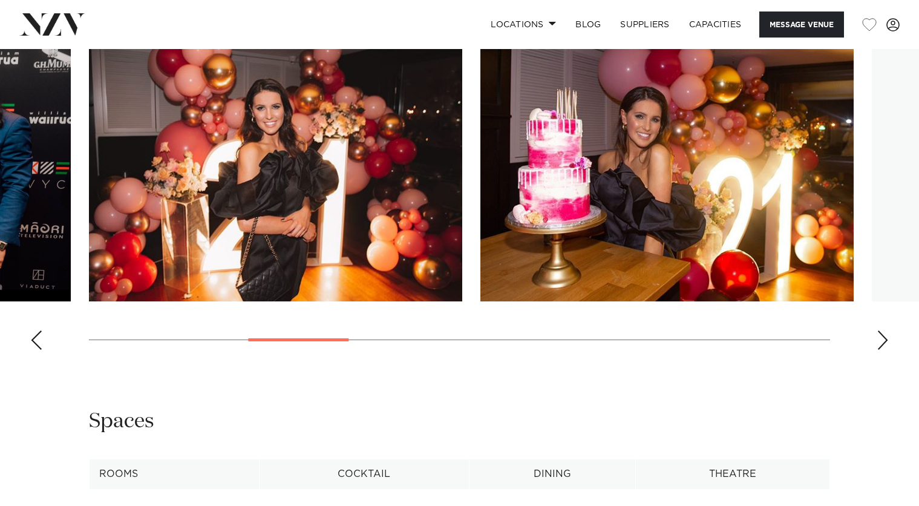
click at [887, 350] on div "Next slide" at bounding box center [883, 339] width 12 height 19
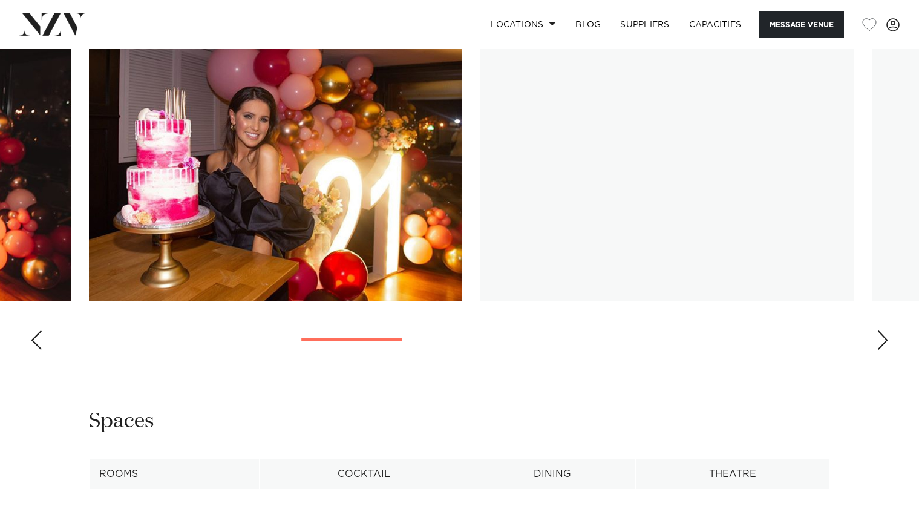
click at [887, 350] on div "Next slide" at bounding box center [883, 339] width 12 height 19
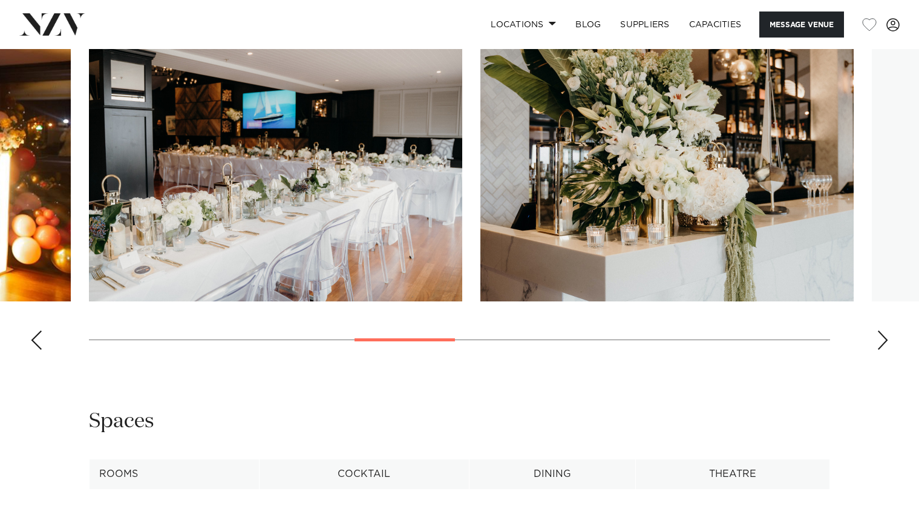
click at [887, 350] on div "Next slide" at bounding box center [883, 339] width 12 height 19
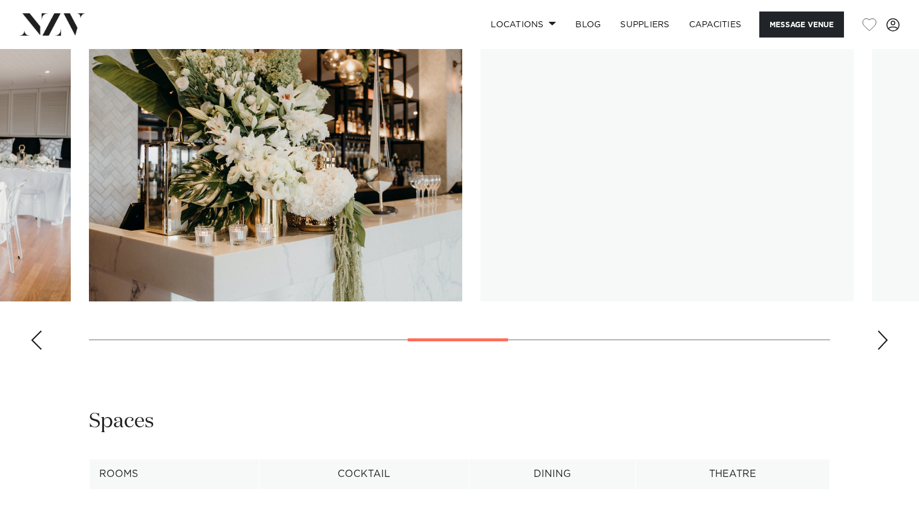
click at [887, 350] on div "Next slide" at bounding box center [883, 339] width 12 height 19
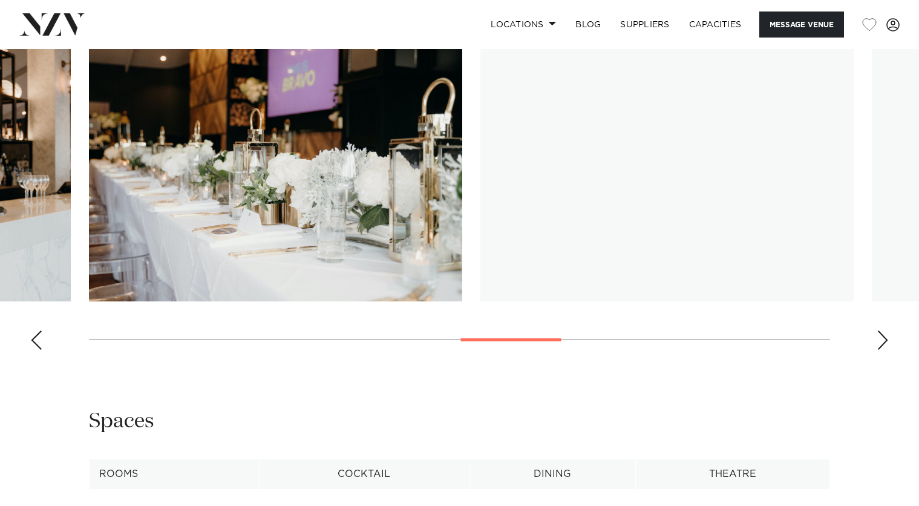
click at [887, 350] on div "Next slide" at bounding box center [883, 339] width 12 height 19
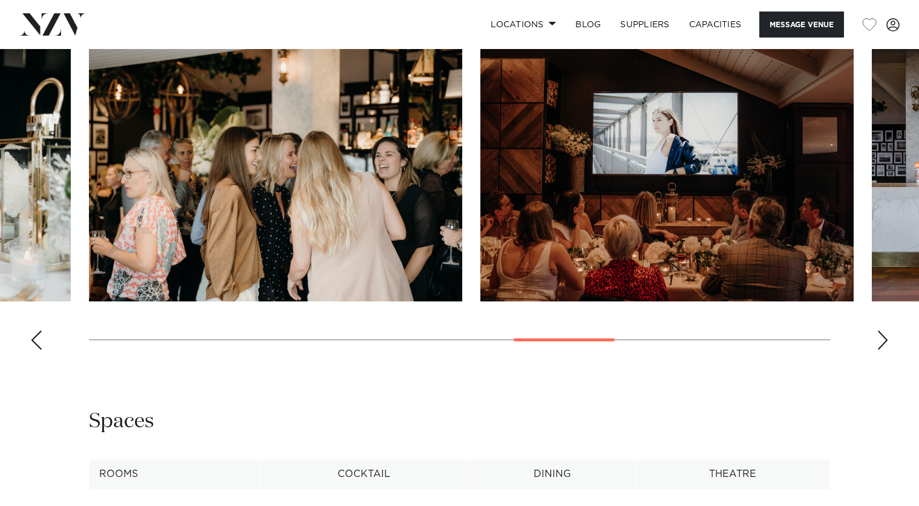
click at [887, 350] on div "Next slide" at bounding box center [883, 339] width 12 height 19
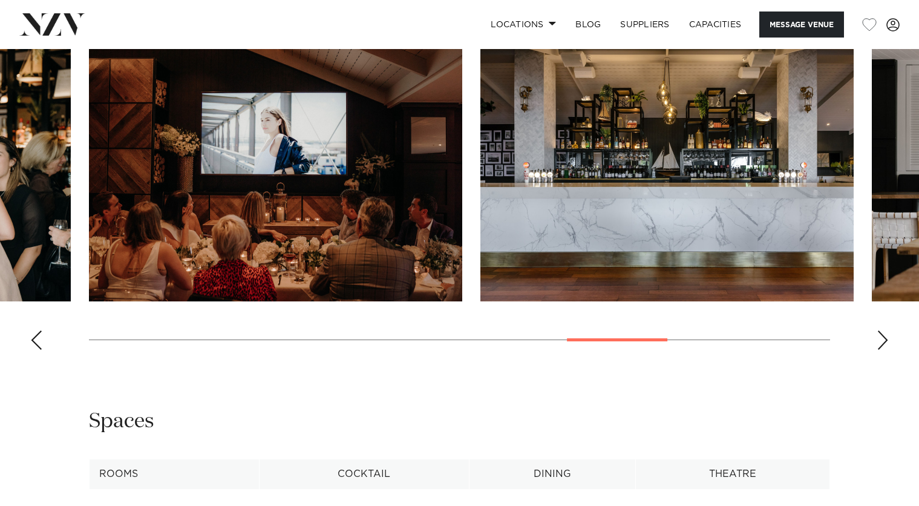
click at [887, 350] on div "Next slide" at bounding box center [883, 339] width 12 height 19
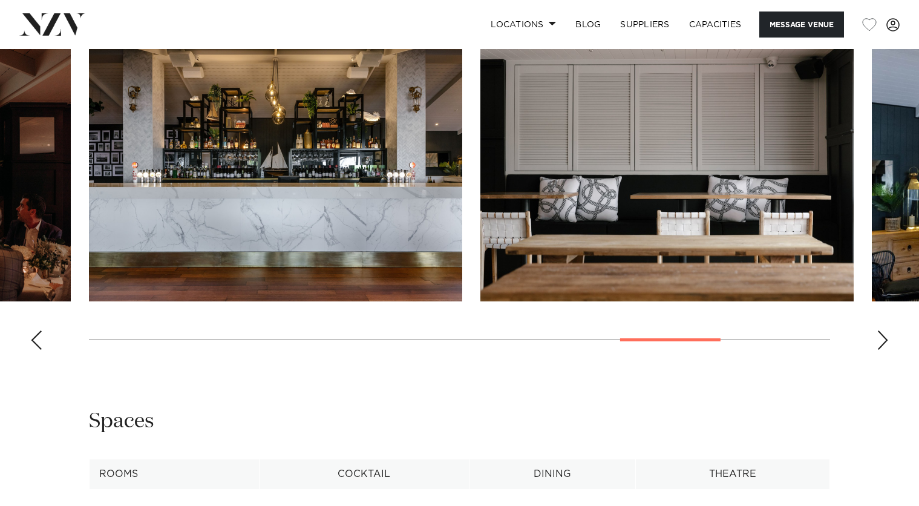
click at [887, 350] on div "Next slide" at bounding box center [883, 339] width 12 height 19
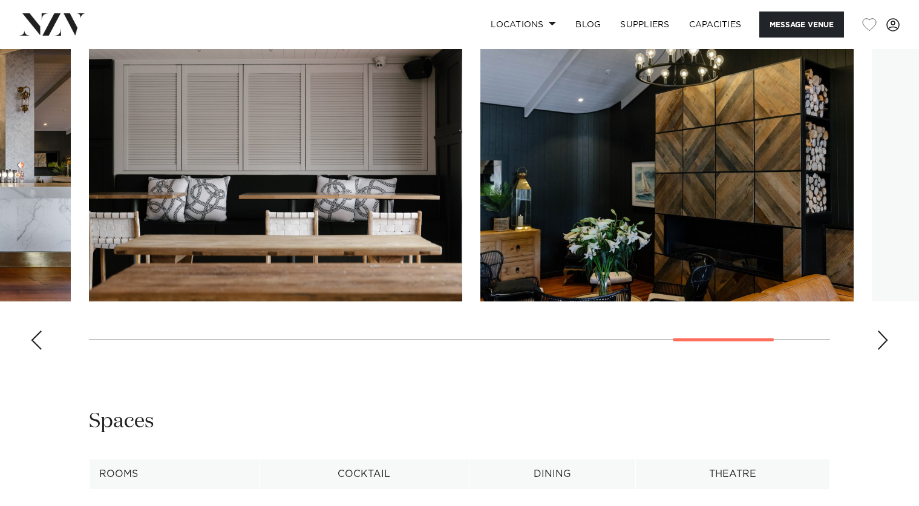
click at [887, 350] on div "Next slide" at bounding box center [883, 339] width 12 height 19
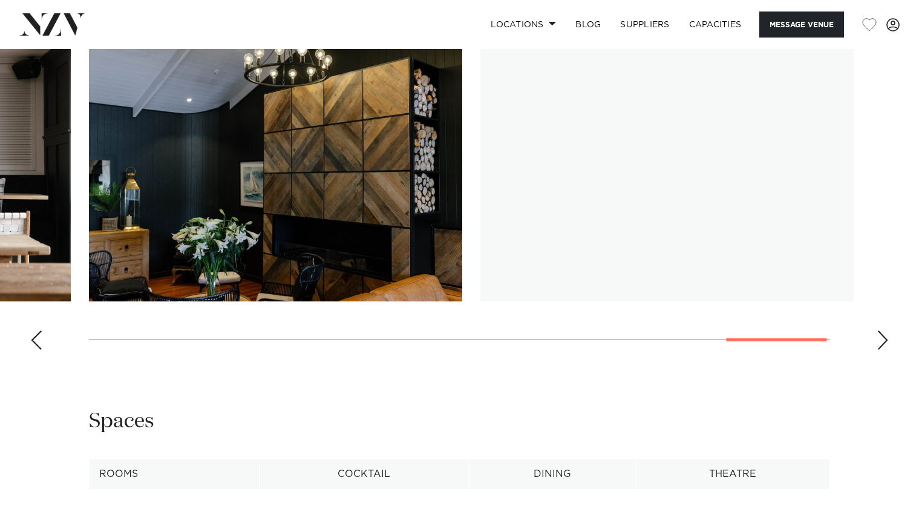
click at [887, 350] on div "Next slide" at bounding box center [883, 339] width 12 height 19
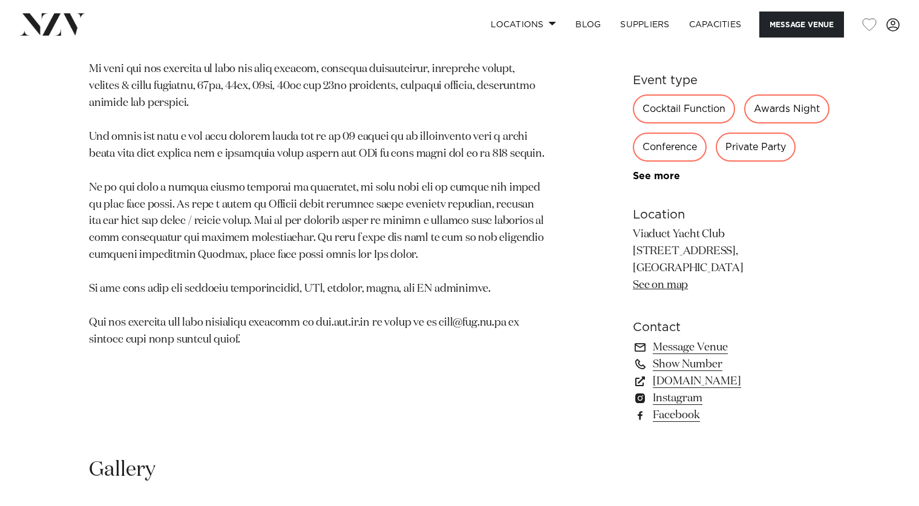
scroll to position [666, 0]
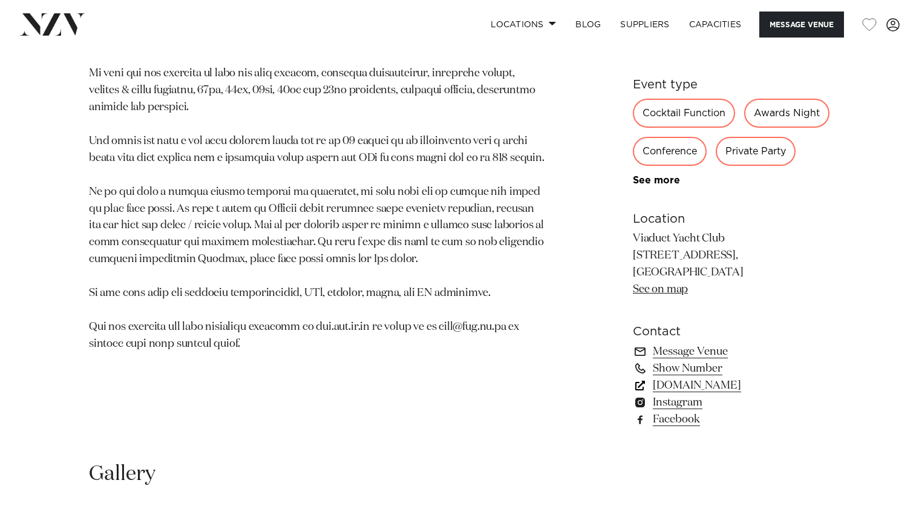
click at [698, 394] on link "www.vyc.co.nz" at bounding box center [731, 385] width 197 height 17
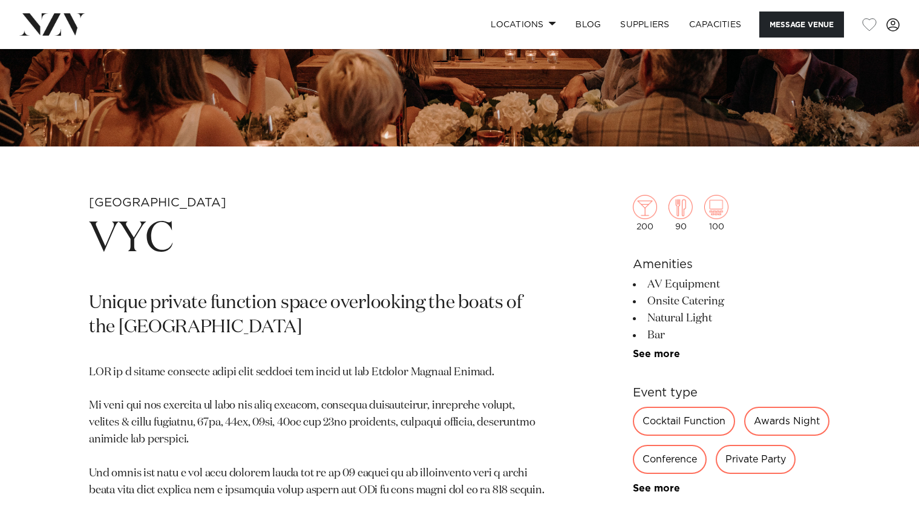
scroll to position [303, 0]
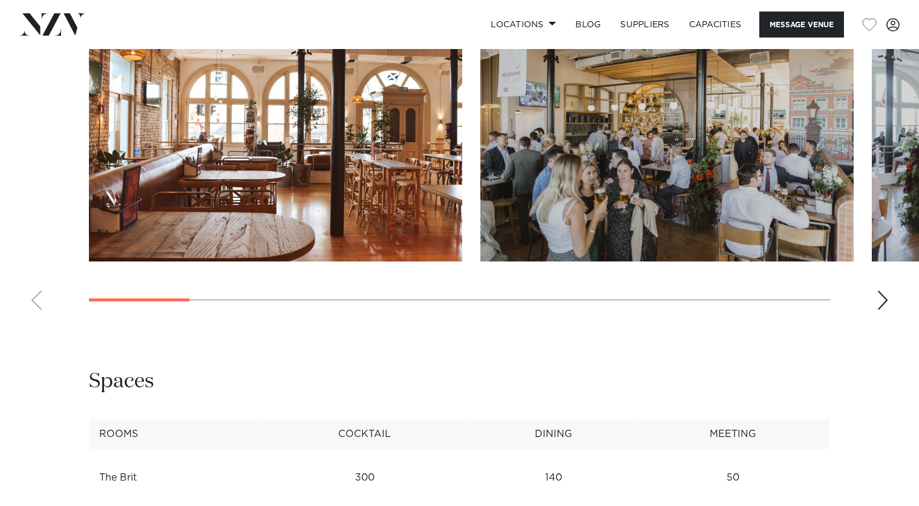
scroll to position [1210, 0]
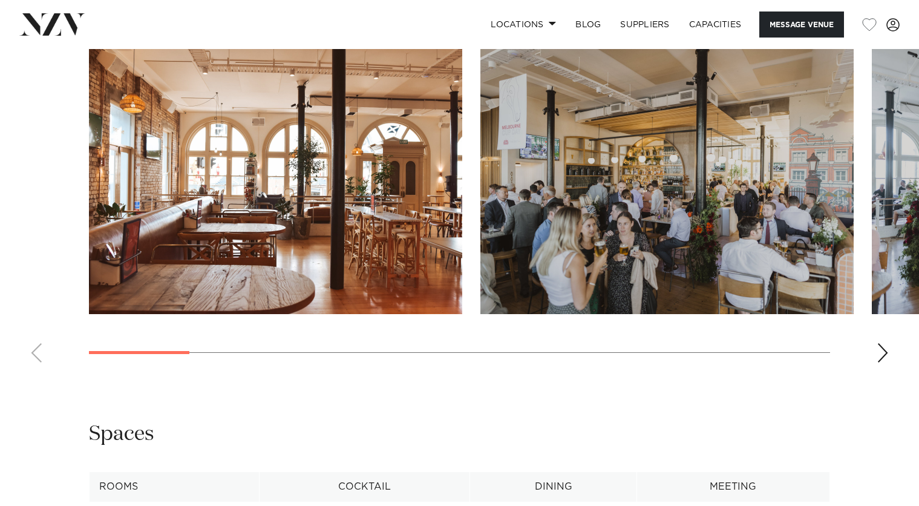
click at [882, 353] on div "Next slide" at bounding box center [883, 352] width 12 height 19
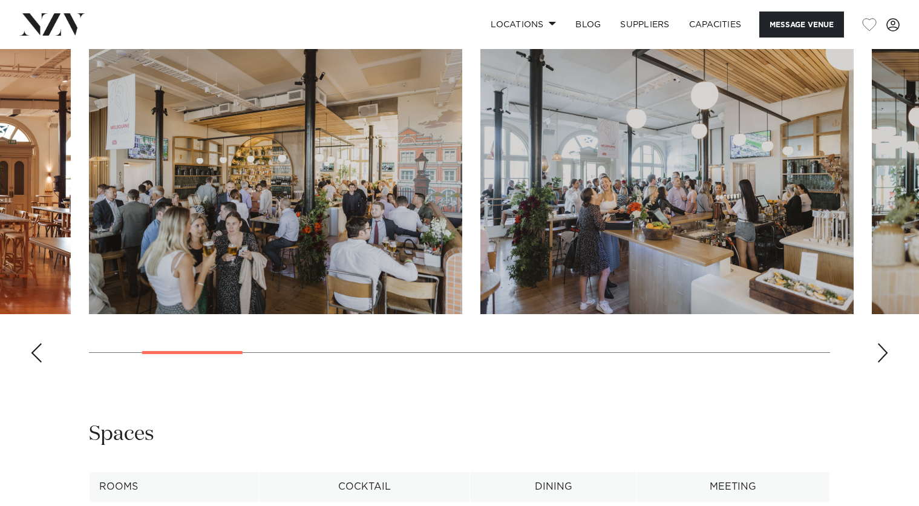
click at [886, 356] on div "Next slide" at bounding box center [883, 352] width 12 height 19
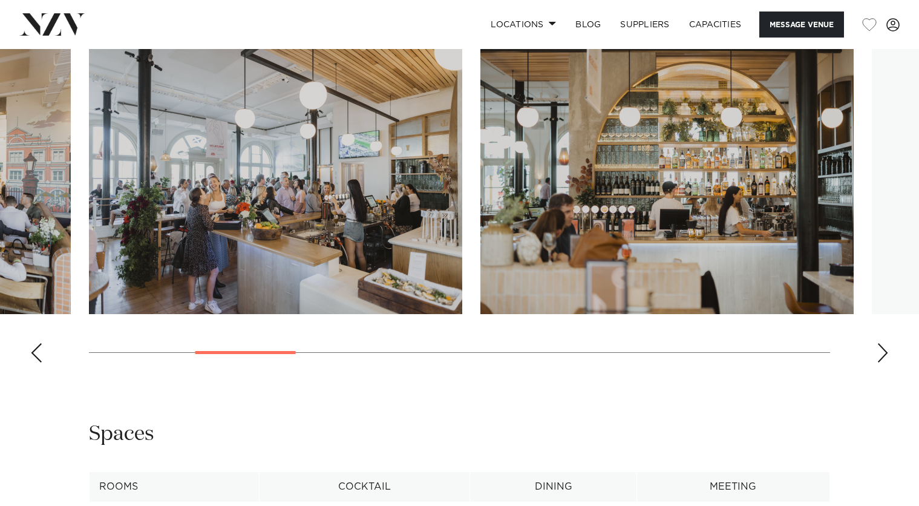
click at [886, 356] on div "Next slide" at bounding box center [883, 352] width 12 height 19
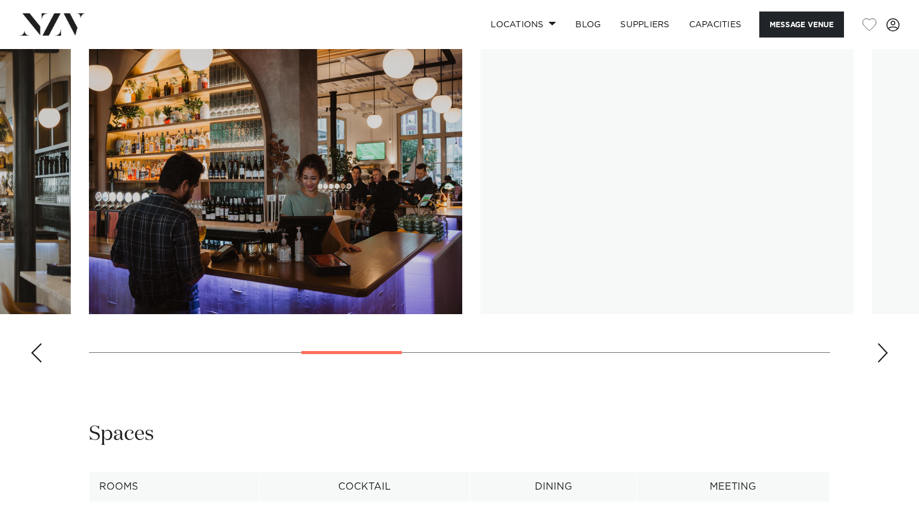
click at [886, 356] on div "Next slide" at bounding box center [883, 352] width 12 height 19
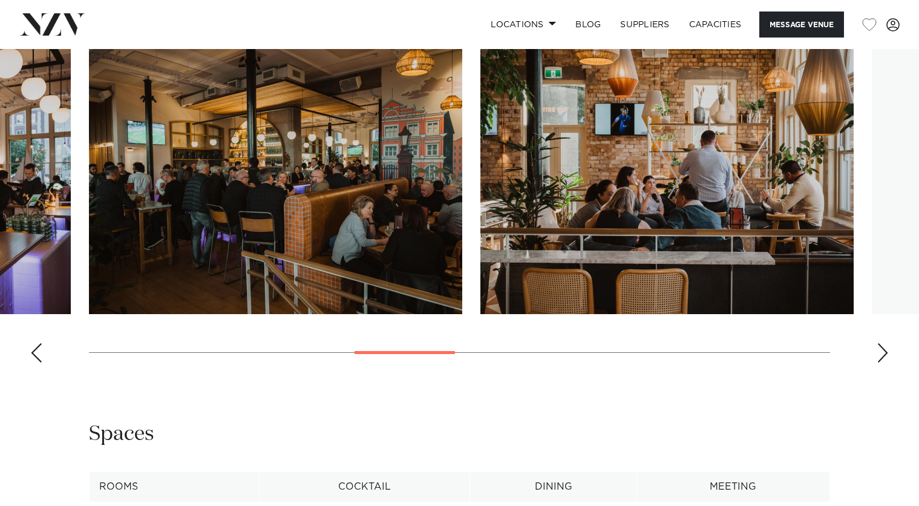
click at [886, 356] on div "Next slide" at bounding box center [883, 352] width 12 height 19
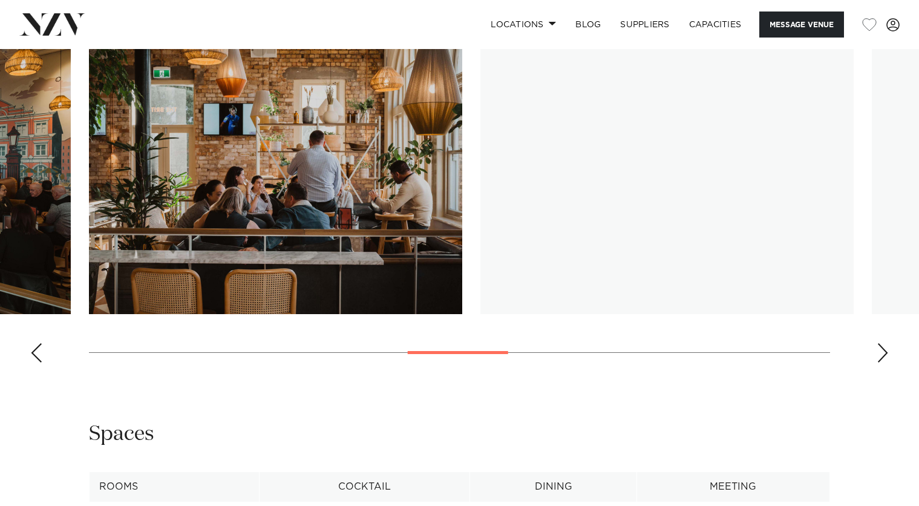
click at [886, 356] on div "Next slide" at bounding box center [883, 352] width 12 height 19
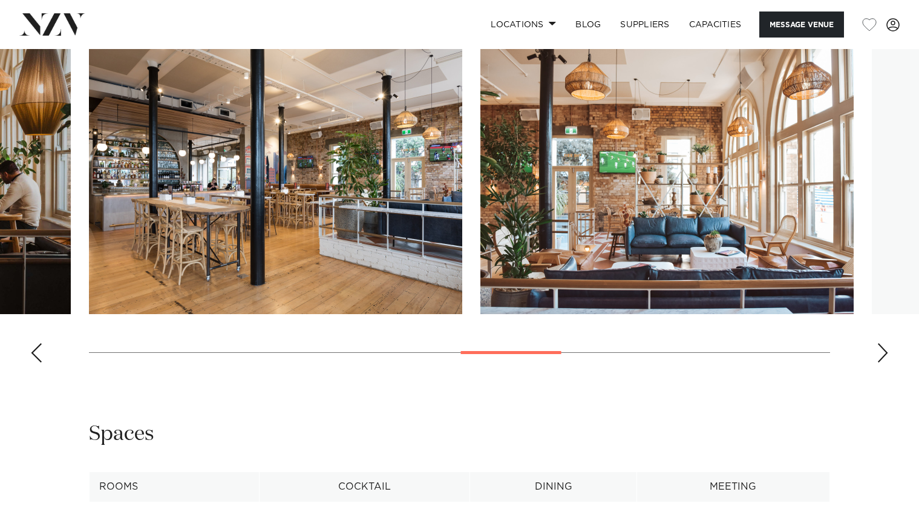
click at [886, 356] on div "Next slide" at bounding box center [883, 352] width 12 height 19
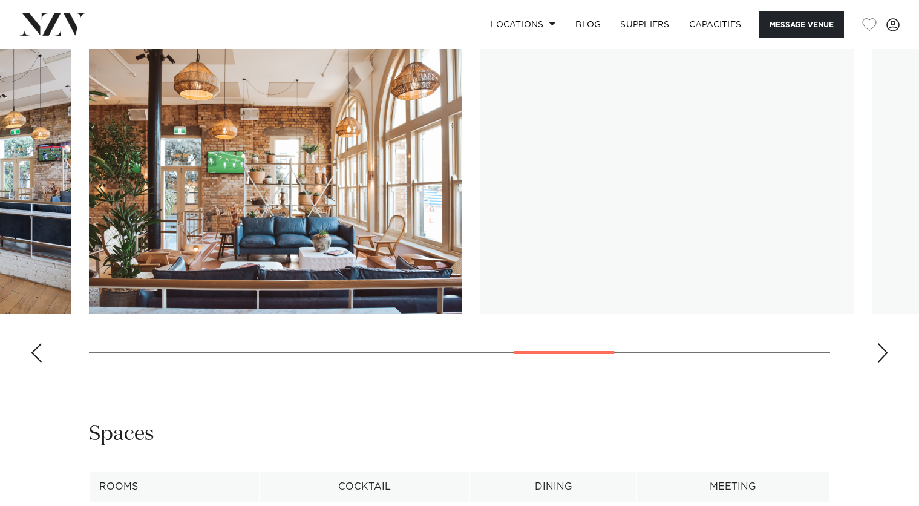
click at [886, 356] on div "Next slide" at bounding box center [883, 352] width 12 height 19
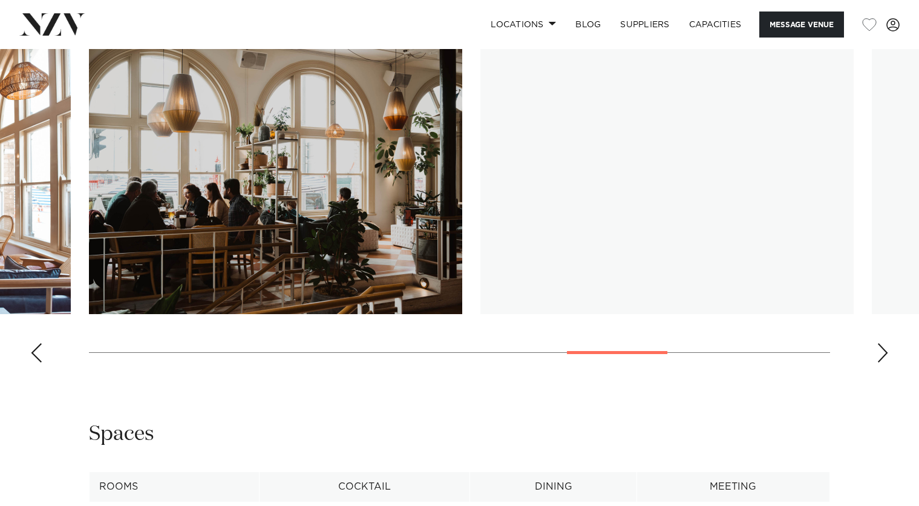
click at [886, 356] on div "Next slide" at bounding box center [883, 352] width 12 height 19
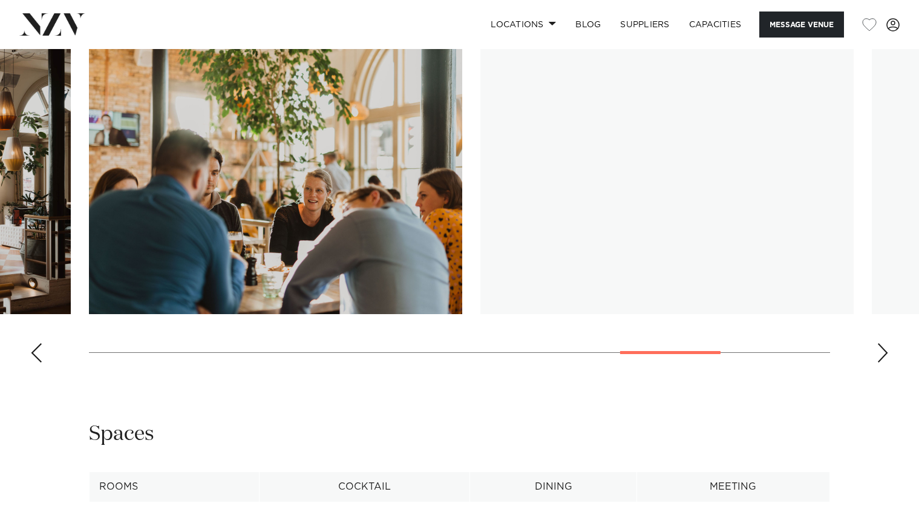
click at [886, 356] on div "Next slide" at bounding box center [883, 352] width 12 height 19
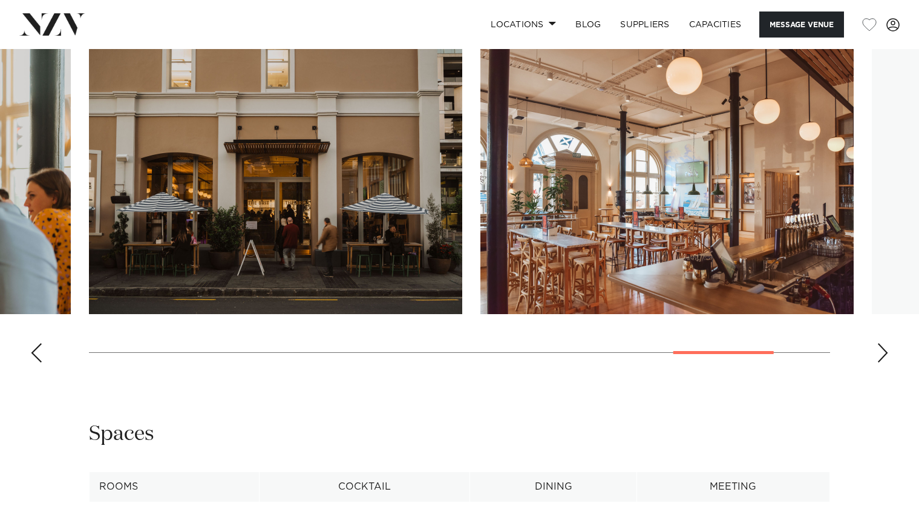
click at [886, 356] on div "Next slide" at bounding box center [883, 352] width 12 height 19
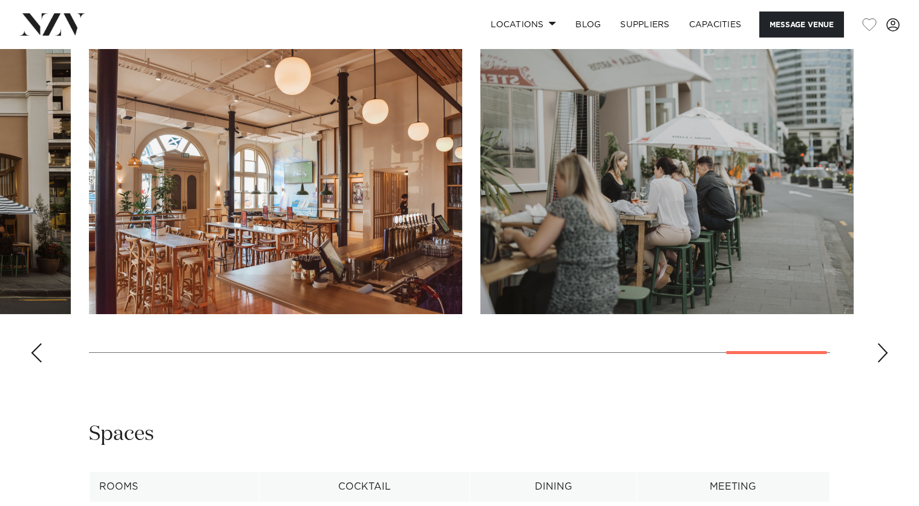
click at [43, 346] on swiper-container at bounding box center [459, 206] width 919 height 332
click at [34, 349] on div "Previous slide" at bounding box center [36, 352] width 12 height 19
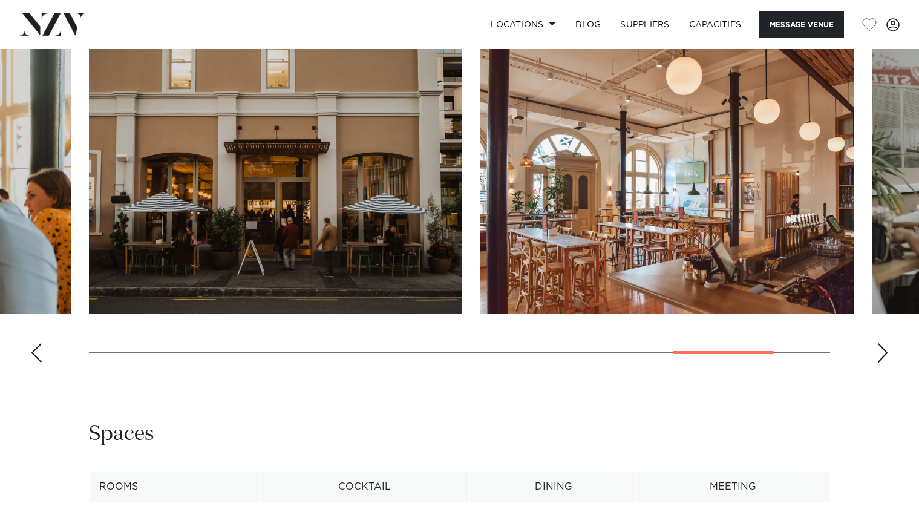
click at [879, 341] on swiper-container at bounding box center [459, 206] width 919 height 332
click at [880, 351] on div "Next slide" at bounding box center [883, 352] width 12 height 19
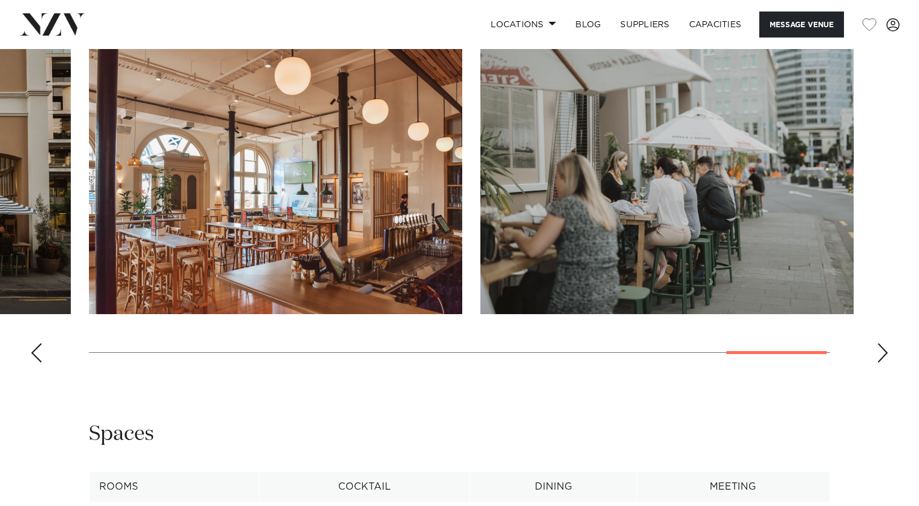
click at [882, 352] on div "Next slide" at bounding box center [883, 352] width 12 height 19
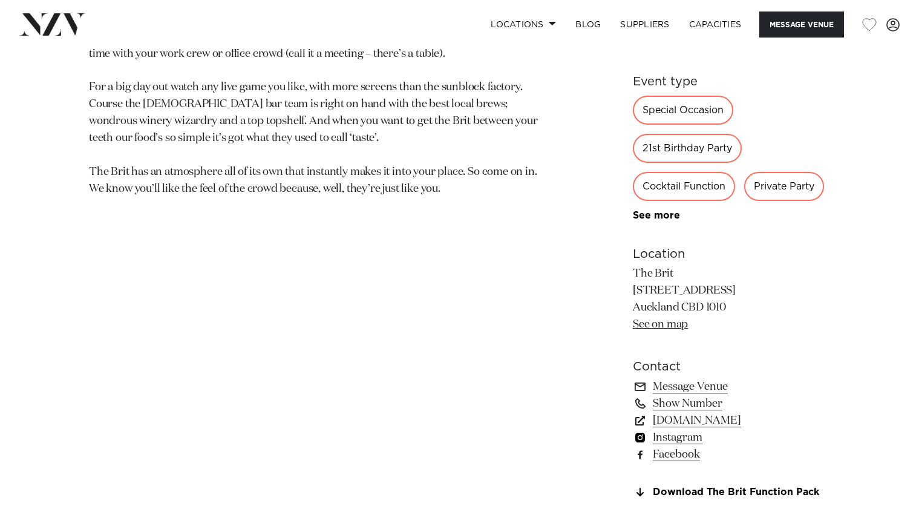
scroll to position [666, 0]
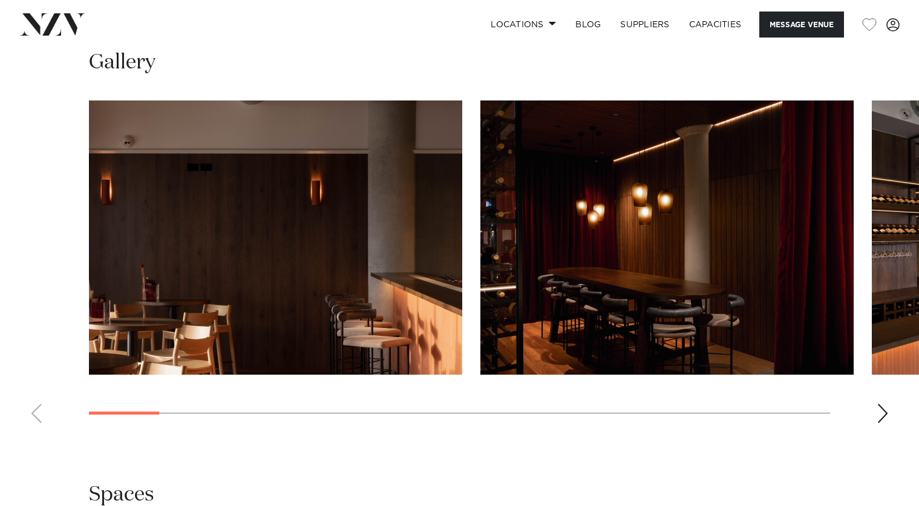
scroll to position [1210, 0]
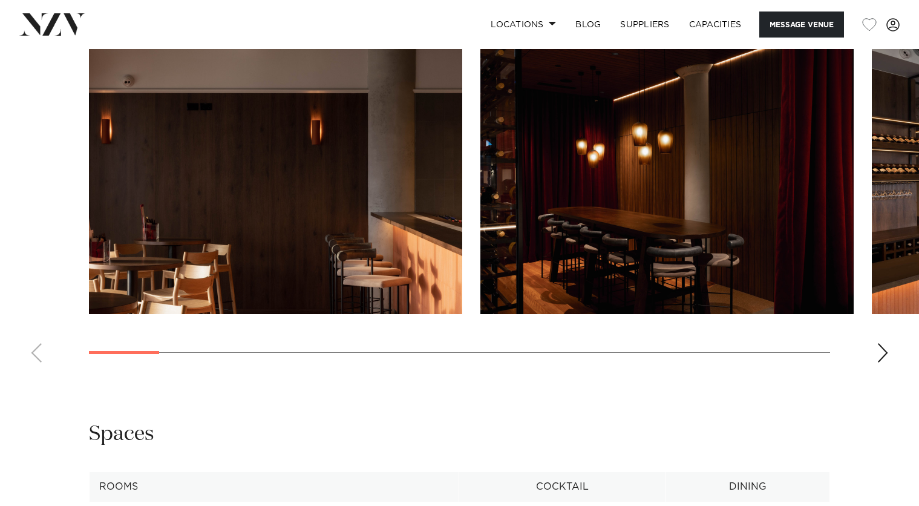
click at [883, 349] on div "Next slide" at bounding box center [883, 352] width 12 height 19
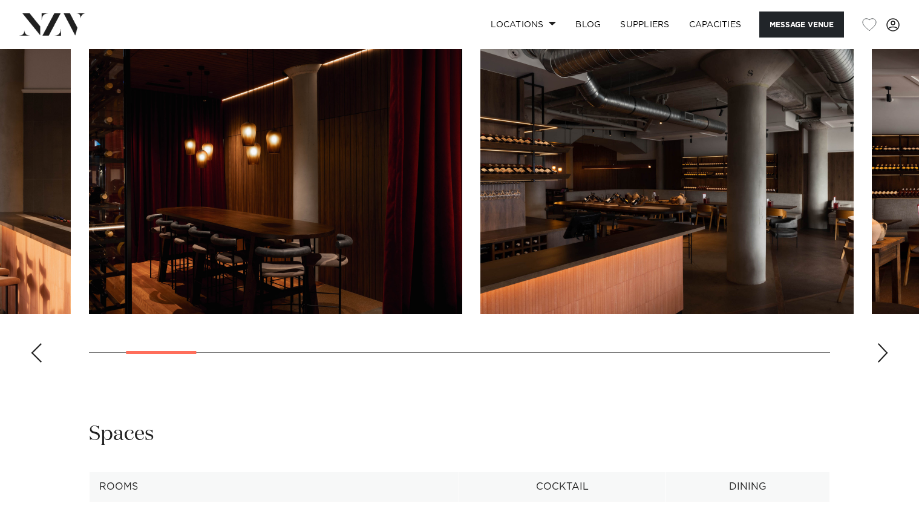
click at [883, 349] on div "Next slide" at bounding box center [883, 352] width 12 height 19
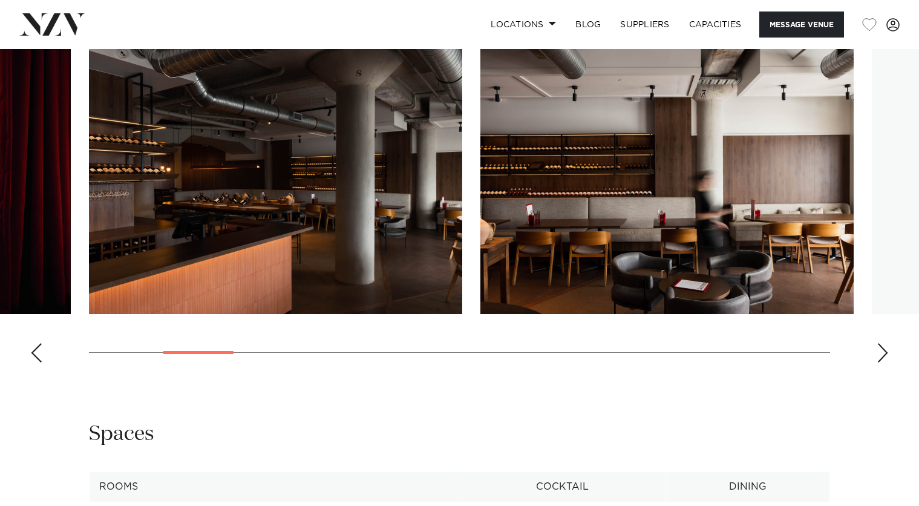
click at [883, 349] on div "Next slide" at bounding box center [883, 352] width 12 height 19
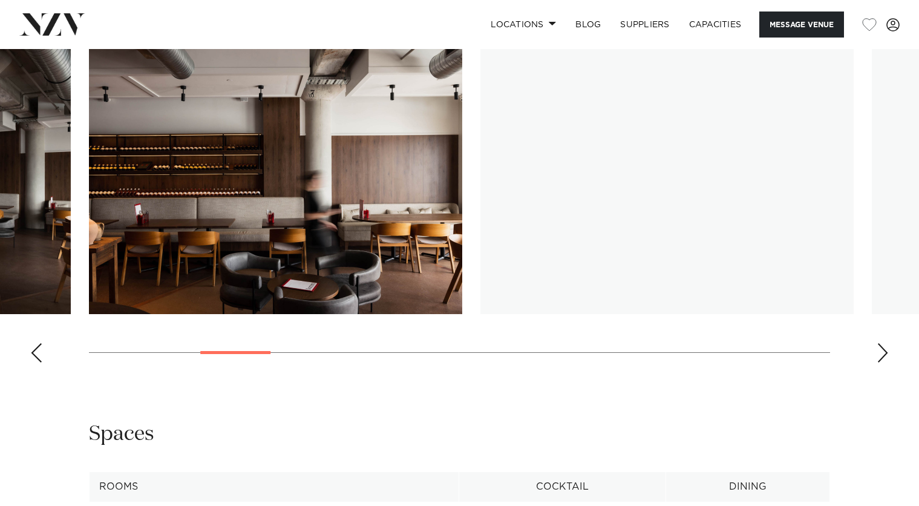
click at [883, 349] on div "Next slide" at bounding box center [883, 352] width 12 height 19
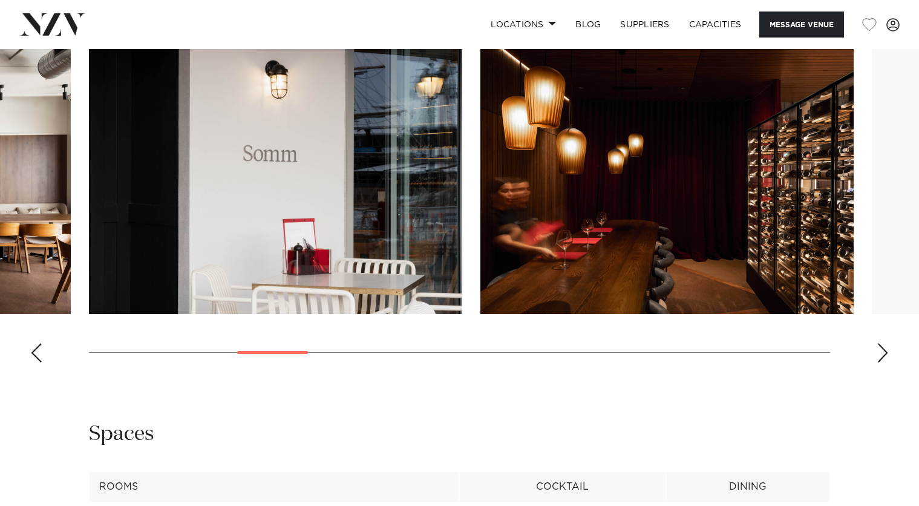
click at [883, 349] on div "Next slide" at bounding box center [883, 352] width 12 height 19
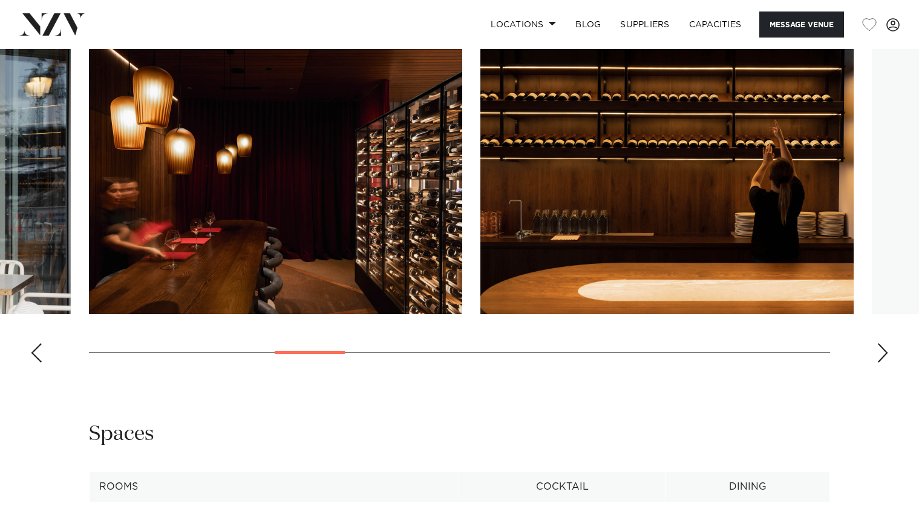
click at [883, 349] on div "Next slide" at bounding box center [883, 352] width 12 height 19
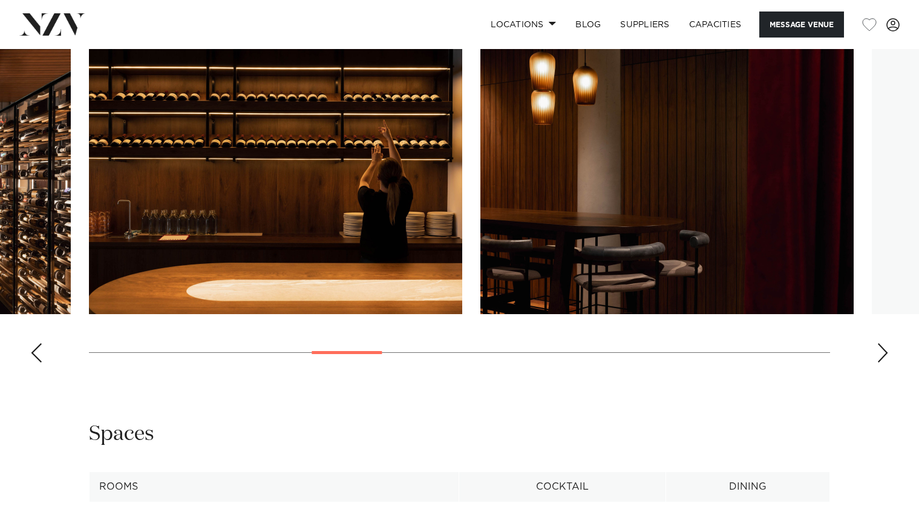
click at [883, 349] on div "Next slide" at bounding box center [883, 352] width 12 height 19
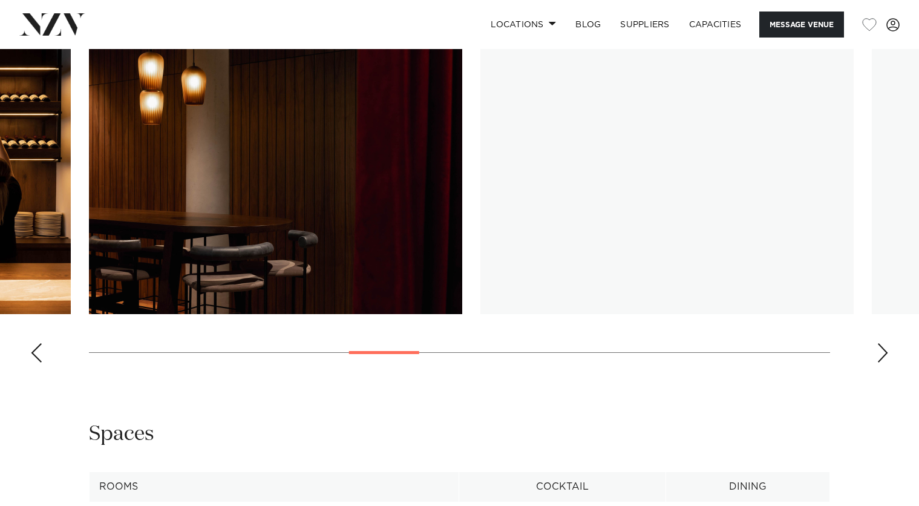
click at [883, 349] on div "Next slide" at bounding box center [883, 352] width 12 height 19
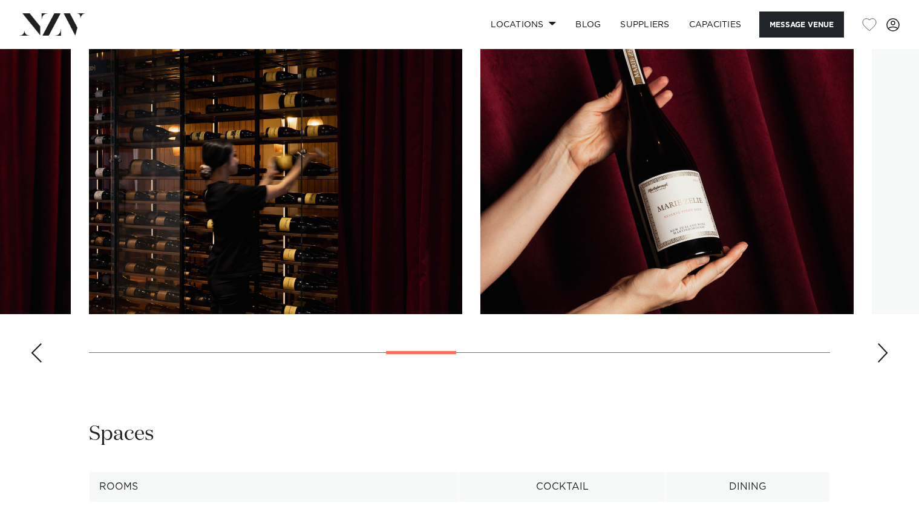
click at [883, 349] on div "Next slide" at bounding box center [883, 352] width 12 height 19
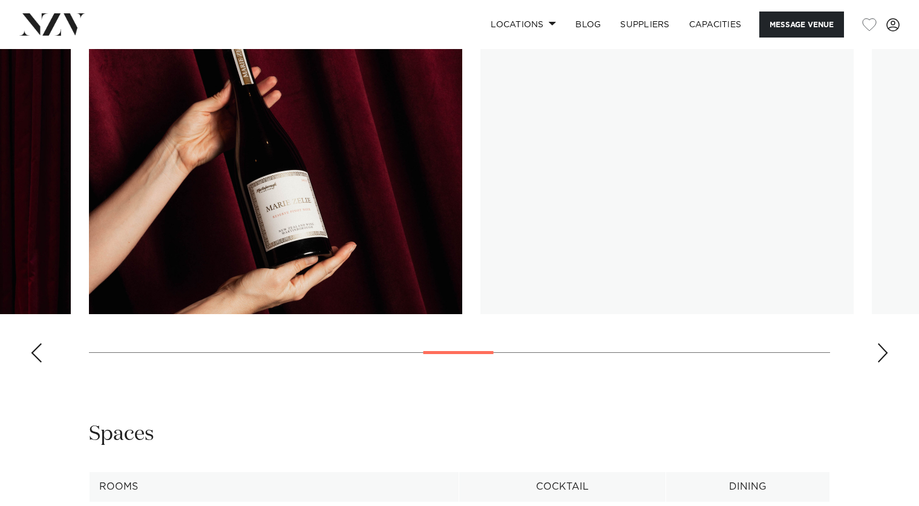
click at [883, 349] on div "Next slide" at bounding box center [883, 352] width 12 height 19
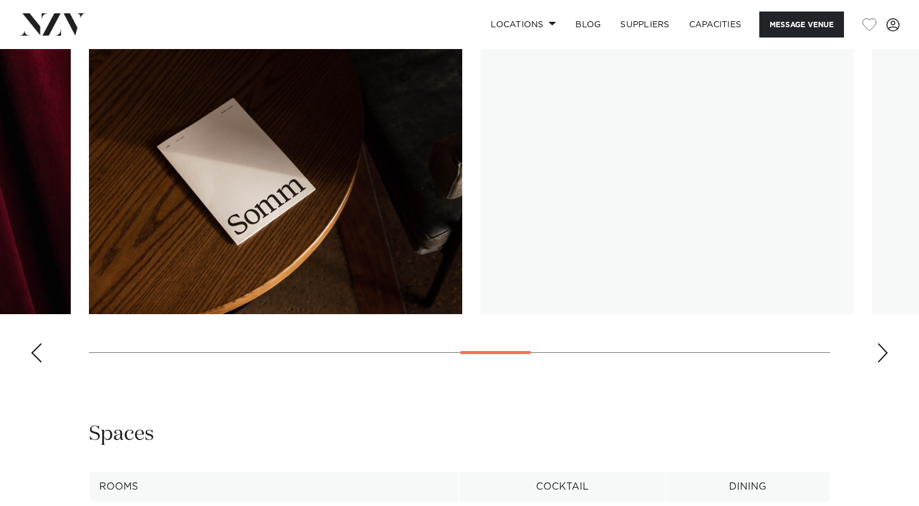
click at [883, 349] on div "Next slide" at bounding box center [883, 352] width 12 height 19
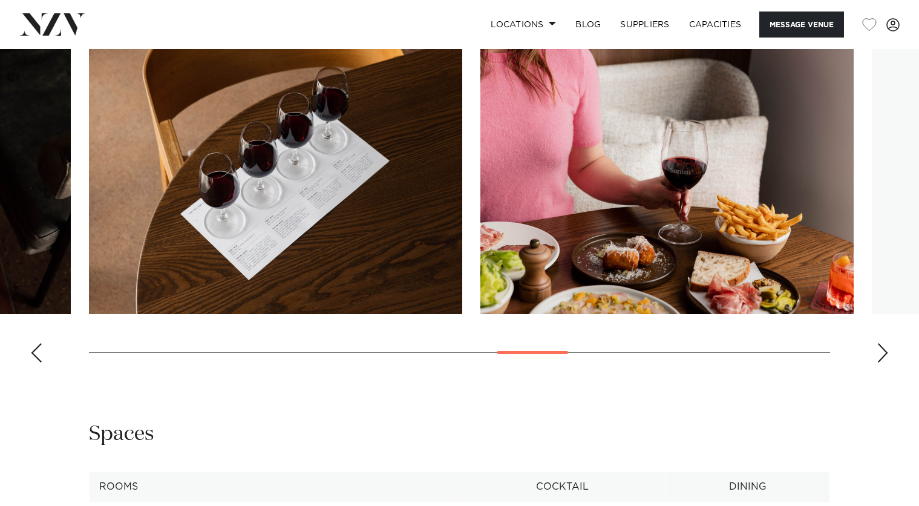
click at [883, 349] on div "Next slide" at bounding box center [883, 352] width 12 height 19
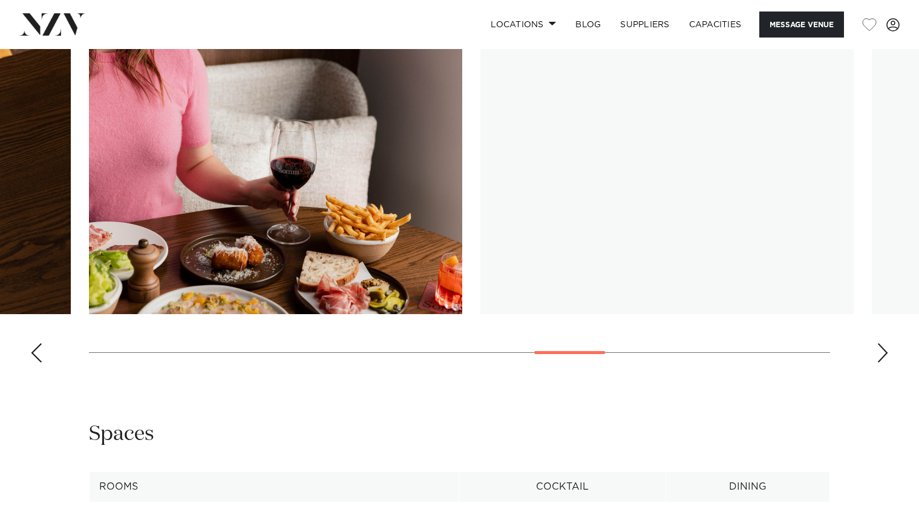
click at [883, 349] on div "Next slide" at bounding box center [883, 352] width 12 height 19
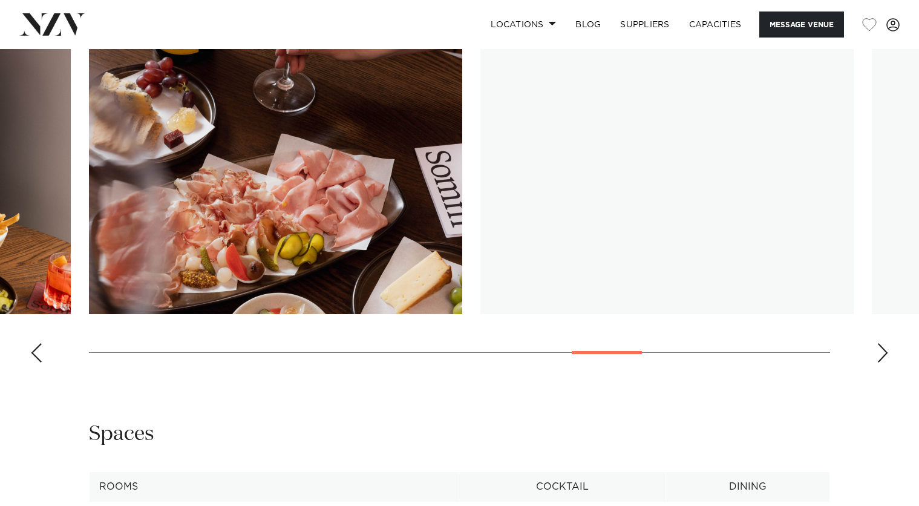
click at [883, 349] on div "Next slide" at bounding box center [883, 352] width 12 height 19
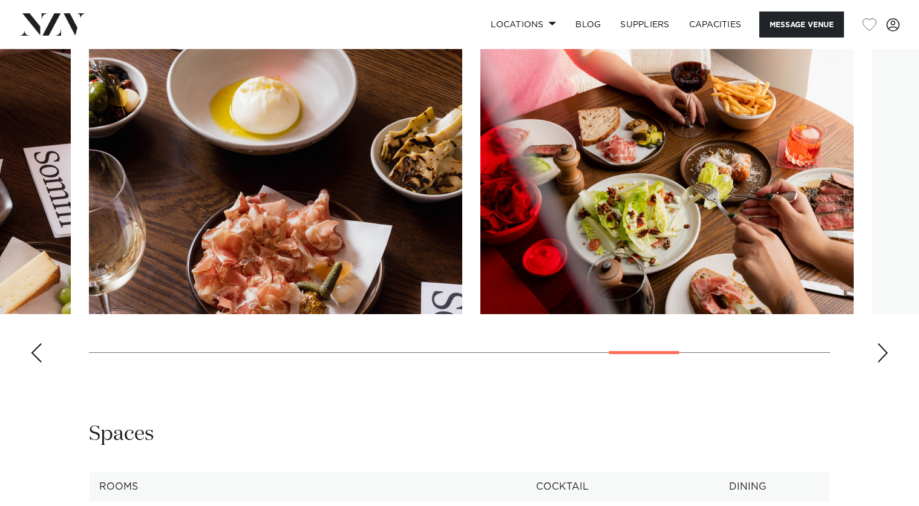
click at [883, 349] on div "Next slide" at bounding box center [883, 352] width 12 height 19
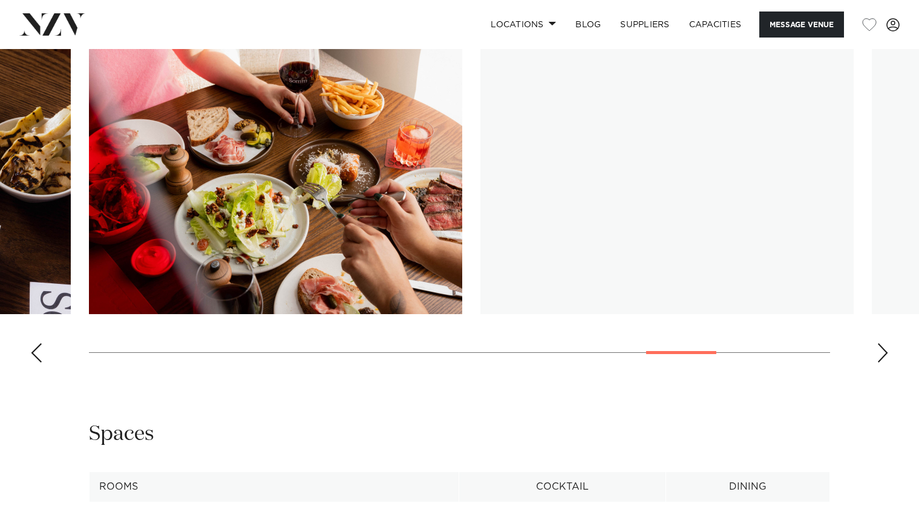
click at [883, 349] on div "Next slide" at bounding box center [883, 352] width 12 height 19
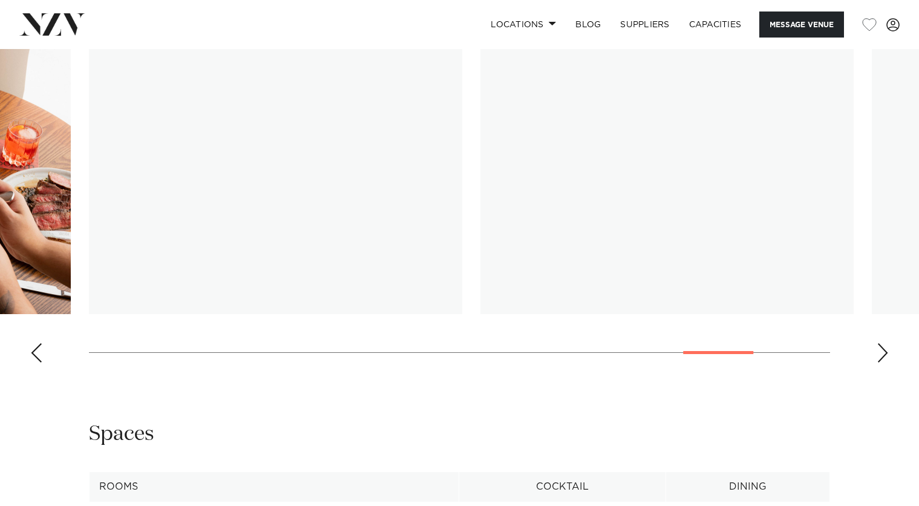
click at [883, 349] on div "Next slide" at bounding box center [883, 352] width 12 height 19
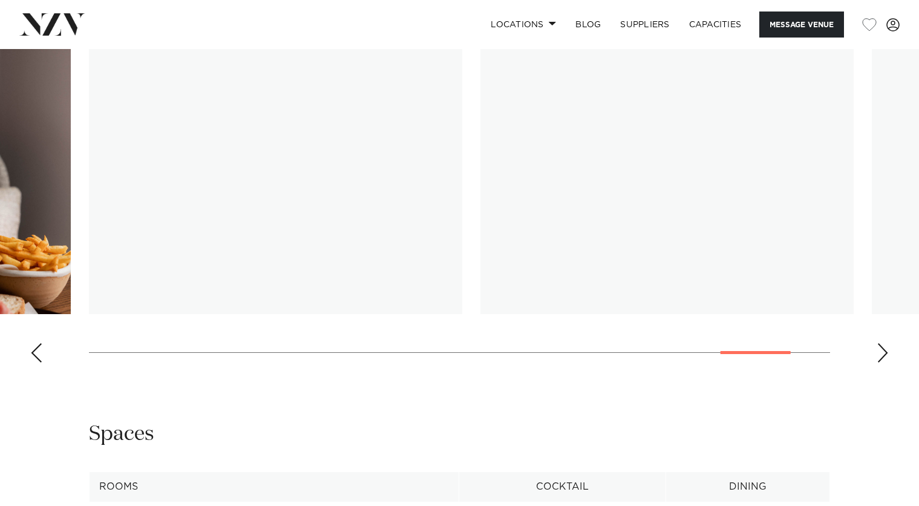
click at [883, 349] on div "Next slide" at bounding box center [883, 352] width 12 height 19
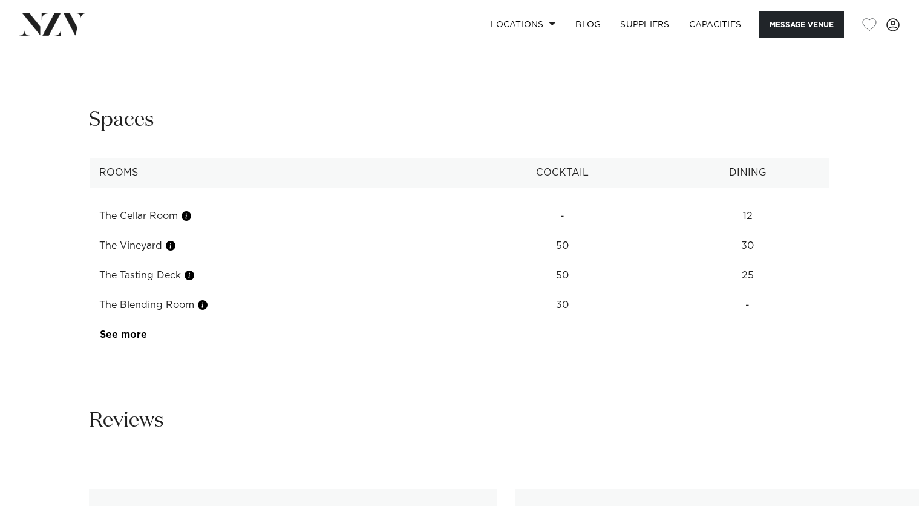
scroll to position [1573, 0]
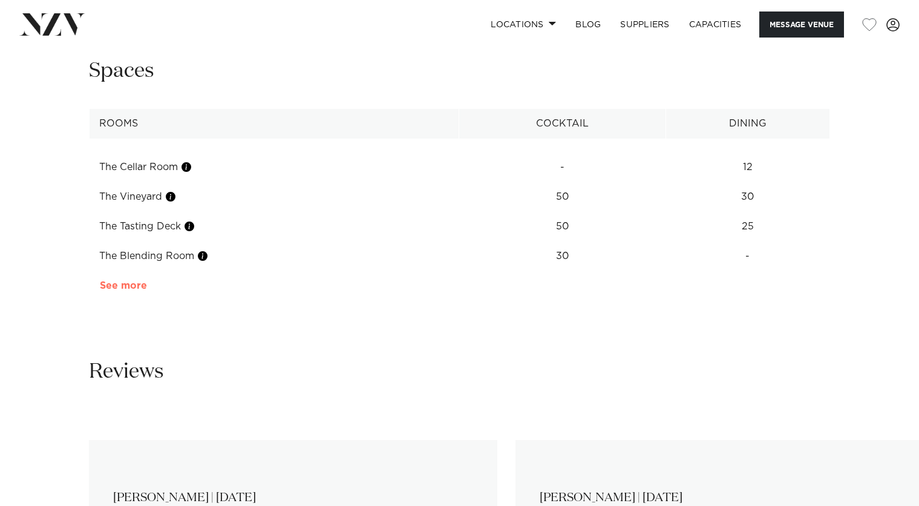
click at [122, 281] on link "See more" at bounding box center [147, 286] width 94 height 10
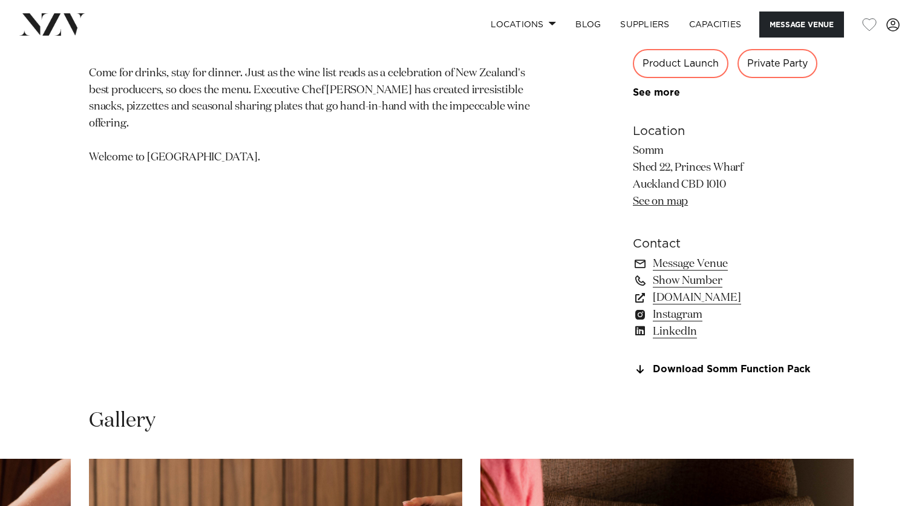
scroll to position [787, 0]
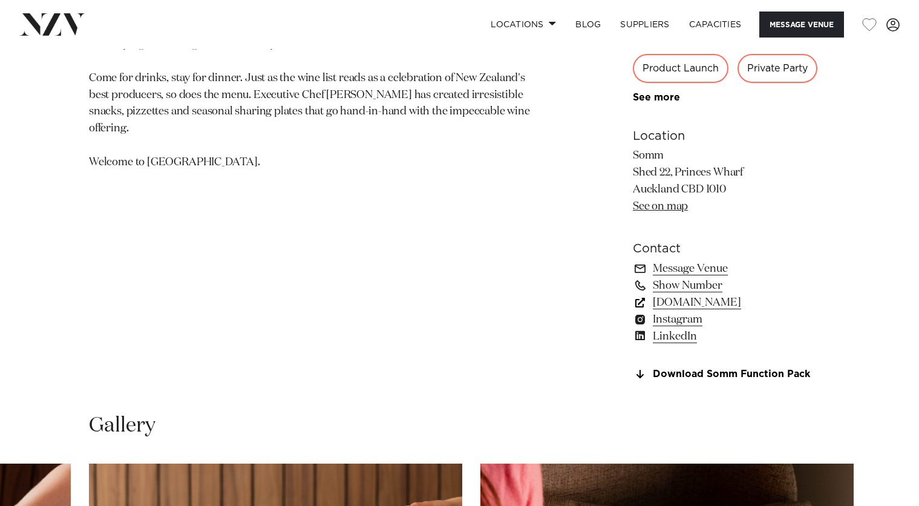
click at [699, 302] on link "sommcellardoor.co.nz" at bounding box center [731, 302] width 197 height 17
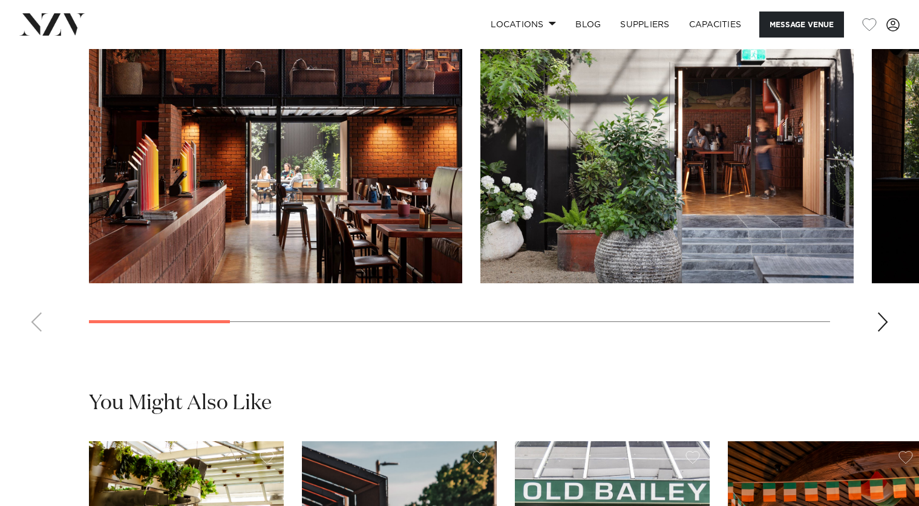
scroll to position [1150, 0]
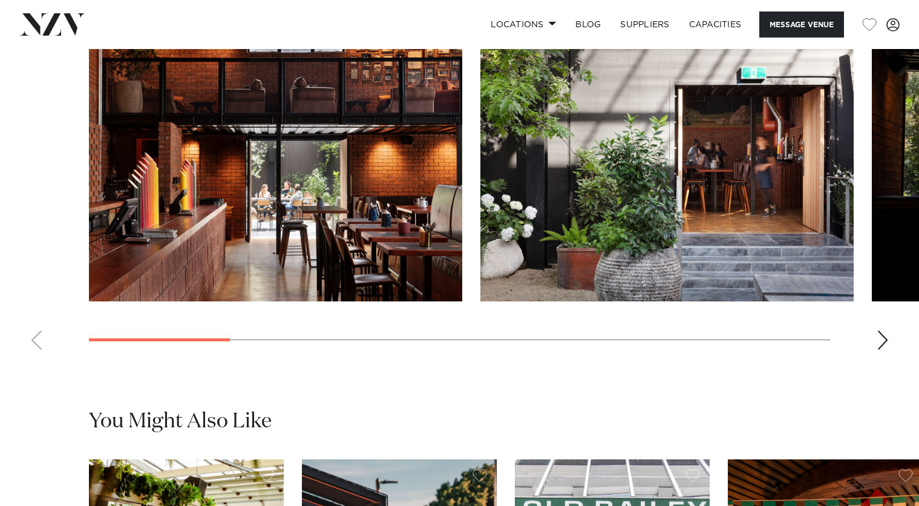
click at [877, 350] on div "Next slide" at bounding box center [883, 339] width 12 height 19
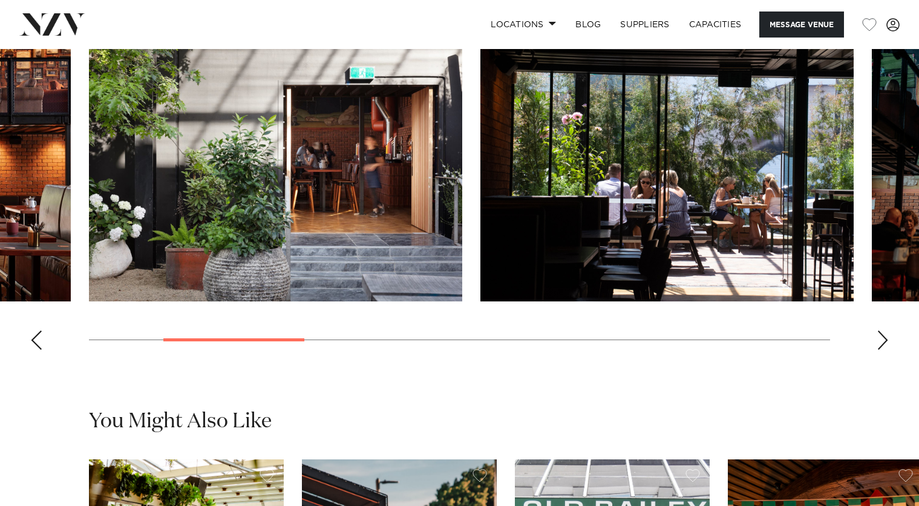
click at [877, 350] on div "Next slide" at bounding box center [883, 339] width 12 height 19
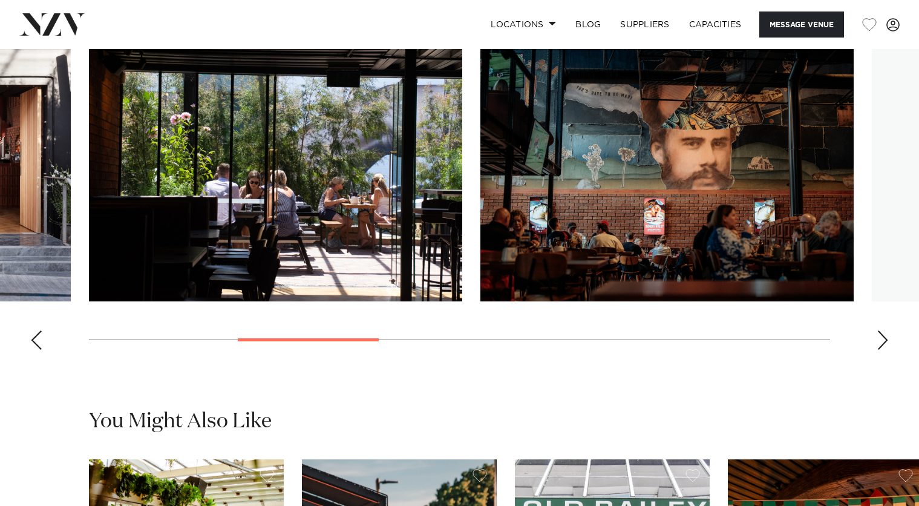
click at [877, 350] on div "Next slide" at bounding box center [883, 339] width 12 height 19
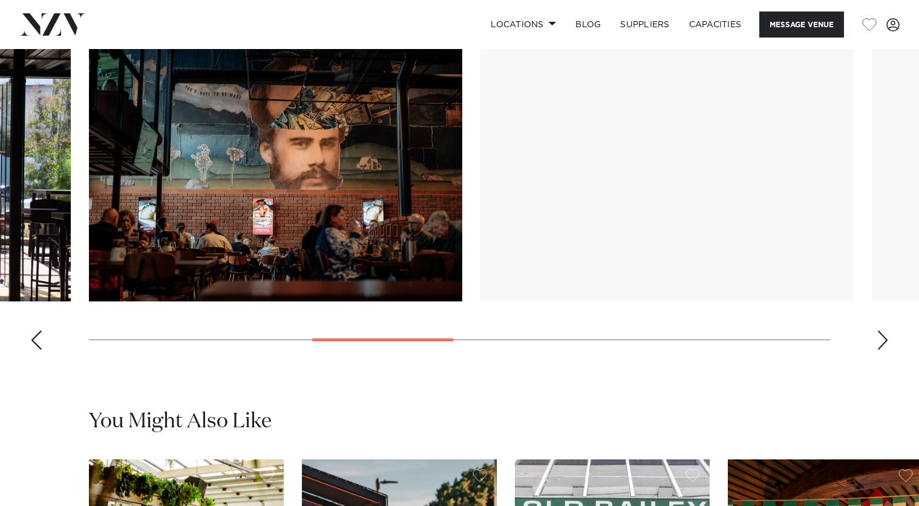
click at [877, 350] on div "Next slide" at bounding box center [883, 339] width 12 height 19
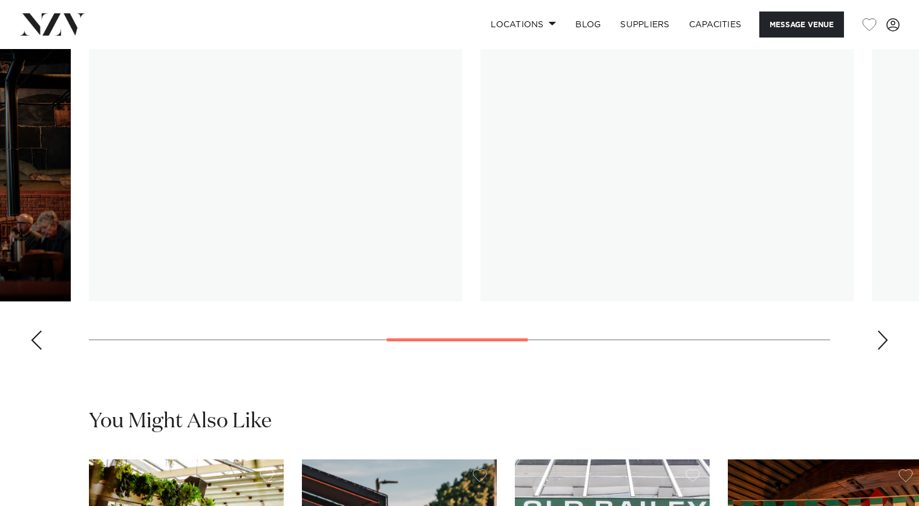
click at [877, 350] on div "Next slide" at bounding box center [883, 339] width 12 height 19
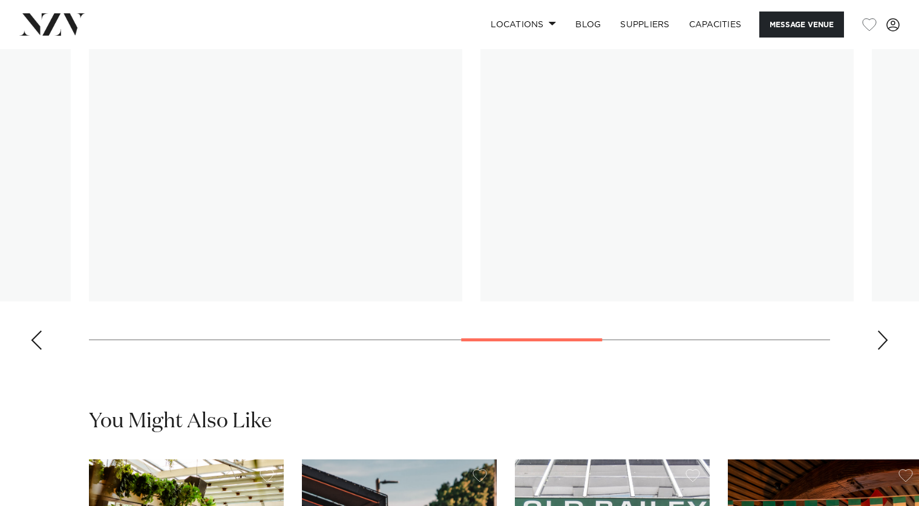
click at [877, 350] on div "Next slide" at bounding box center [883, 339] width 12 height 19
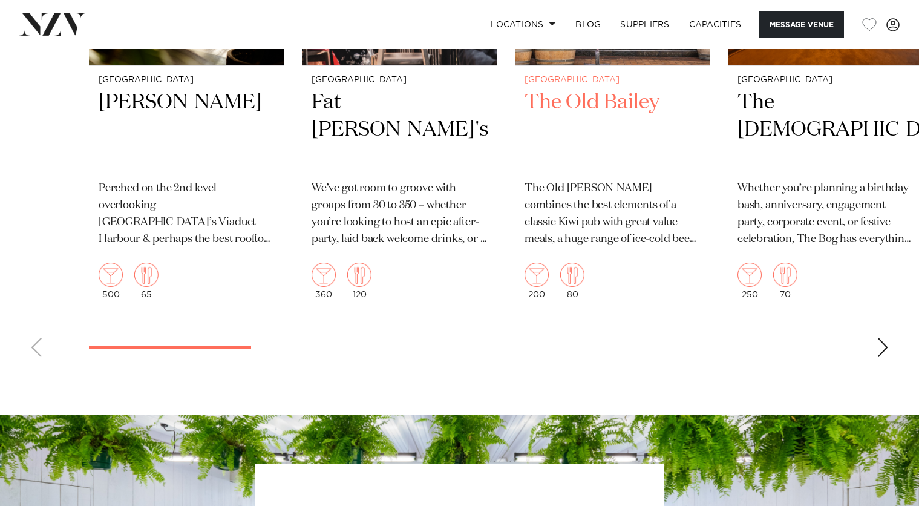
scroll to position [1815, 0]
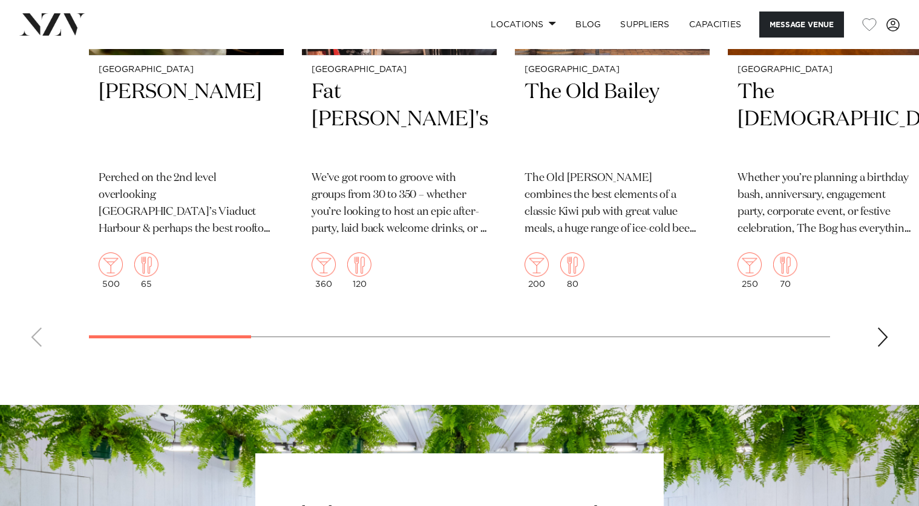
click at [893, 356] on swiper-container "Auckland [PERSON_NAME] Perched on the 2nd level overlooking [GEOGRAPHIC_DATA]’s…" at bounding box center [459, 75] width 919 height 562
click at [883, 347] on div "Next slide" at bounding box center [883, 336] width 12 height 19
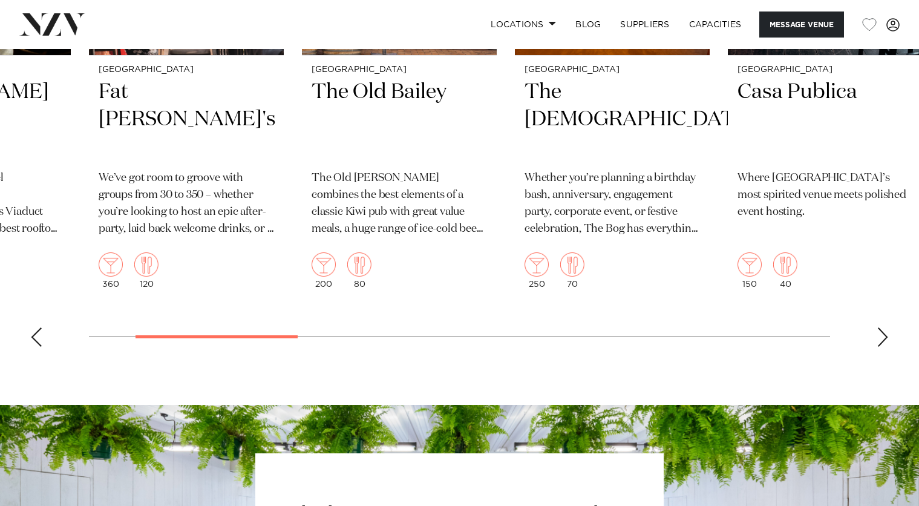
click at [881, 347] on div "Next slide" at bounding box center [883, 336] width 12 height 19
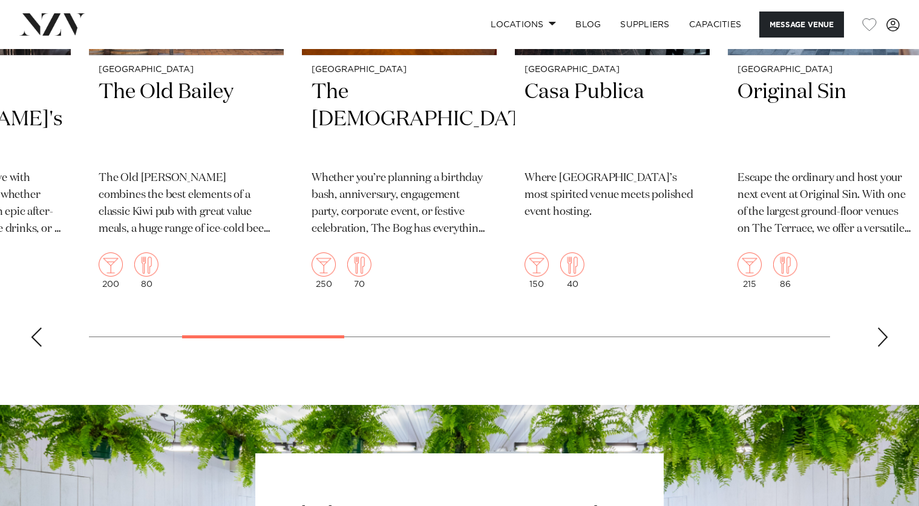
click at [879, 347] on div "Next slide" at bounding box center [883, 336] width 12 height 19
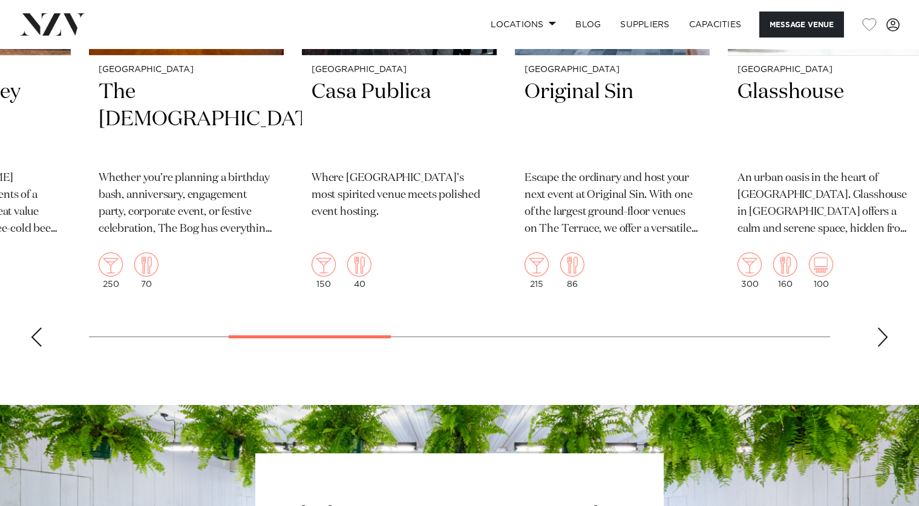
click at [879, 347] on div "Next slide" at bounding box center [883, 336] width 12 height 19
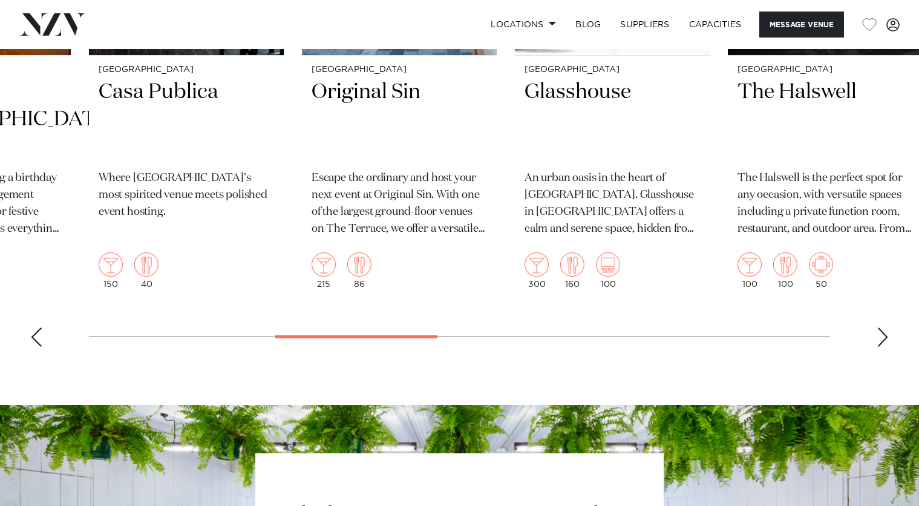
click at [879, 347] on div "Next slide" at bounding box center [883, 336] width 12 height 19
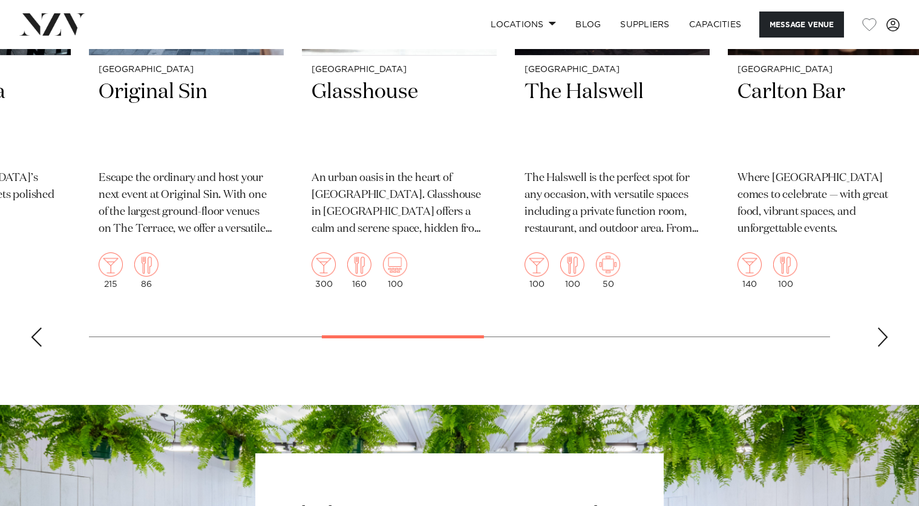
click at [879, 347] on div "Next slide" at bounding box center [883, 336] width 12 height 19
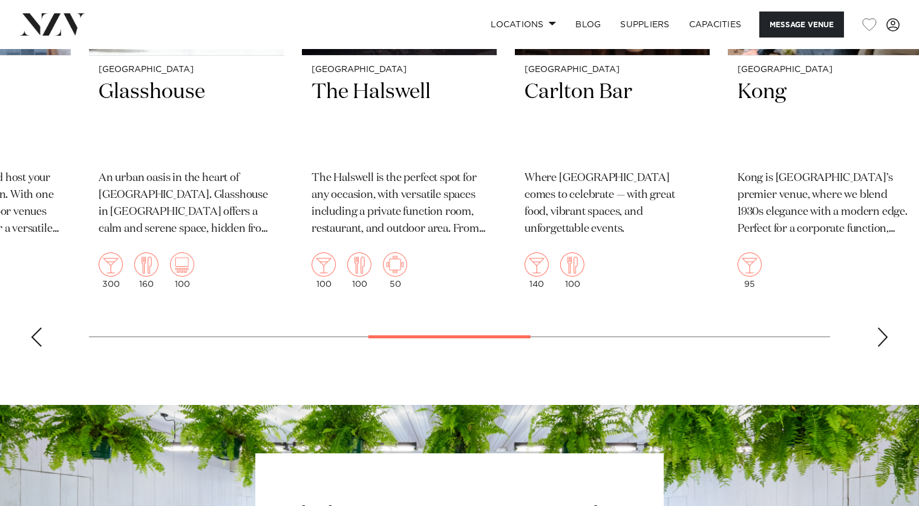
click at [879, 347] on div "Next slide" at bounding box center [883, 336] width 12 height 19
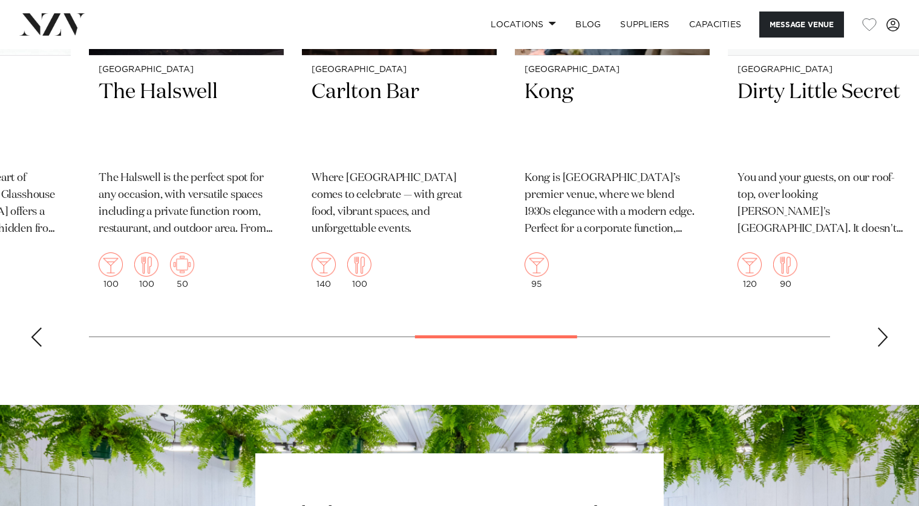
click at [879, 347] on div "Next slide" at bounding box center [883, 336] width 12 height 19
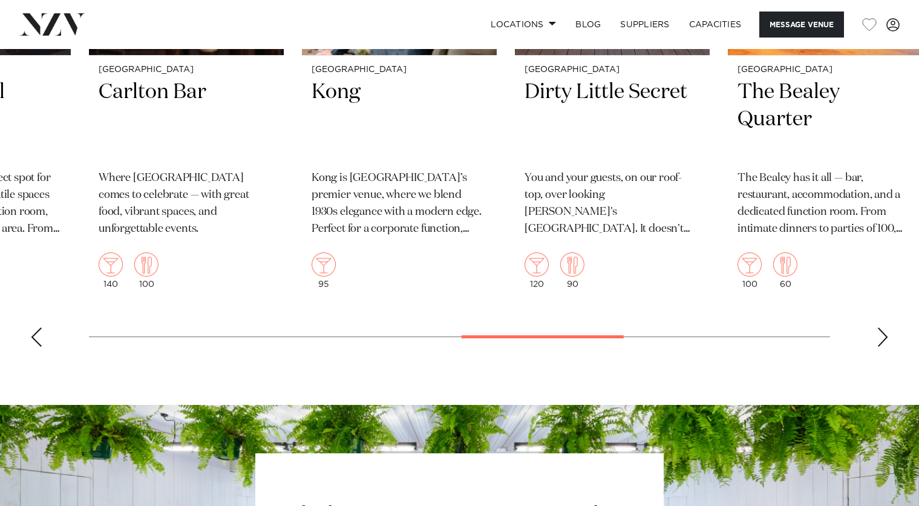
click at [879, 347] on div "Next slide" at bounding box center [883, 336] width 12 height 19
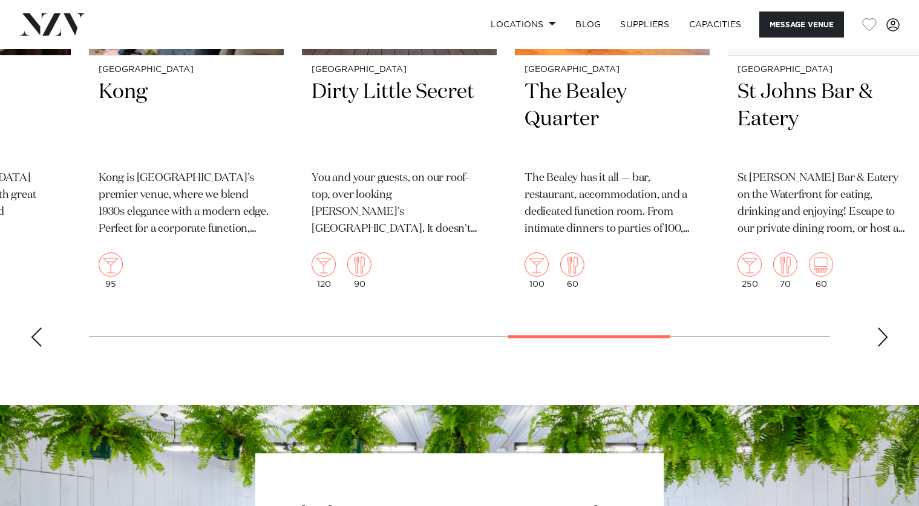
click at [879, 347] on div "Next slide" at bounding box center [883, 336] width 12 height 19
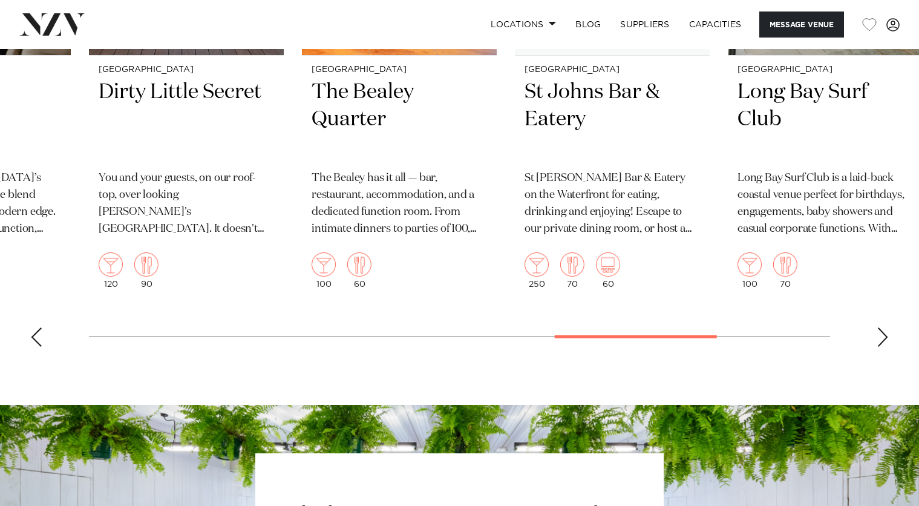
click at [879, 347] on div "Next slide" at bounding box center [883, 336] width 12 height 19
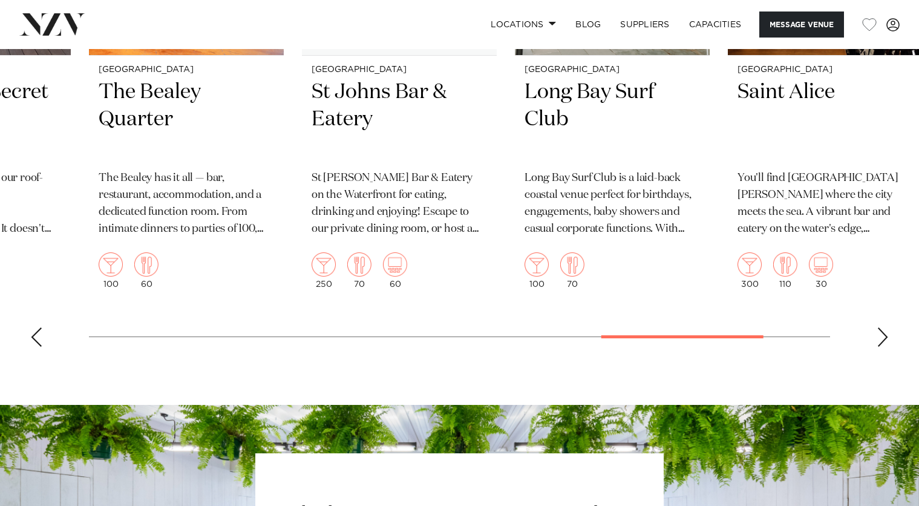
click at [879, 347] on div "Next slide" at bounding box center [883, 336] width 12 height 19
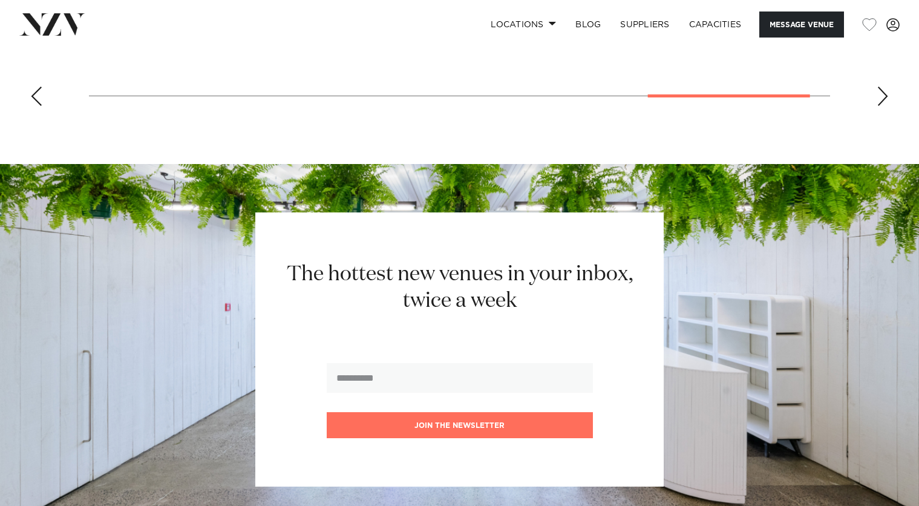
scroll to position [2057, 0]
